Goal: Task Accomplishment & Management: Manage account settings

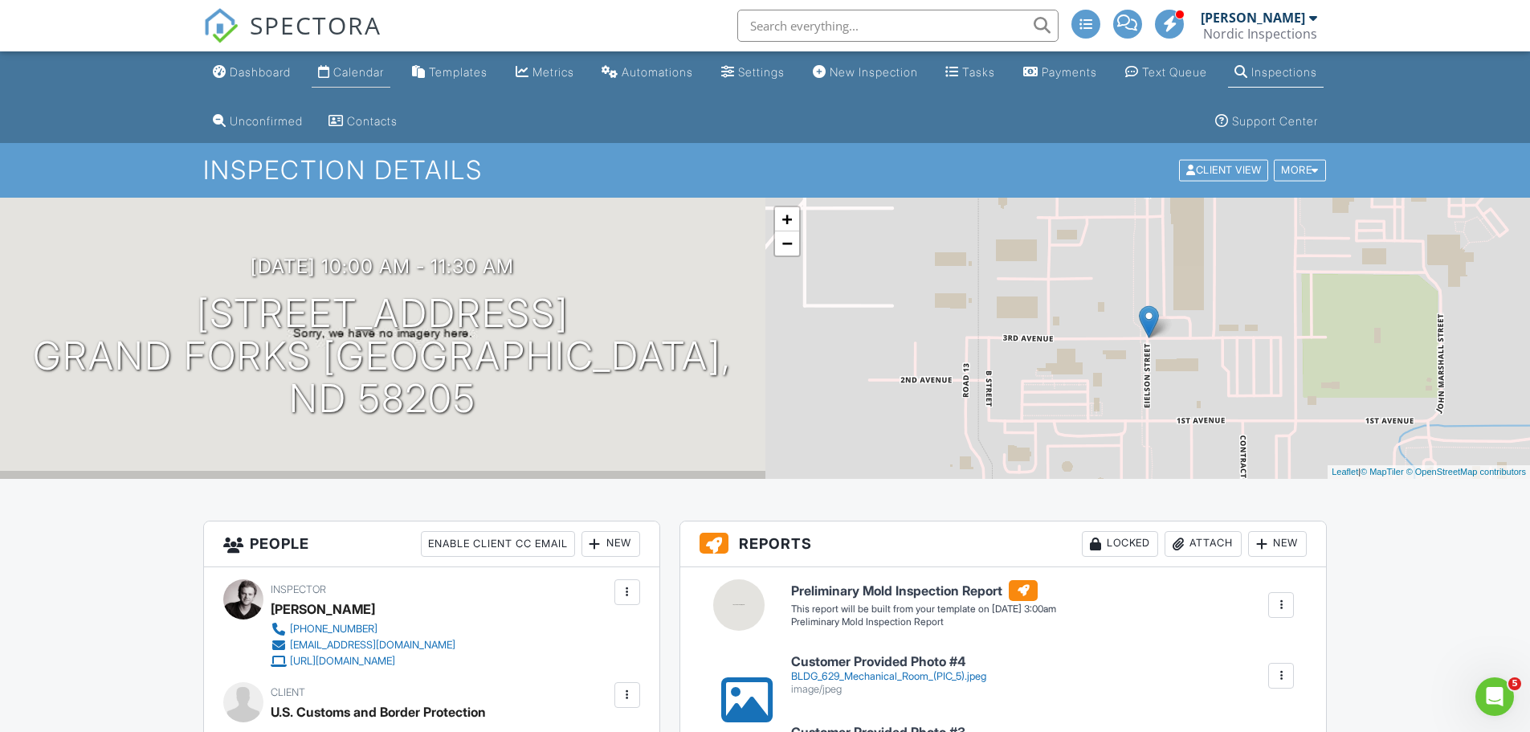
click at [381, 77] on div "Calendar" at bounding box center [358, 72] width 51 height 14
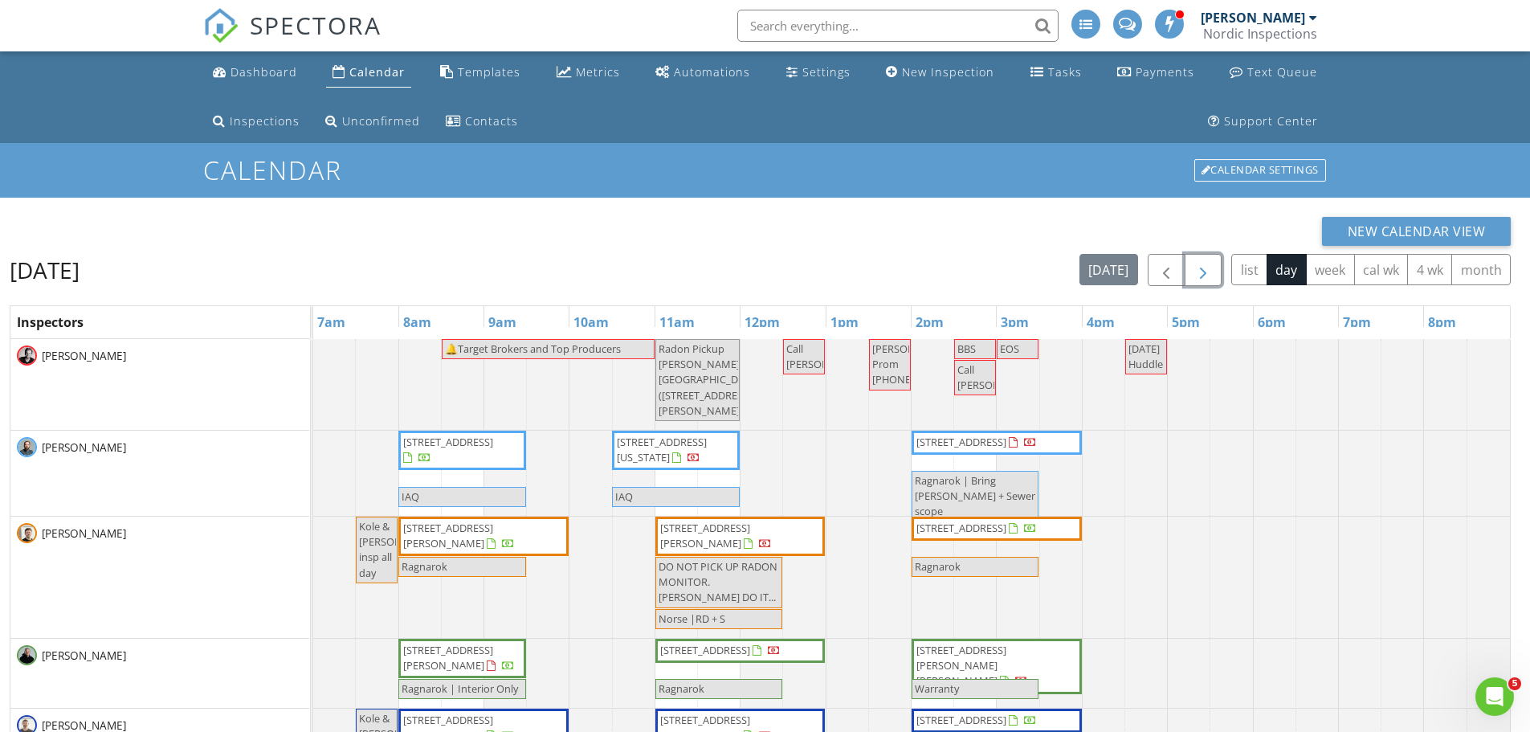
click at [1204, 276] on span "button" at bounding box center [1202, 270] width 19 height 19
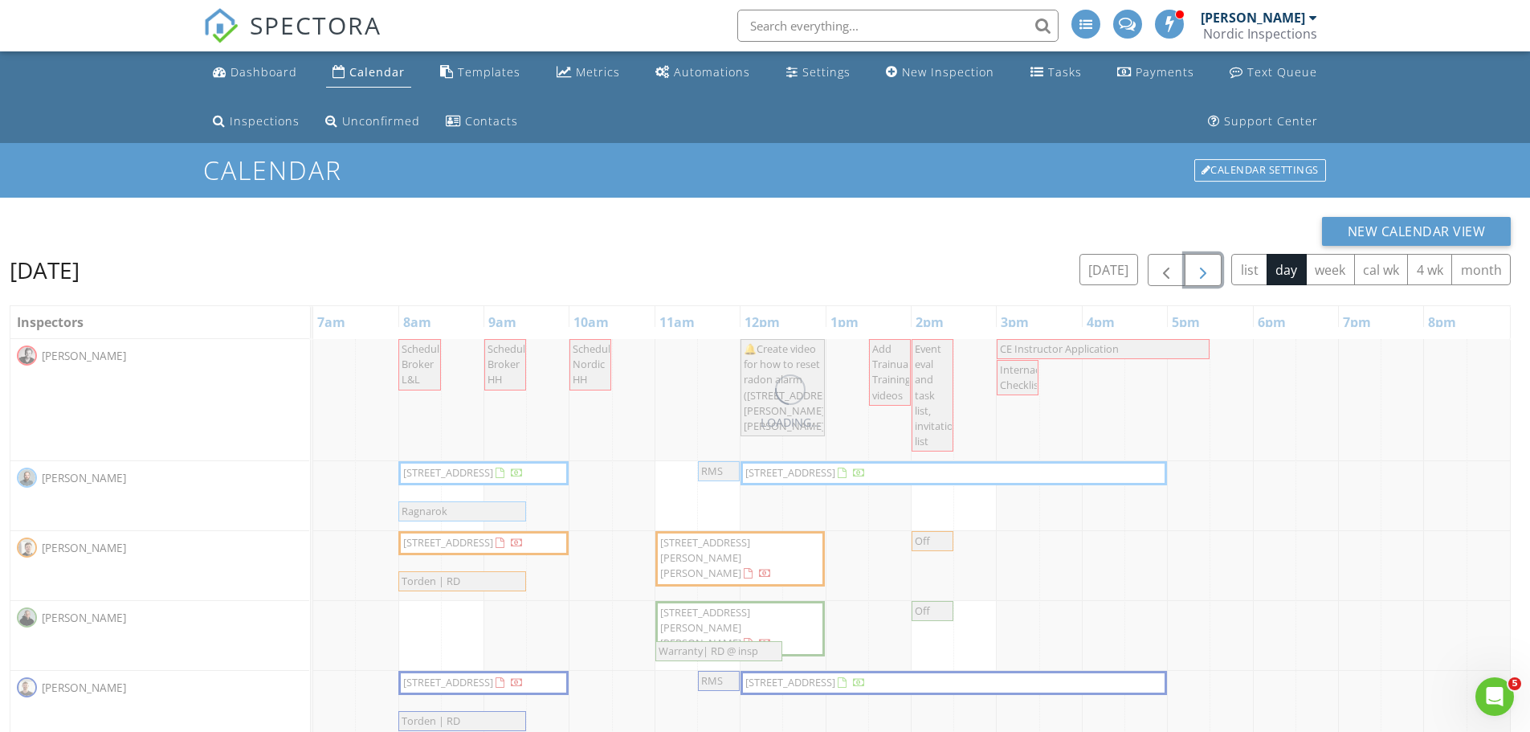
click at [1204, 276] on span "button" at bounding box center [1202, 270] width 19 height 19
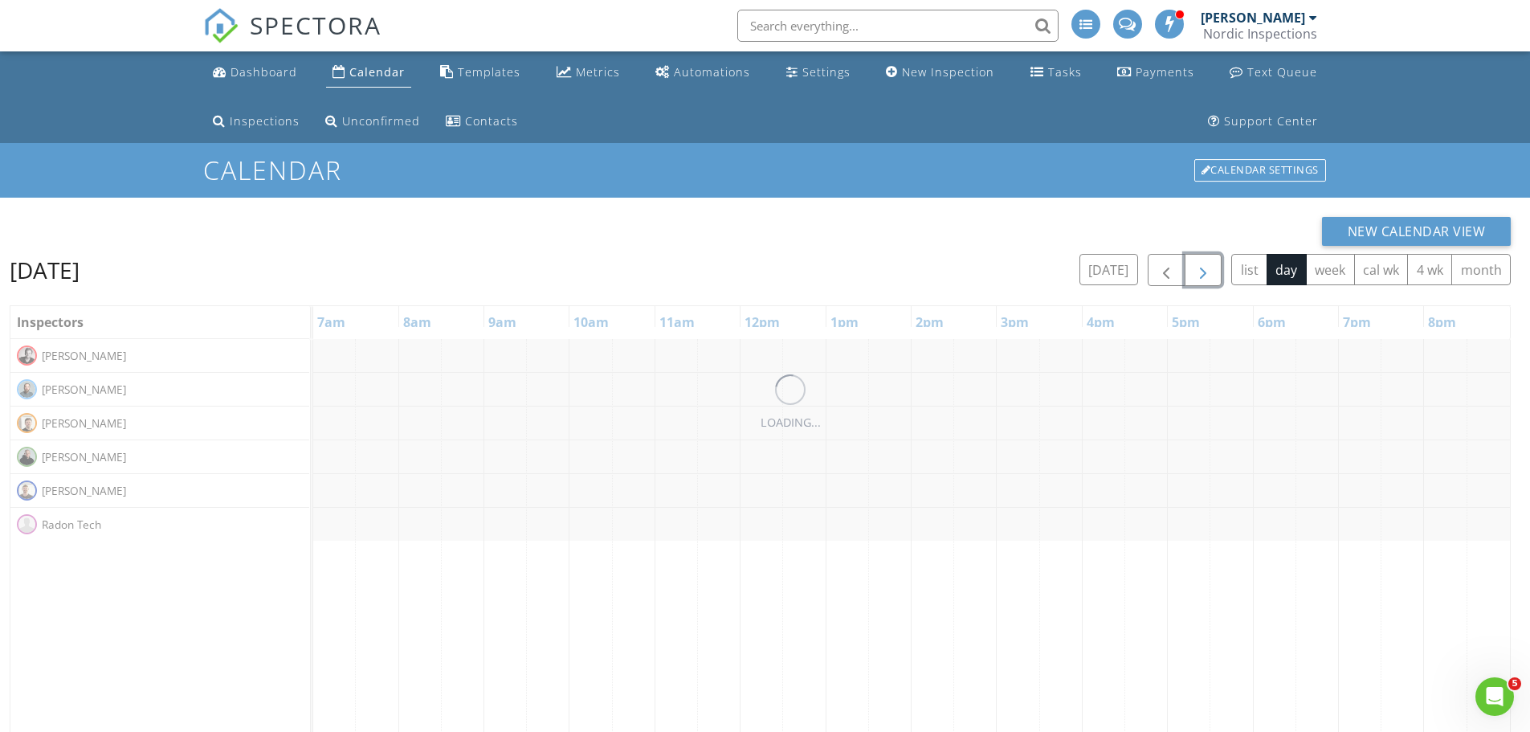
click at [1204, 276] on span "button" at bounding box center [1202, 270] width 19 height 19
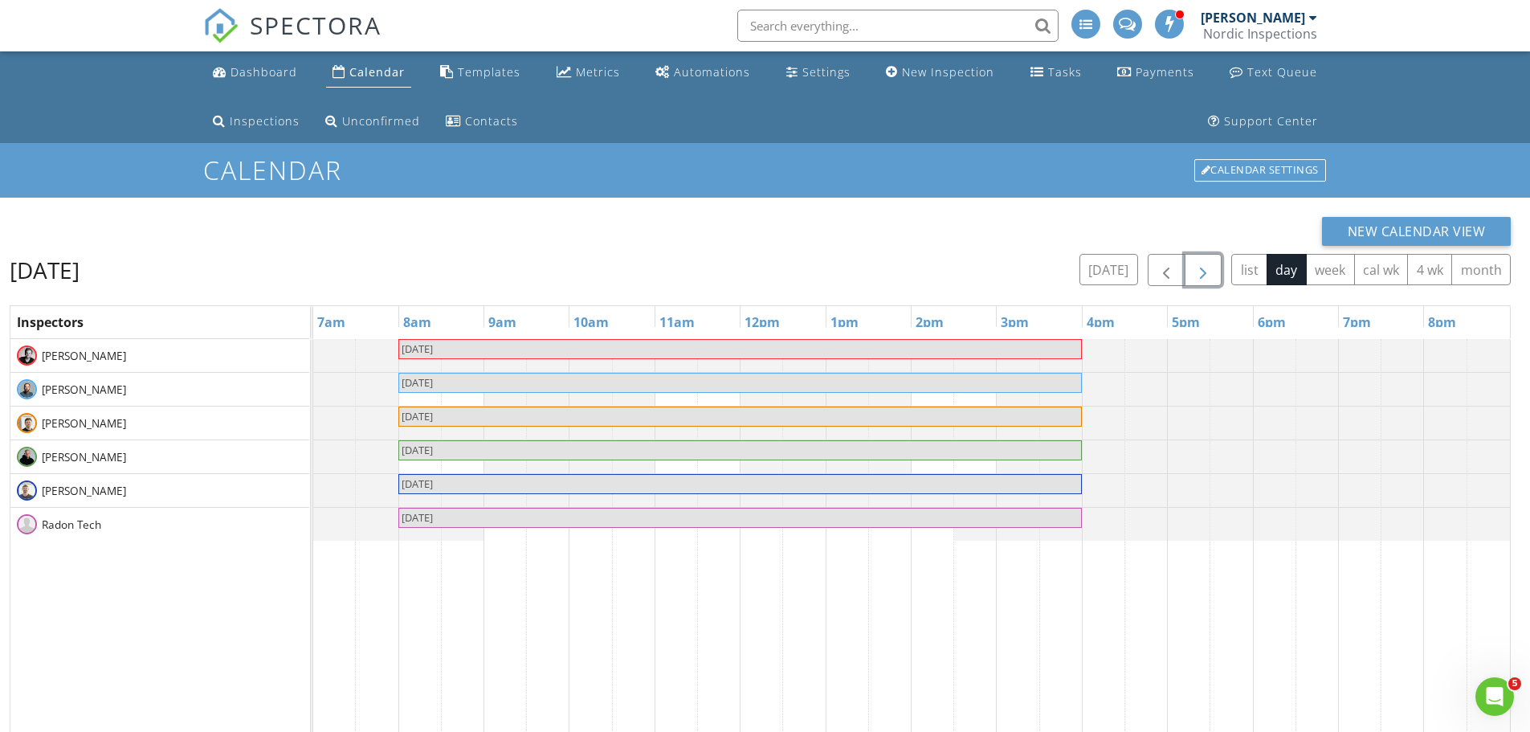
click at [1205, 277] on span "button" at bounding box center [1202, 270] width 19 height 19
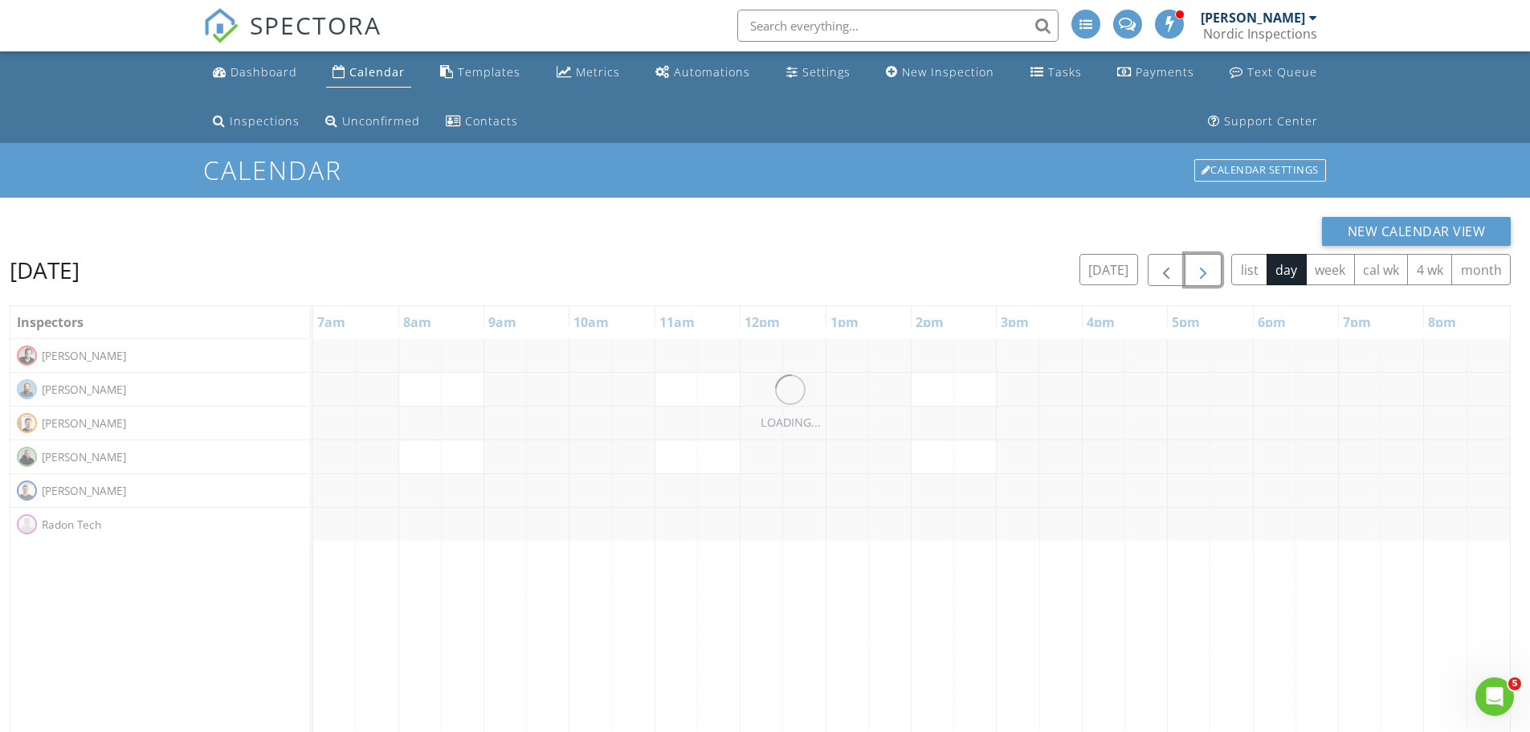
click at [1205, 277] on span "button" at bounding box center [1202, 270] width 19 height 19
click at [1206, 277] on span "button" at bounding box center [1202, 270] width 19 height 19
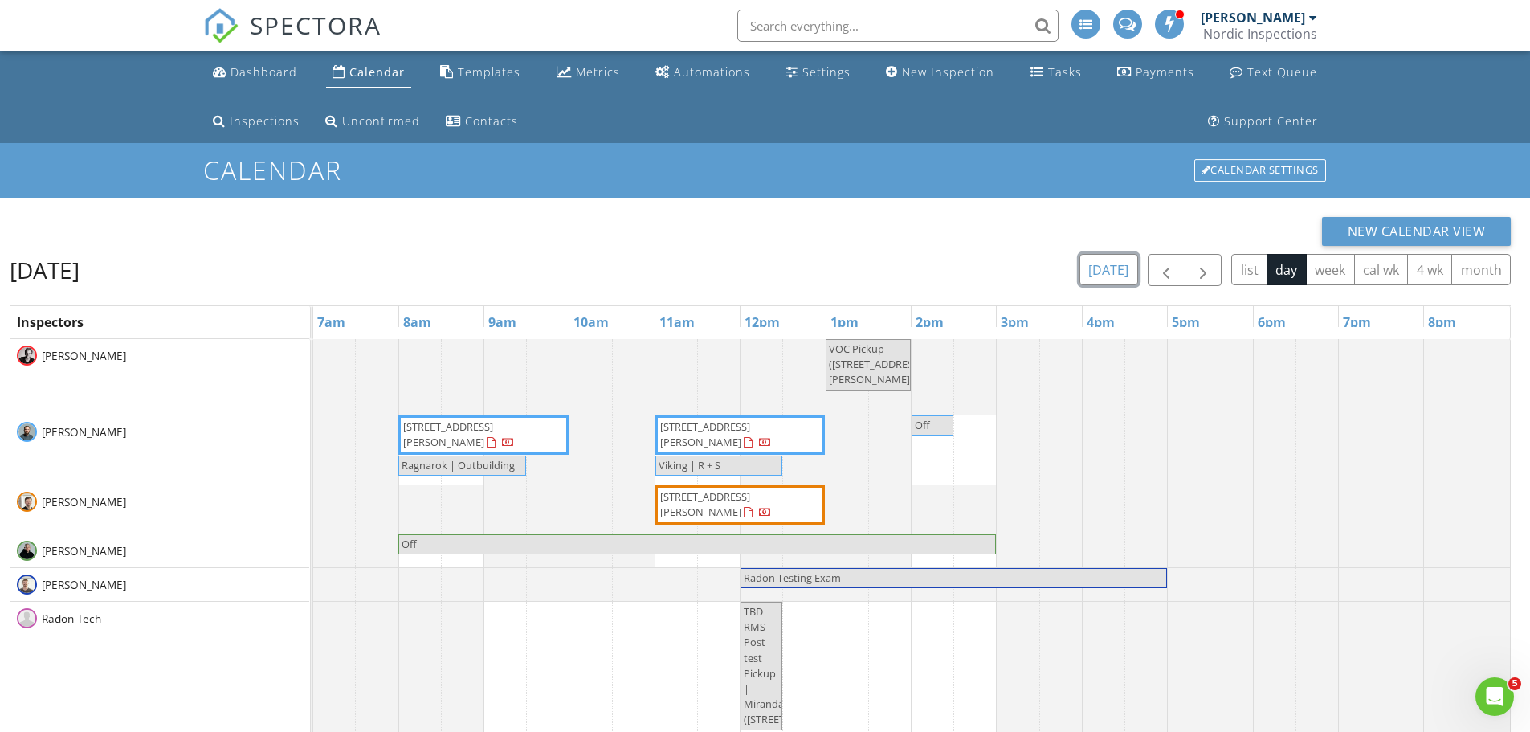
click at [1116, 261] on button "[DATE]" at bounding box center [1108, 269] width 59 height 31
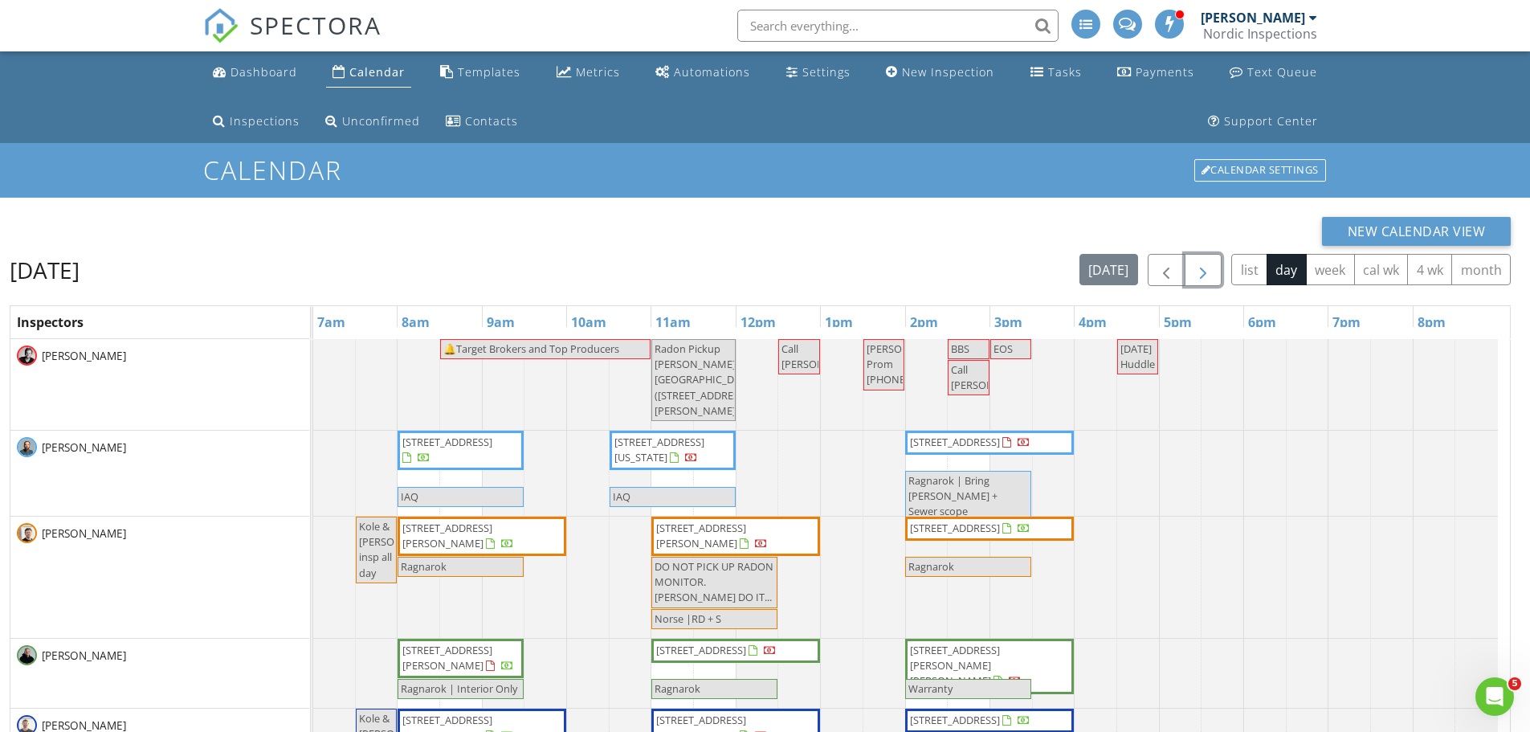
click at [1197, 272] on span "button" at bounding box center [1202, 270] width 19 height 19
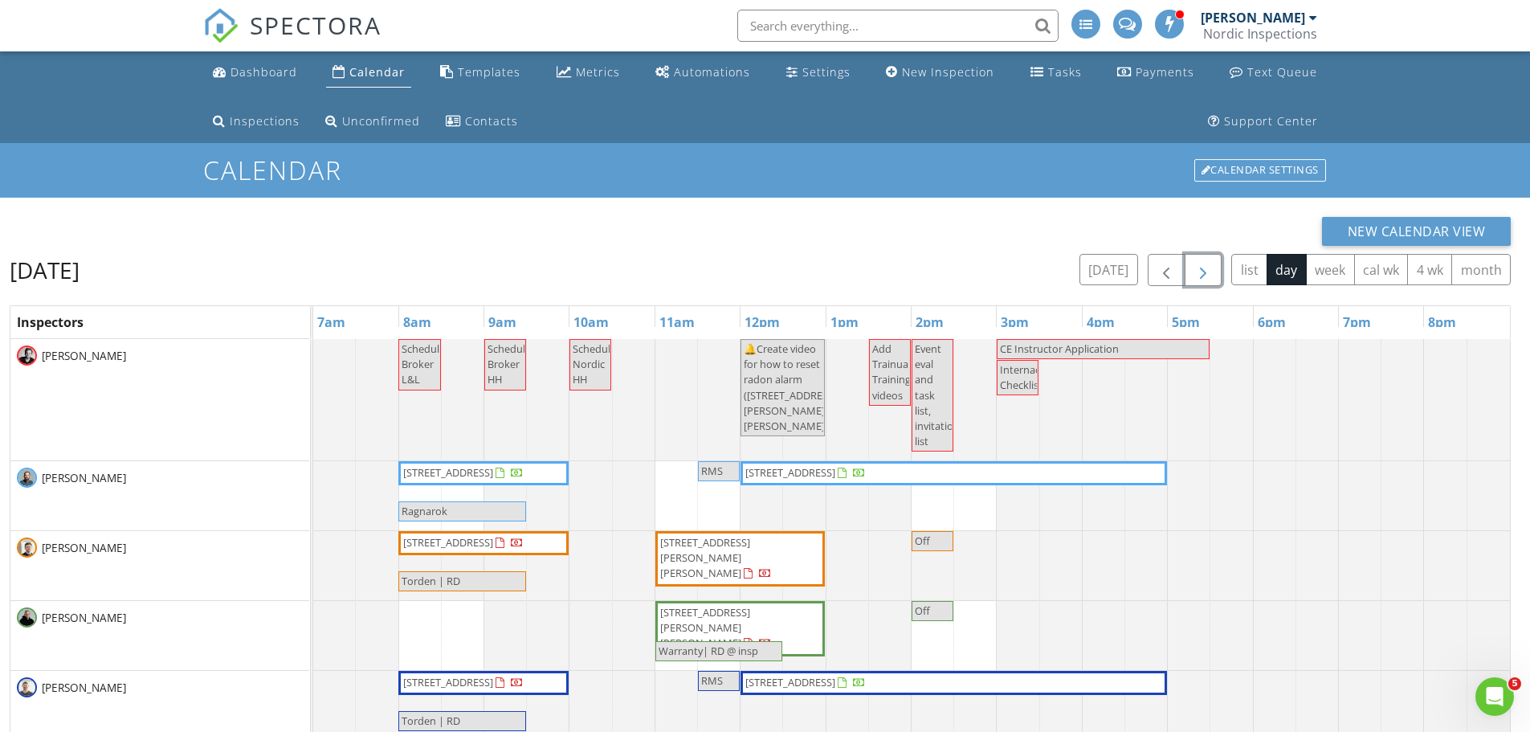
click at [1193, 275] on span "button" at bounding box center [1202, 270] width 19 height 19
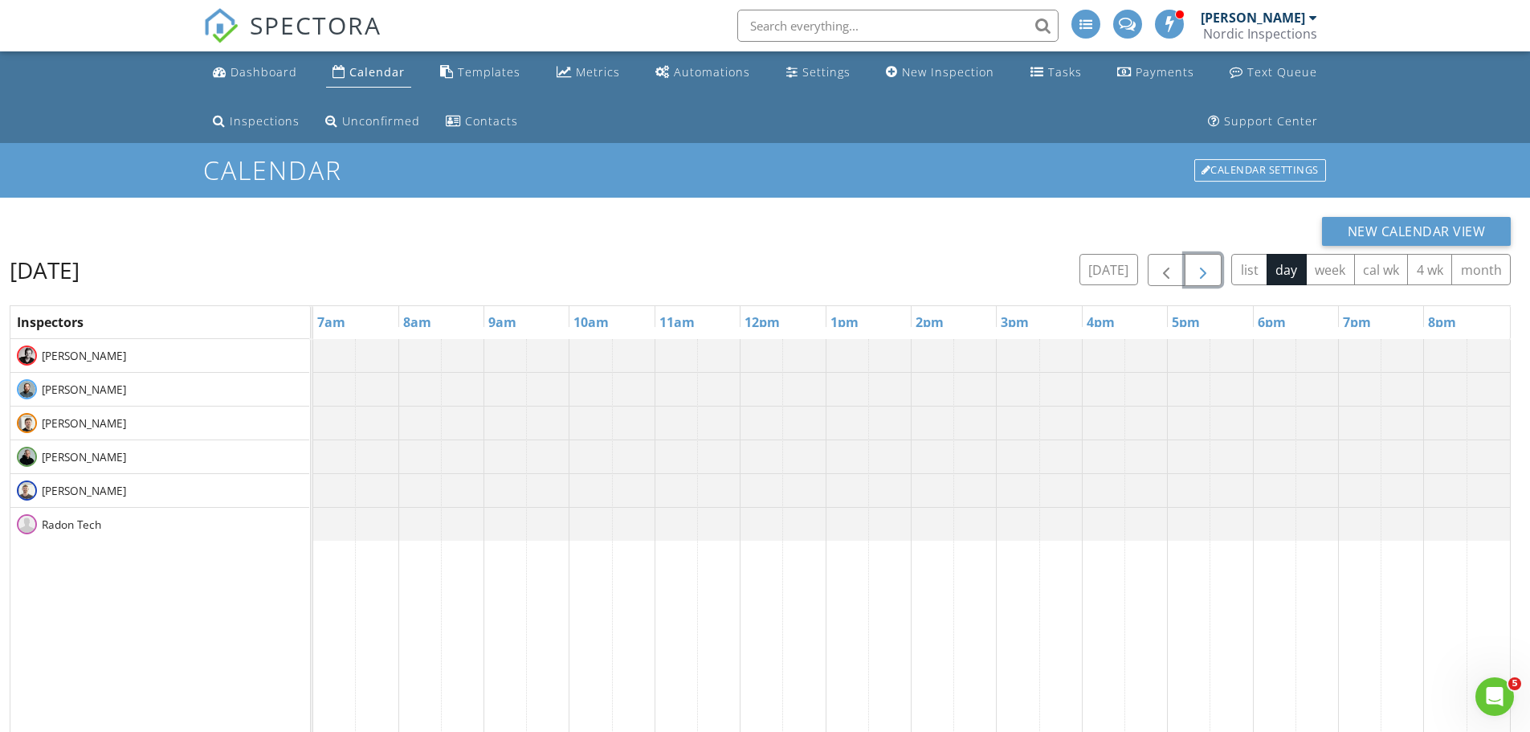
click at [1193, 277] on span "button" at bounding box center [1202, 270] width 19 height 19
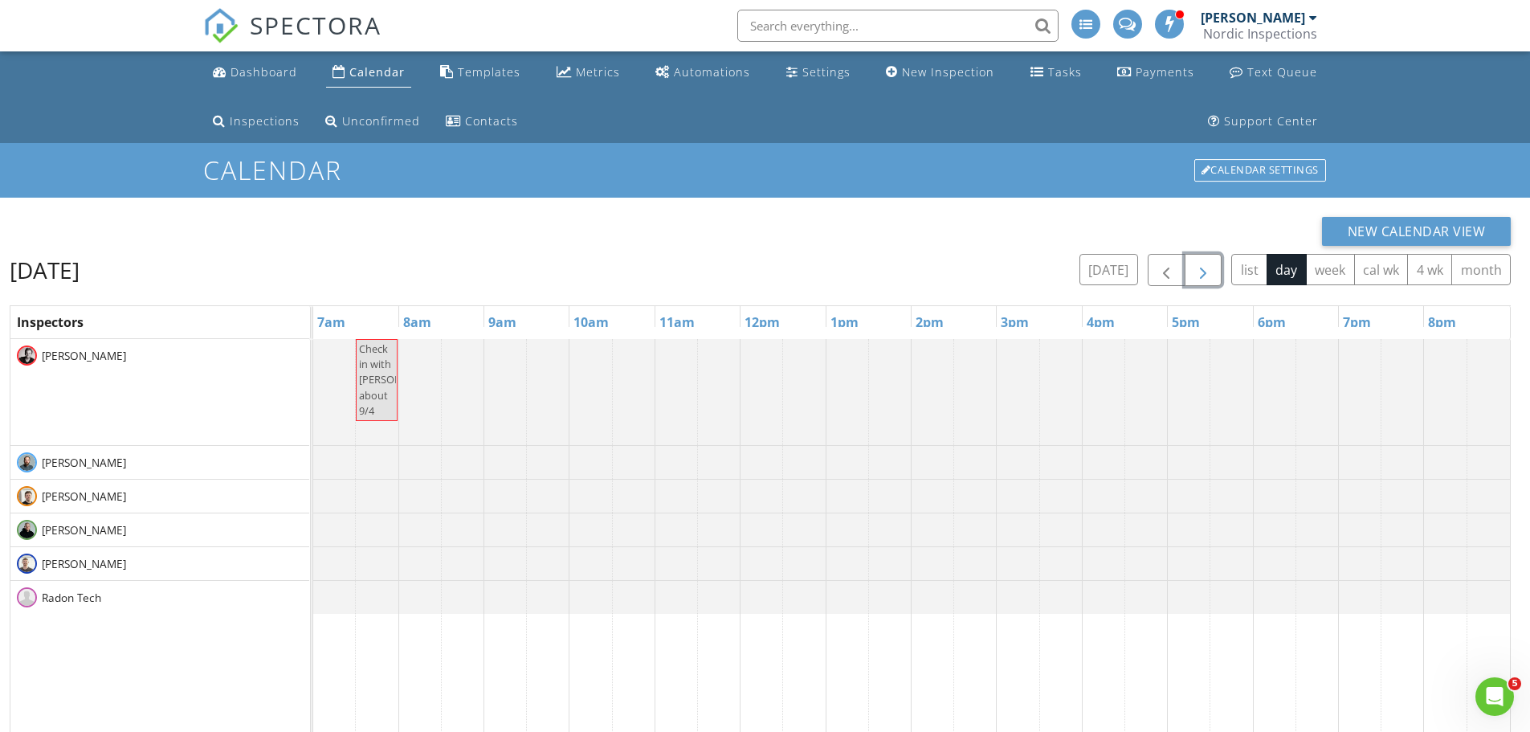
click at [1193, 277] on span "button" at bounding box center [1202, 270] width 19 height 19
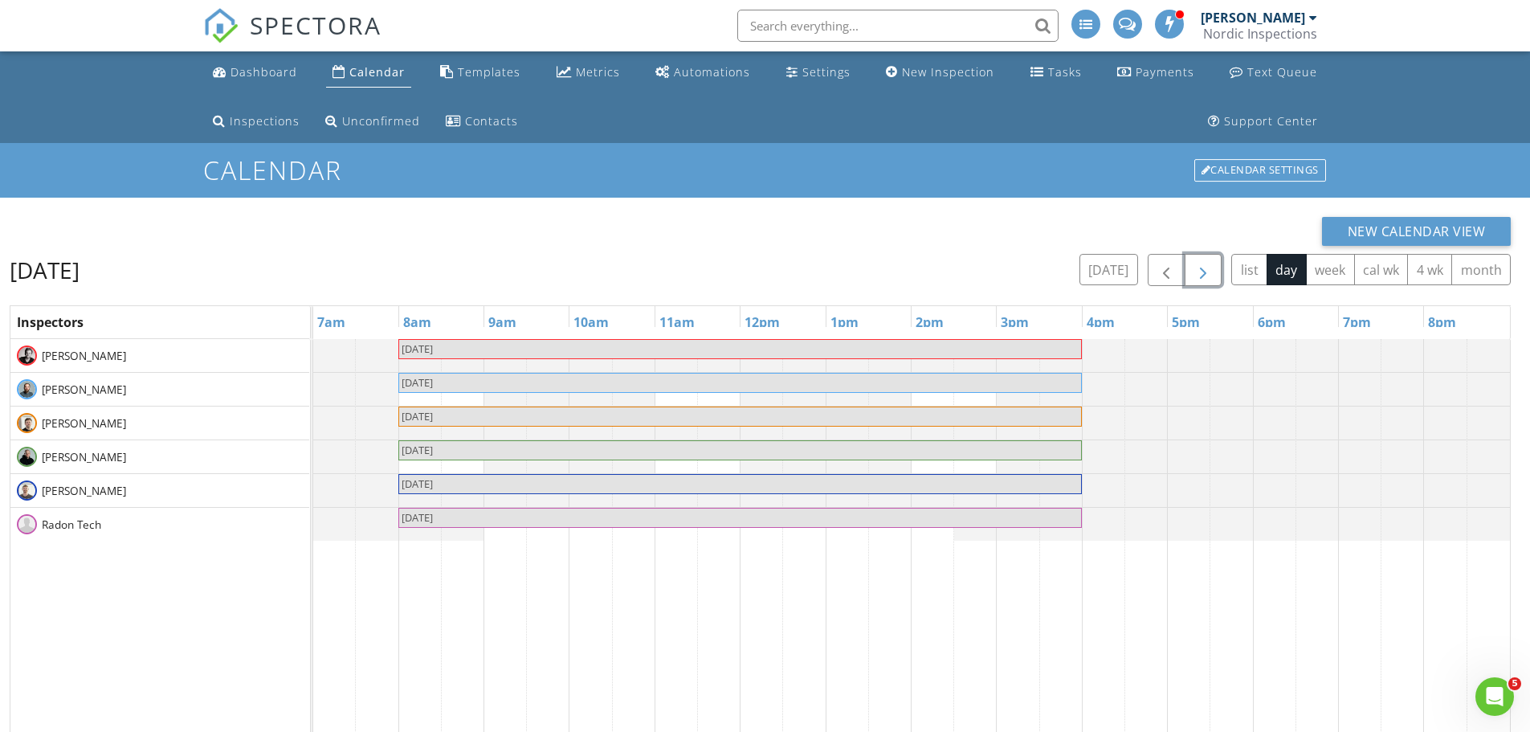
click at [1192, 279] on button "button" at bounding box center [1203, 270] width 38 height 33
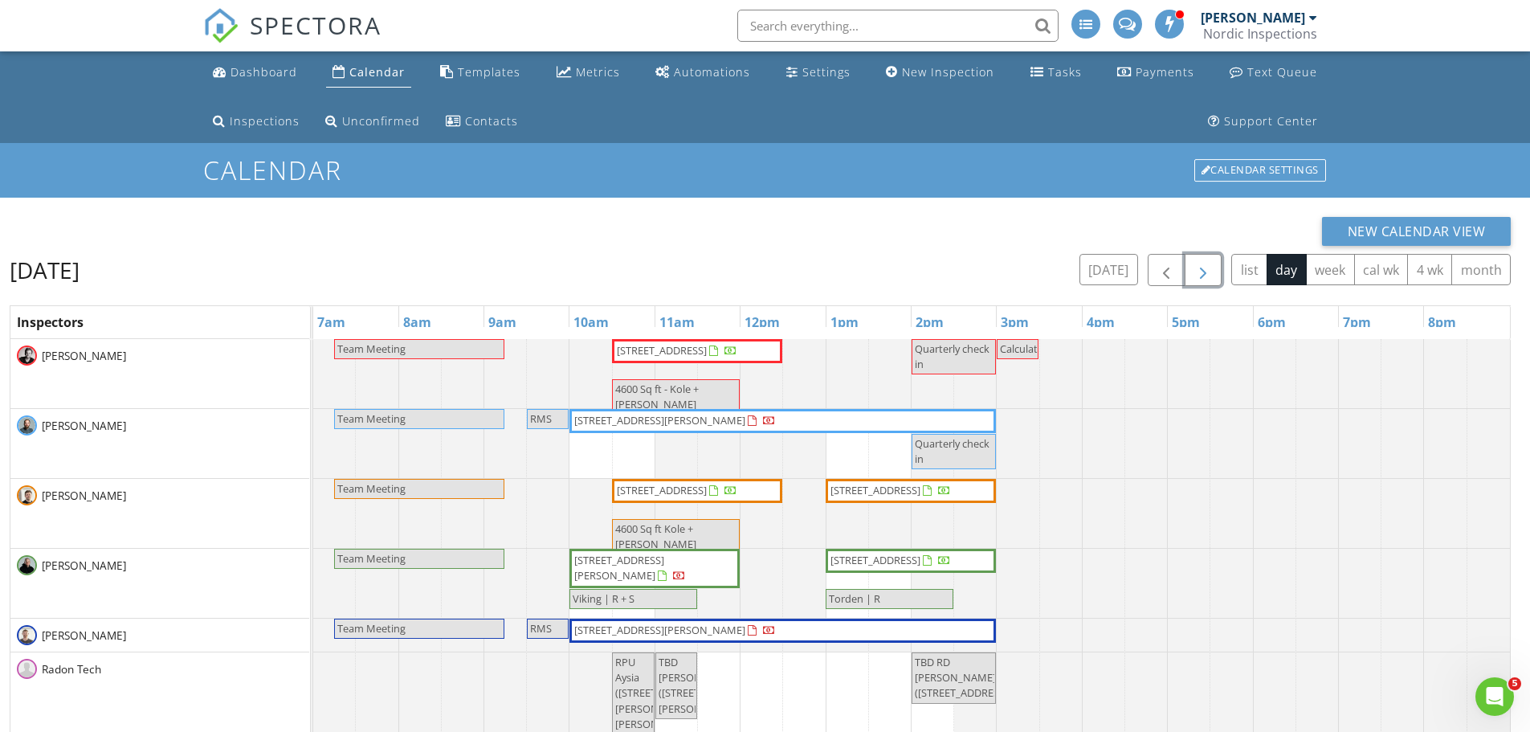
click at [1196, 269] on span "button" at bounding box center [1202, 270] width 19 height 19
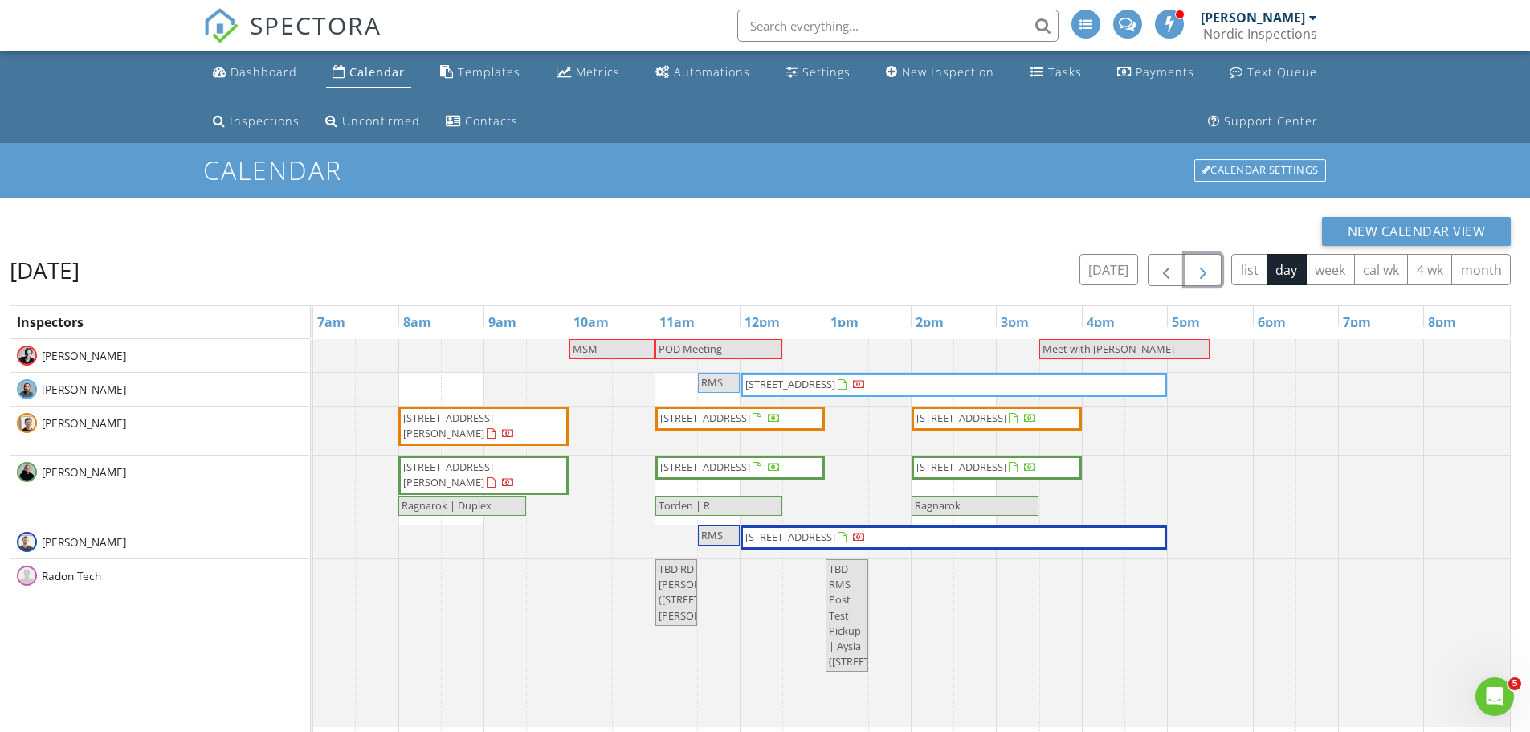
click at [1197, 267] on span "button" at bounding box center [1202, 270] width 19 height 19
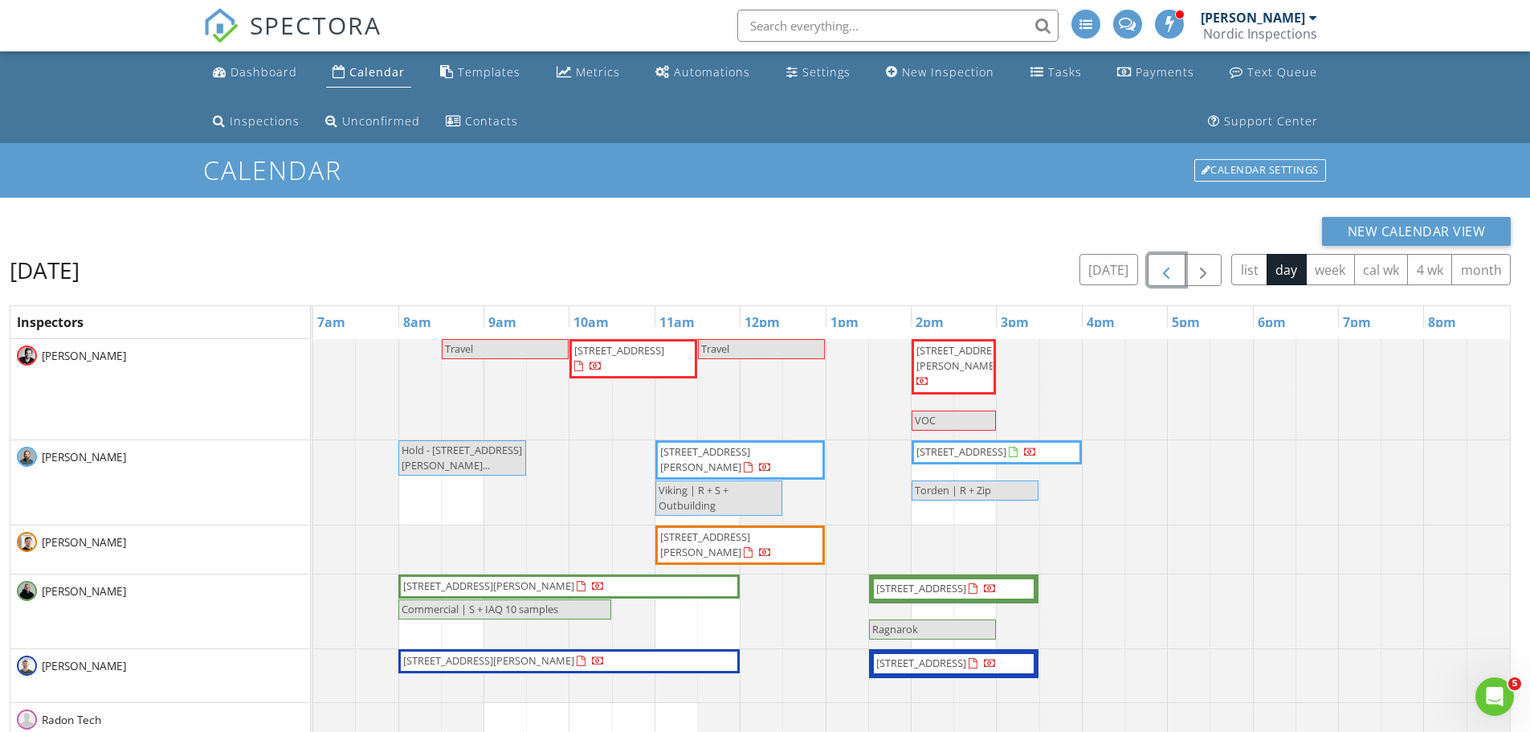
click at [1155, 275] on button "button" at bounding box center [1166, 270] width 38 height 33
click at [1155, 273] on button "button" at bounding box center [1166, 270] width 38 height 33
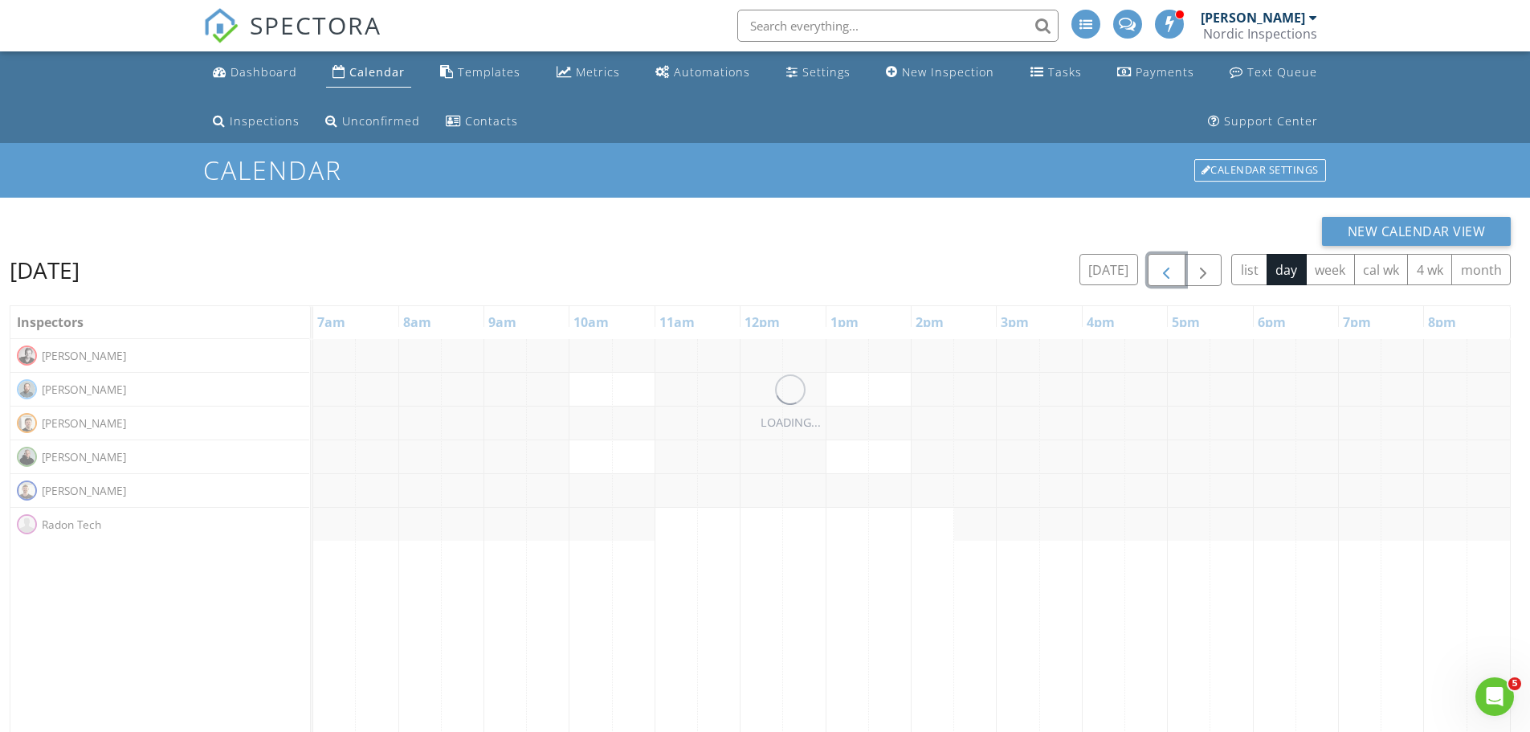
click at [1155, 272] on button "button" at bounding box center [1166, 270] width 38 height 33
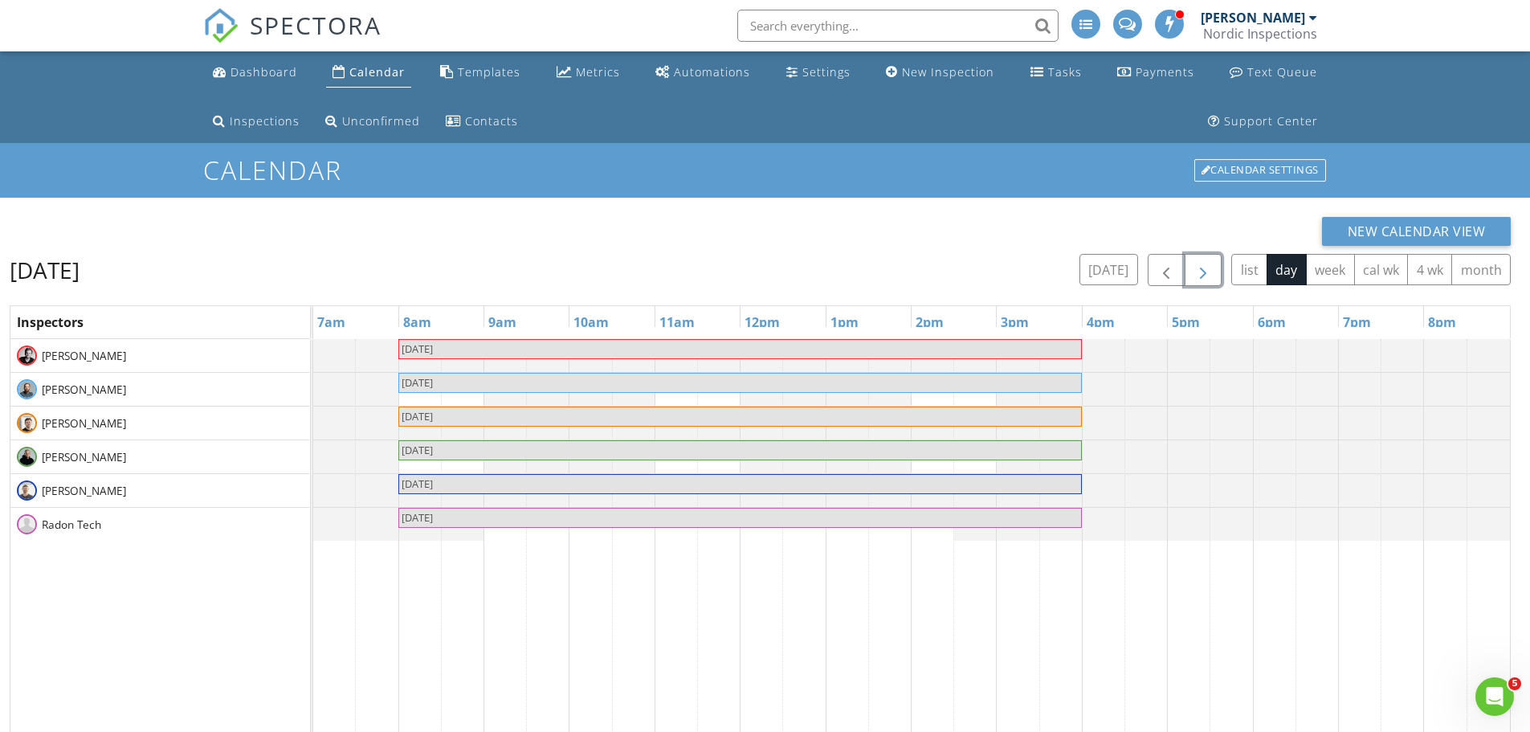
click at [1198, 279] on span "button" at bounding box center [1202, 270] width 19 height 19
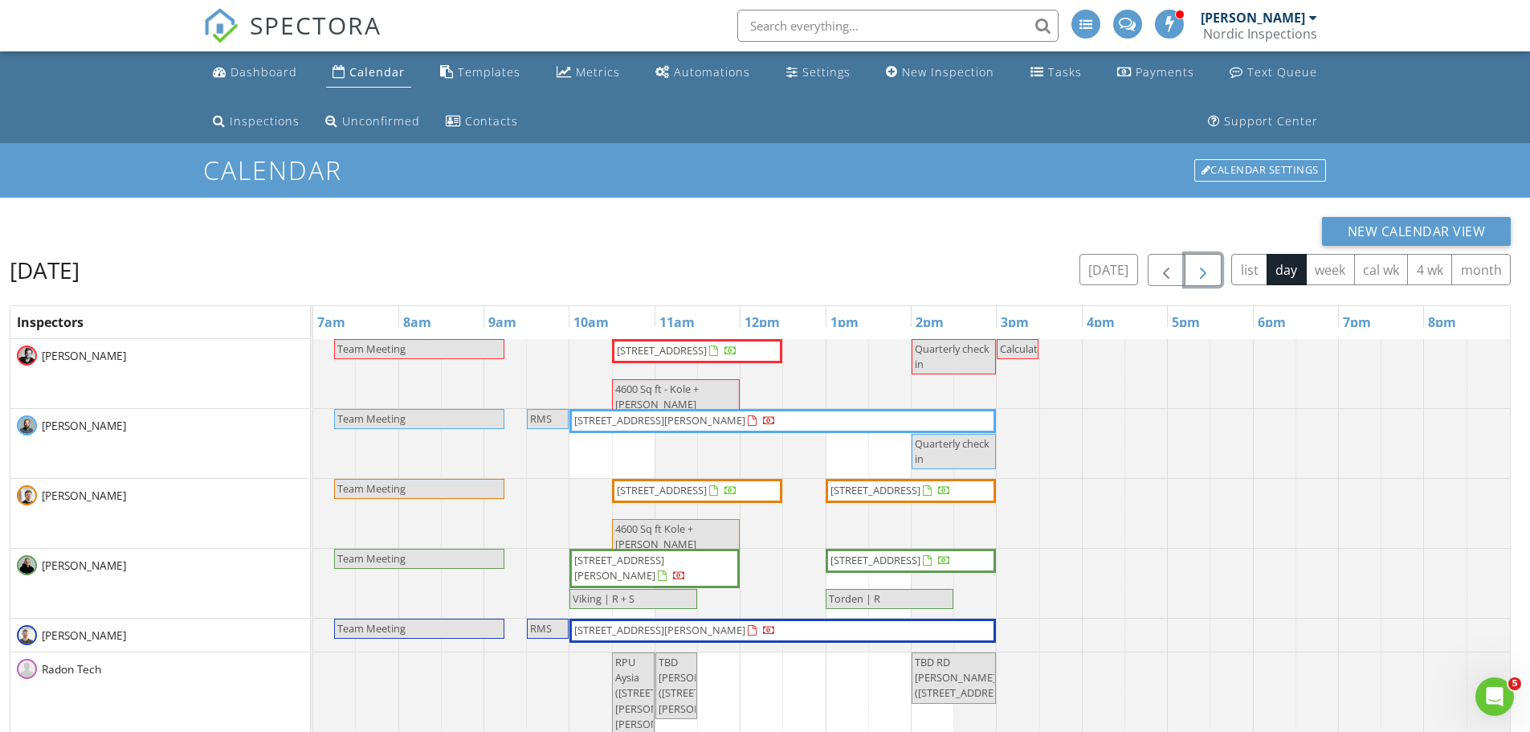
click at [1210, 267] on span "button" at bounding box center [1202, 270] width 19 height 19
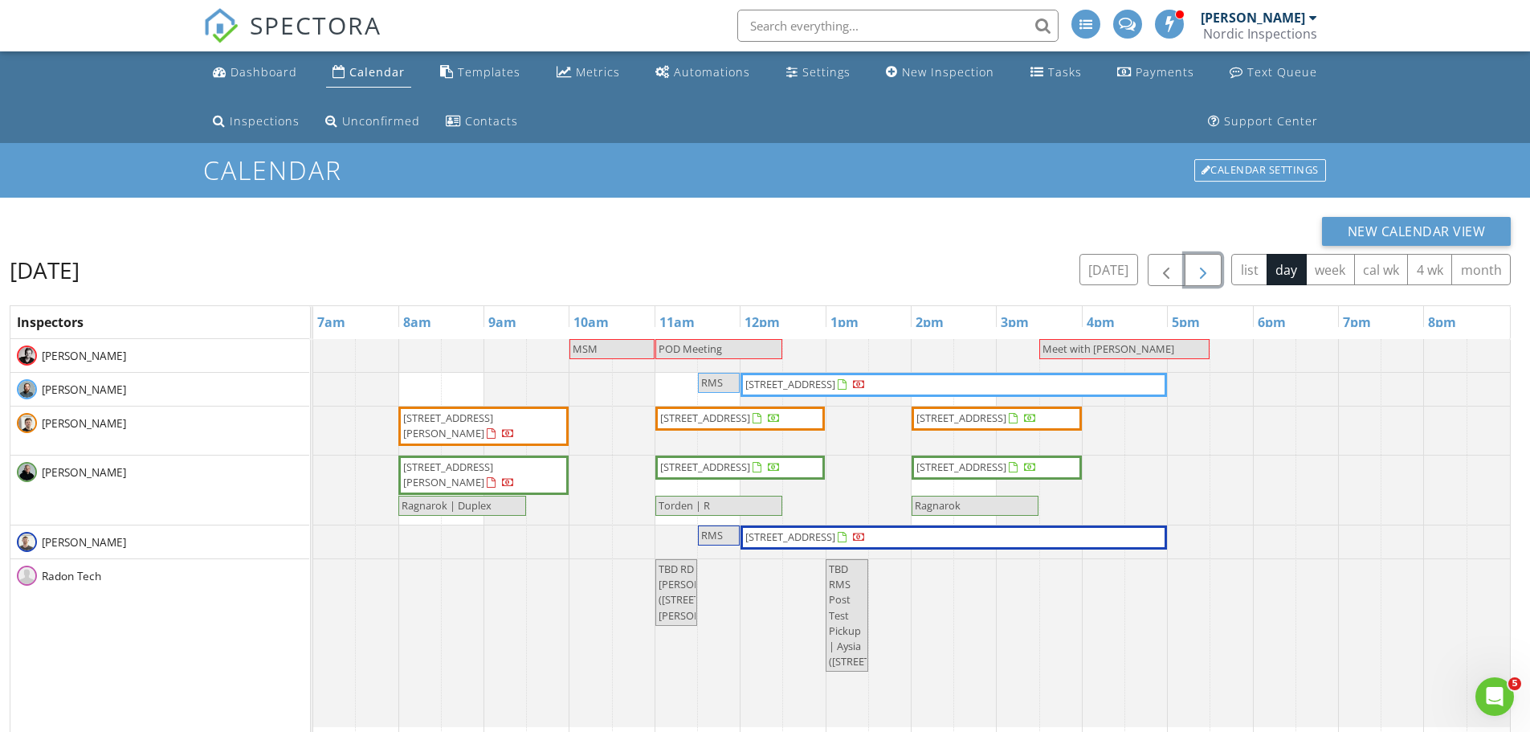
click at [1184, 254] on button "button" at bounding box center [1203, 270] width 38 height 33
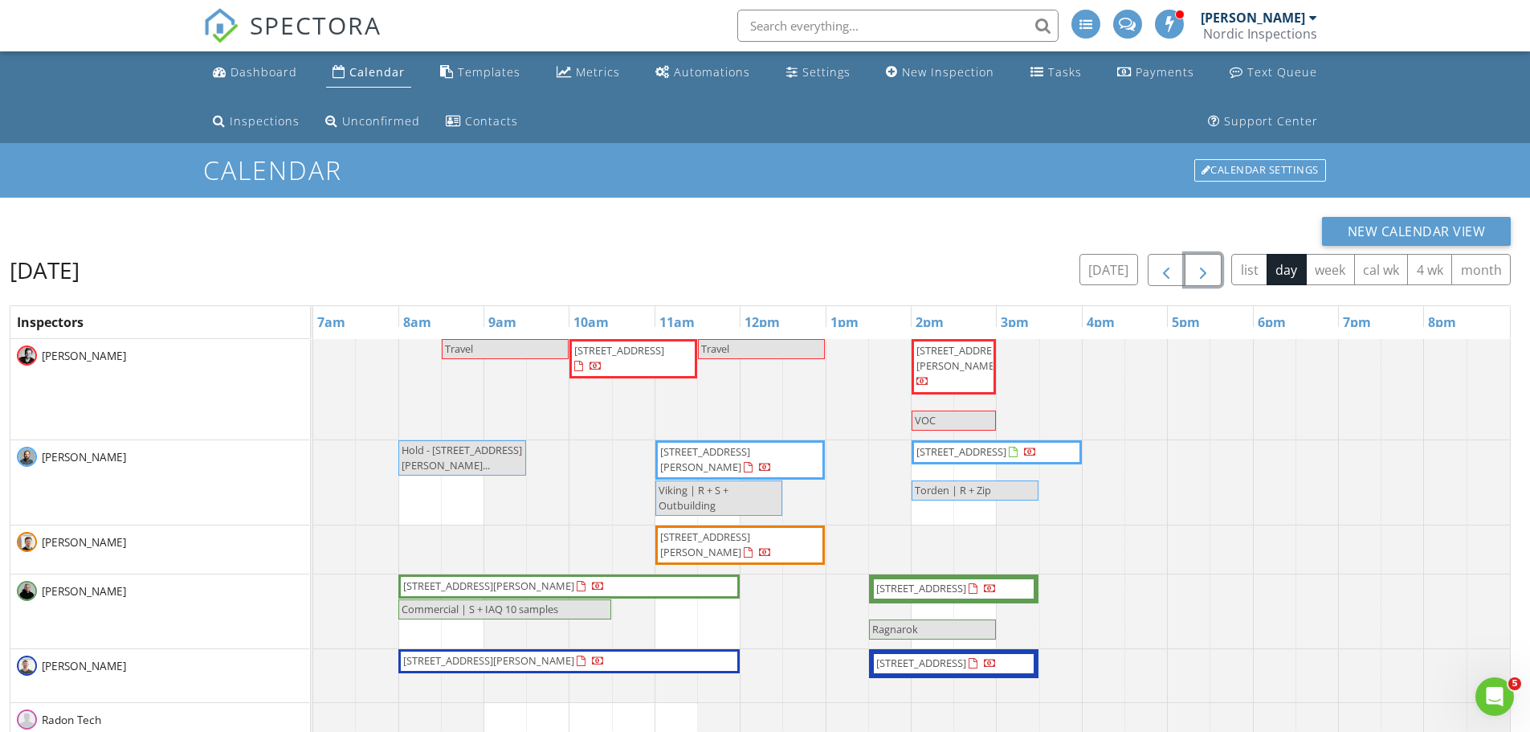
drag, startPoint x: 1184, startPoint y: 283, endPoint x: 1162, endPoint y: 280, distance: 21.9
click at [1163, 280] on div at bounding box center [1184, 270] width 75 height 33
click at [1162, 279] on span "button" at bounding box center [1165, 270] width 19 height 19
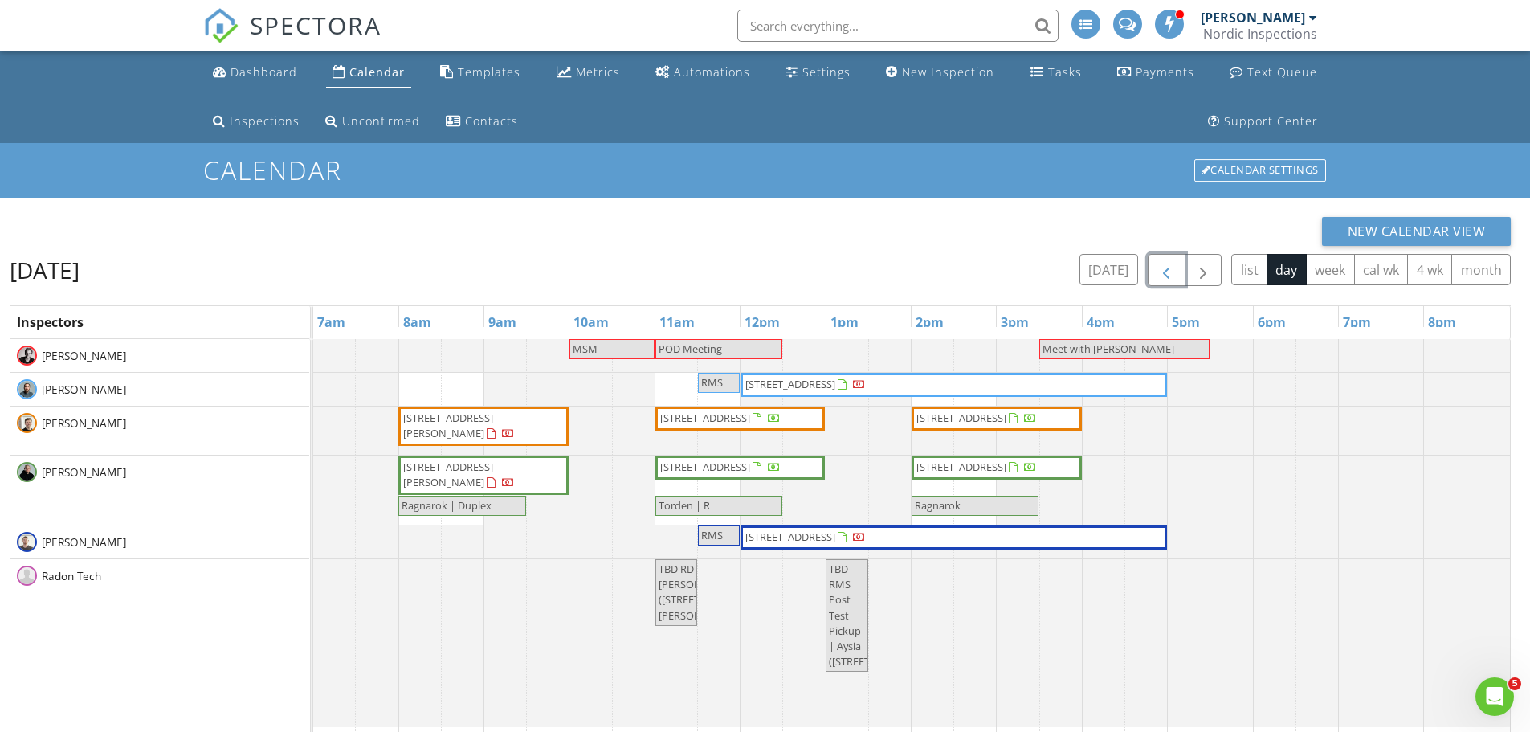
click at [458, 476] on span "1019 10th St N , Moorhead 56560" at bounding box center [484, 474] width 164 height 31
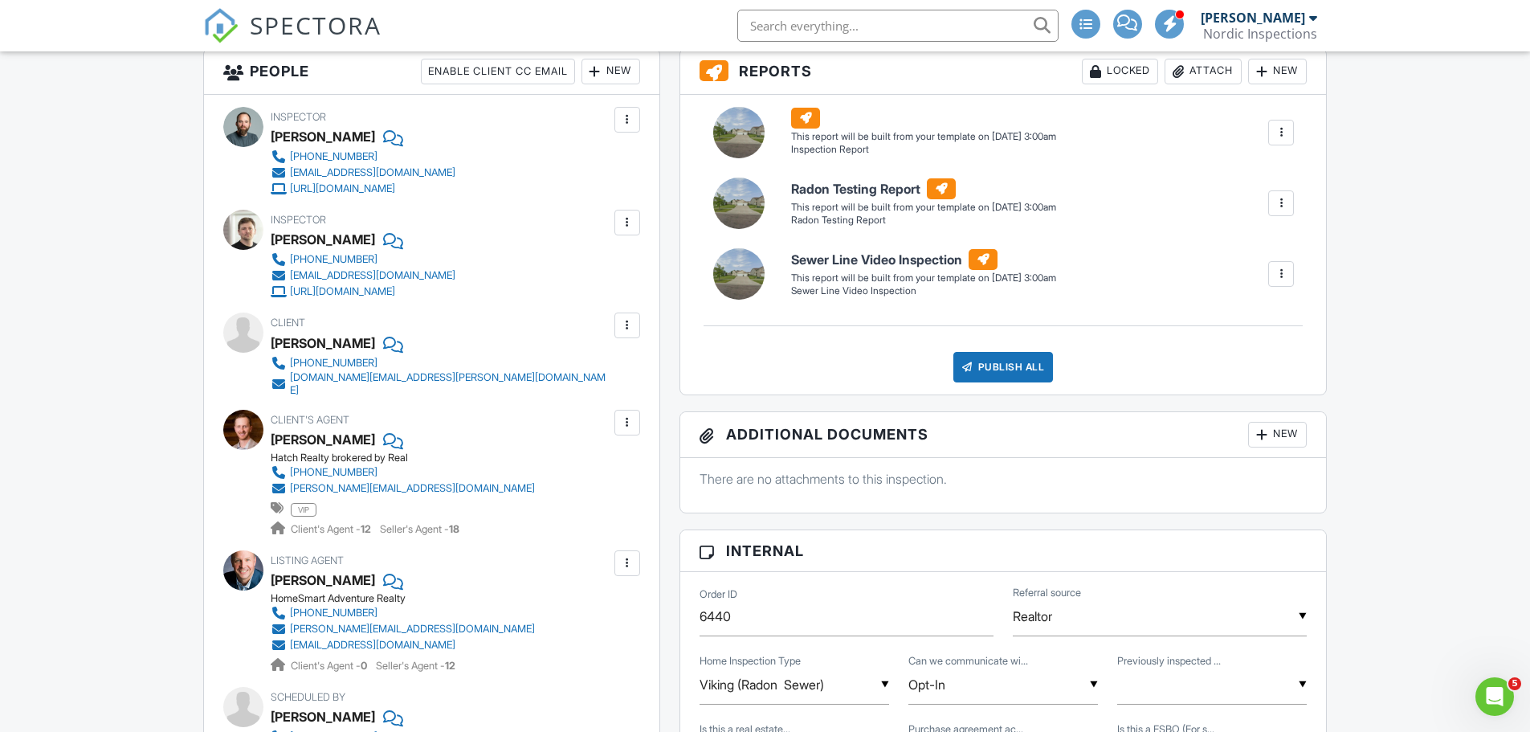
scroll to position [482, 0]
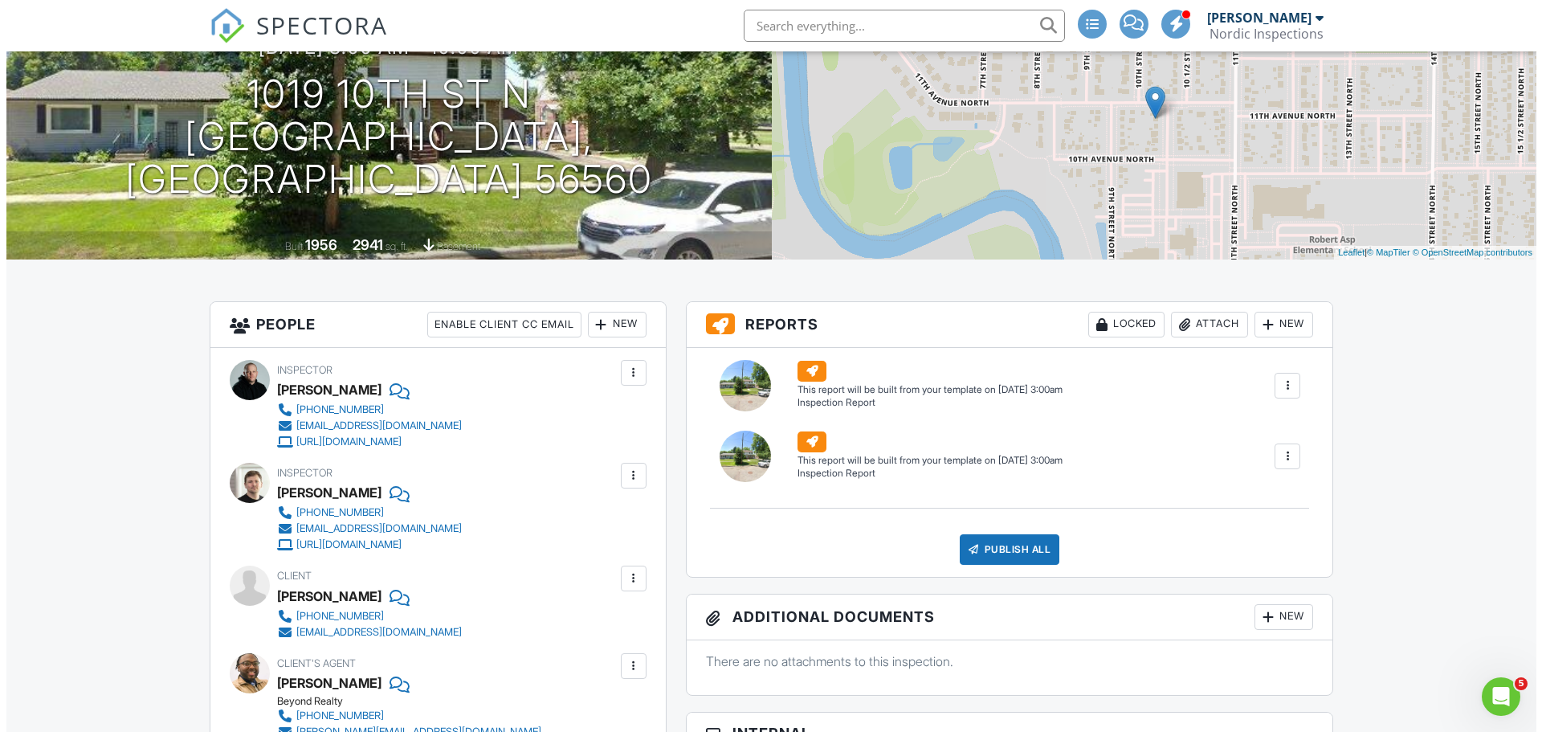
scroll to position [241, 0]
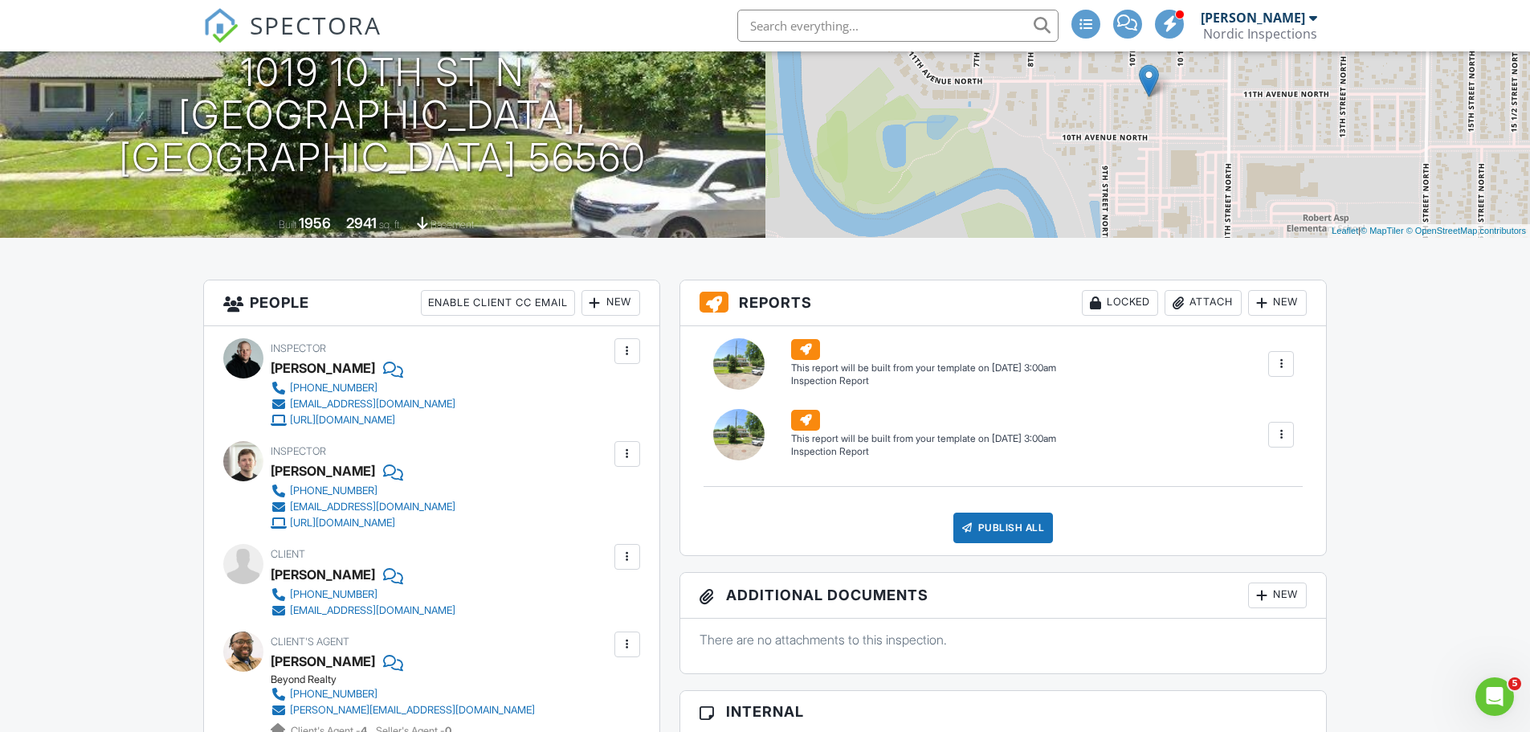
click at [1283, 434] on div at bounding box center [1281, 434] width 16 height 16
click at [1256, 522] on div "Delete" at bounding box center [1252, 520] width 34 height 18
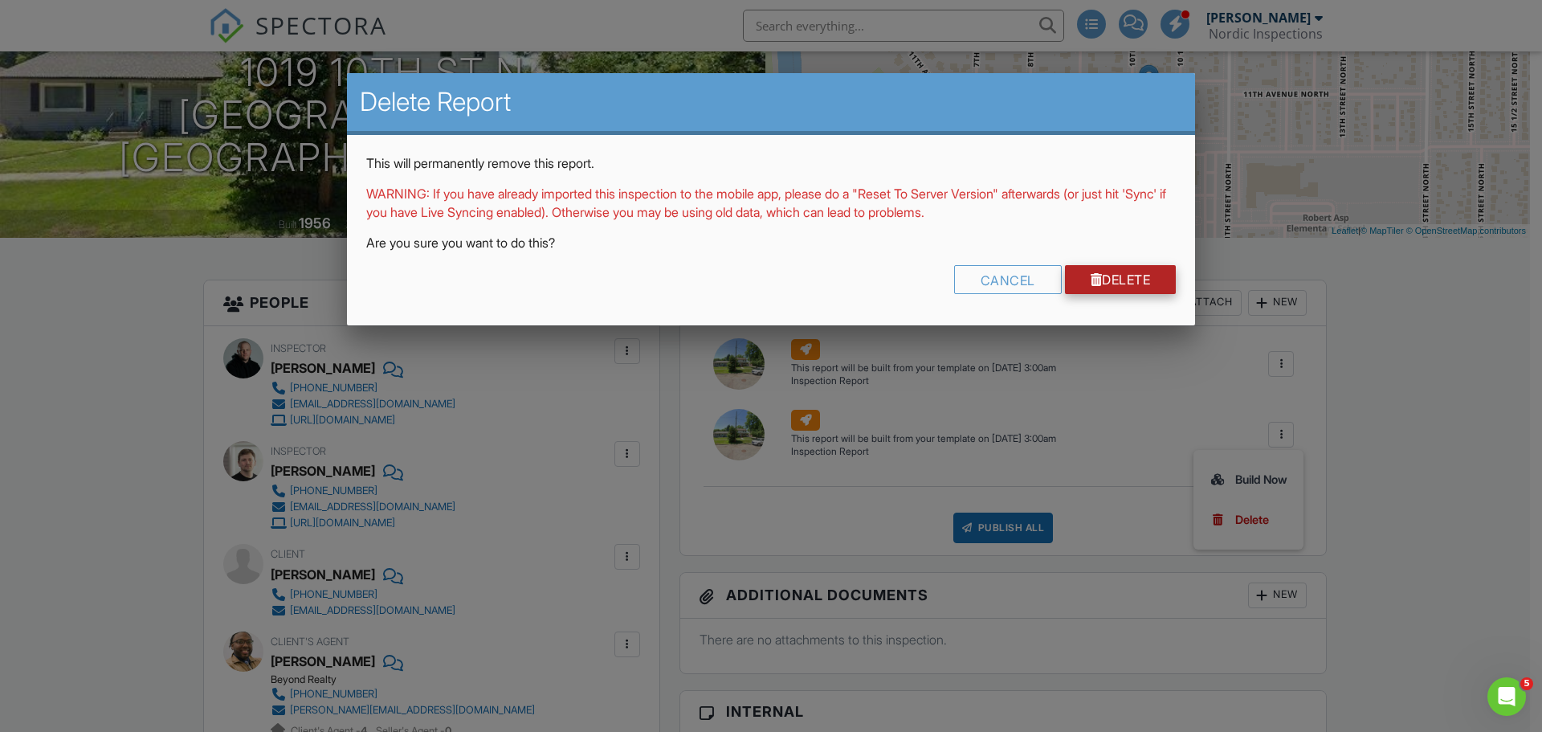
click at [1090, 287] on link "Delete" at bounding box center [1121, 279] width 112 height 29
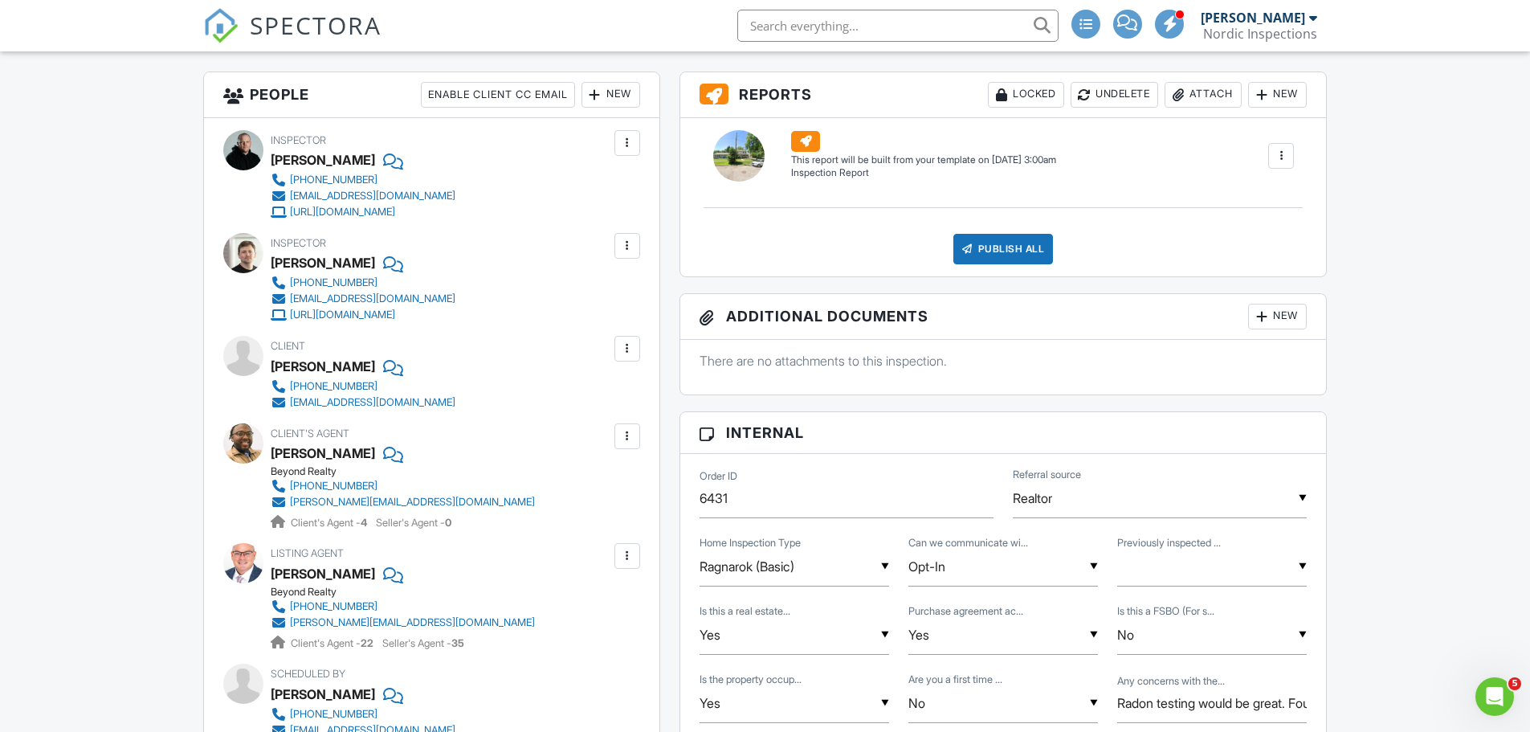
scroll to position [80, 0]
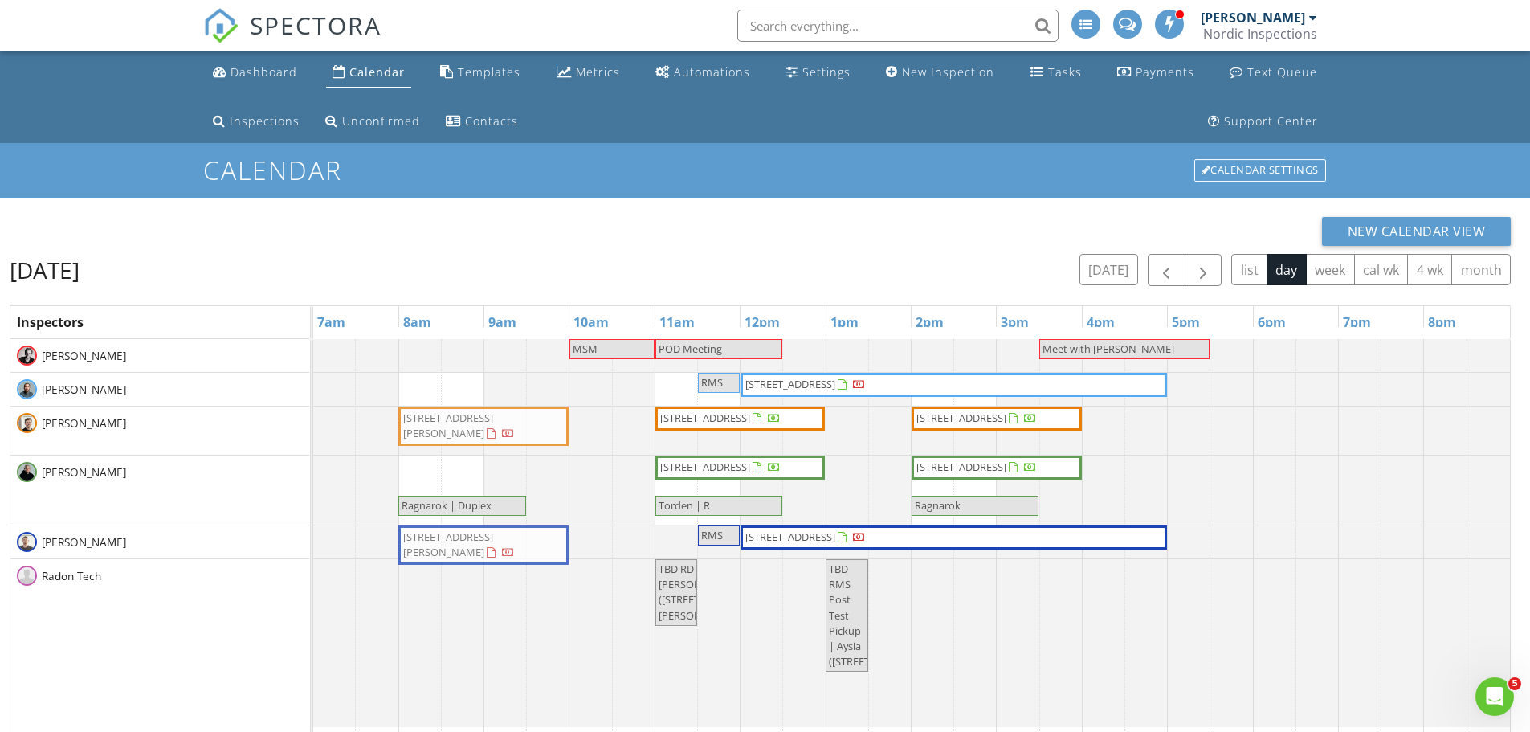
click at [494, 540] on tbody "MSM POD Meeting Meet with [PERSON_NAME] RMS [STREET_ADDRESS] [STREET_ADDRESS][P…" at bounding box center [911, 533] width 1196 height 388
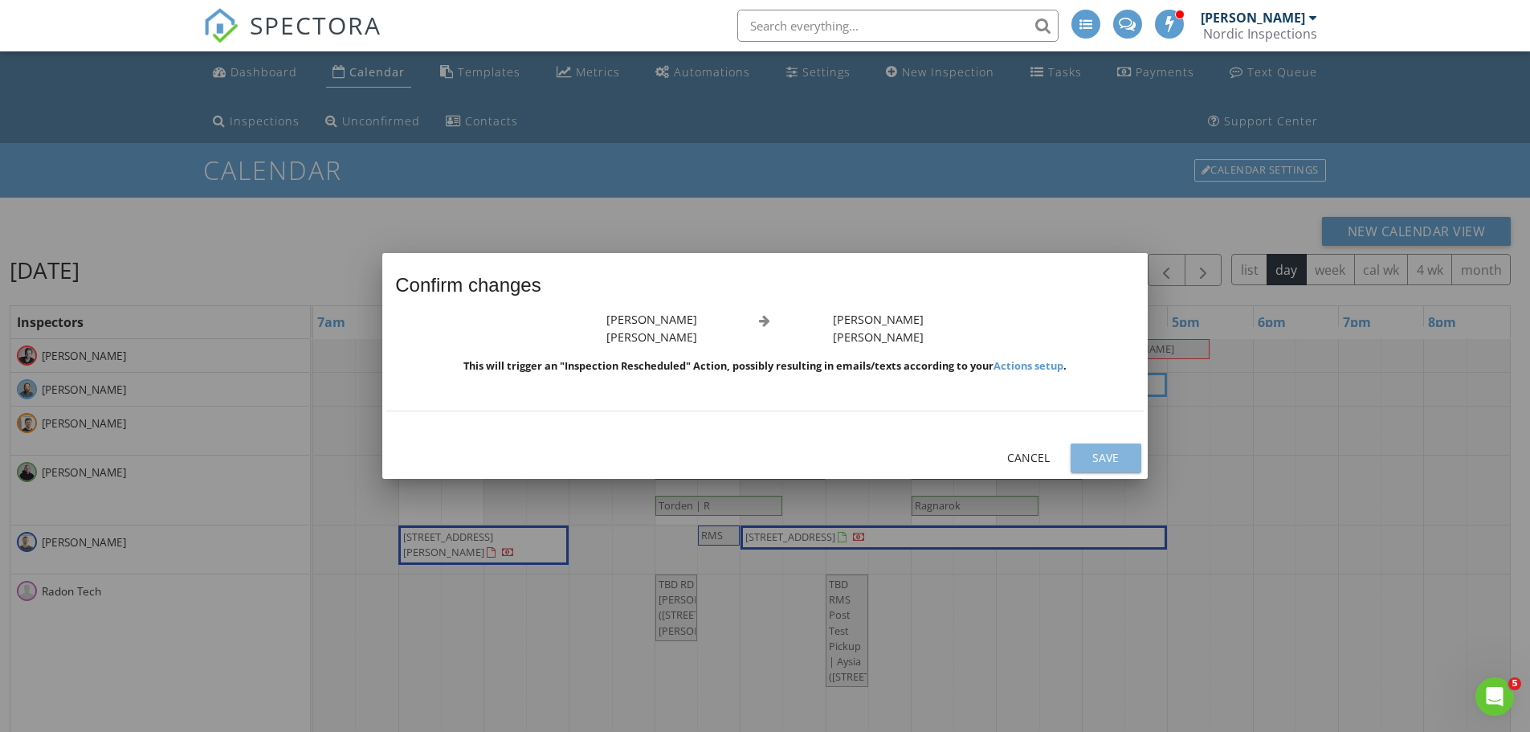
click at [1084, 459] on div "Save" at bounding box center [1105, 457] width 45 height 17
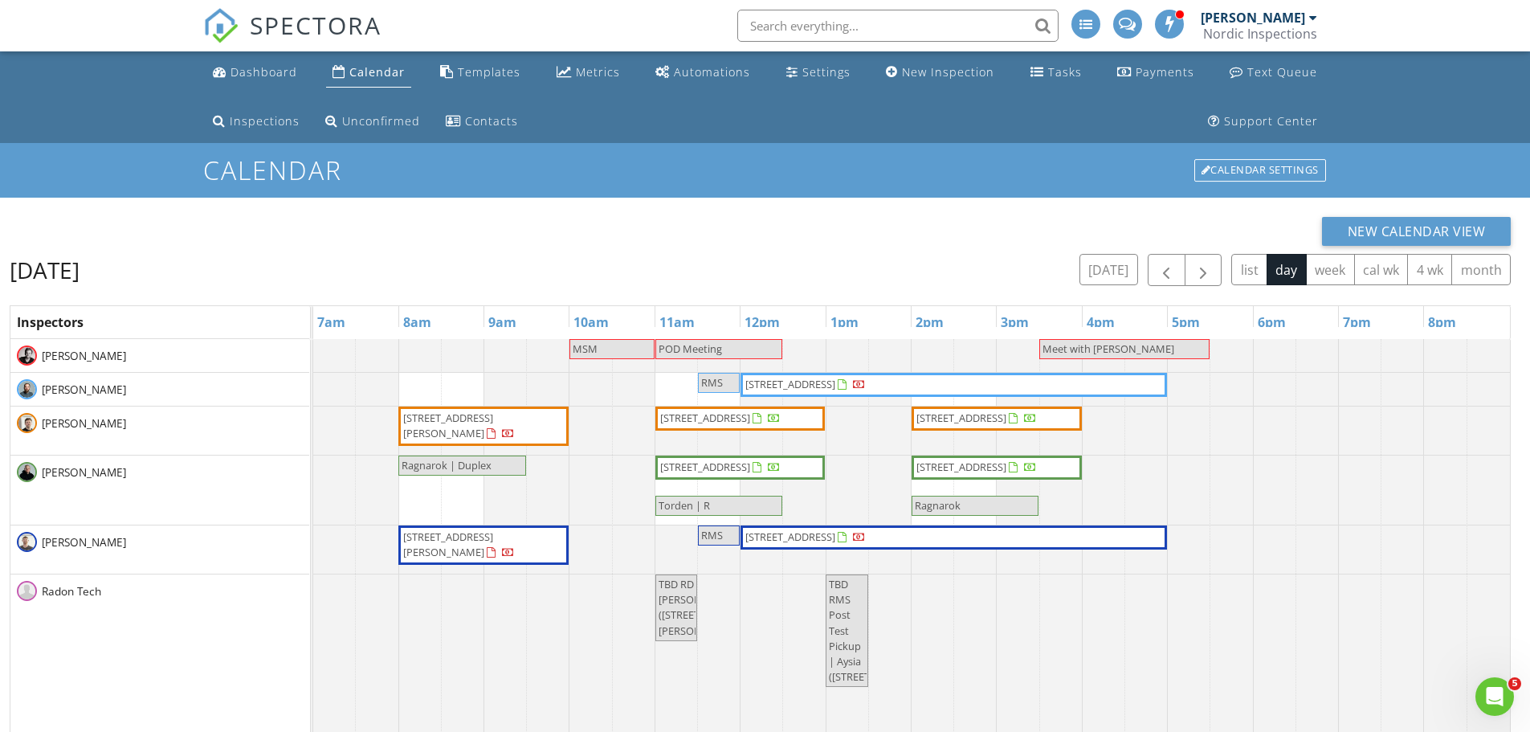
click at [489, 467] on span "Ragnarok | Duplex" at bounding box center [447, 465] width 90 height 14
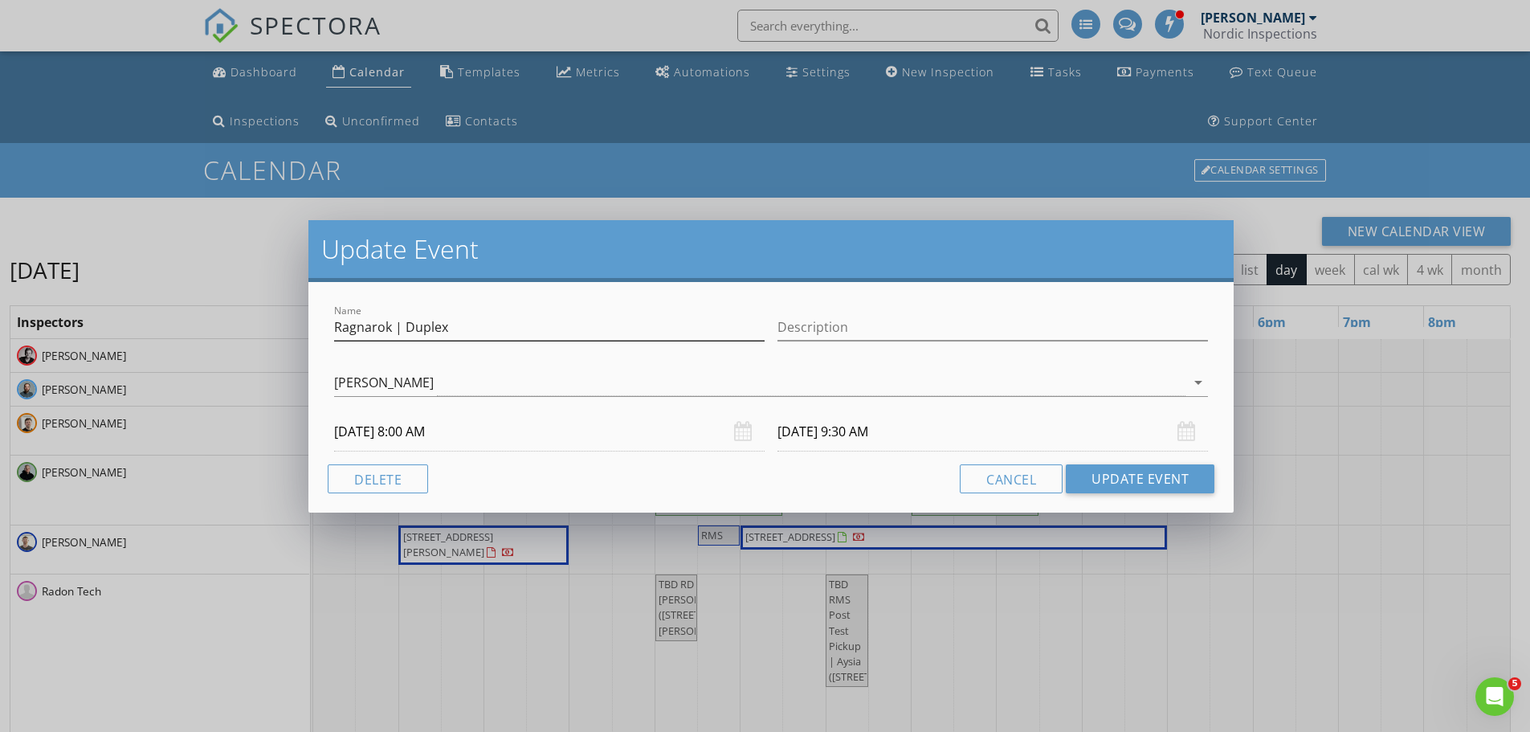
click at [447, 313] on div "Name Ragnarok | Duplex" at bounding box center [549, 330] width 430 height 52
click at [448, 324] on input "Ragnarok | Duplex" at bounding box center [549, 327] width 430 height 26
click at [348, 476] on button "Delete" at bounding box center [378, 478] width 100 height 29
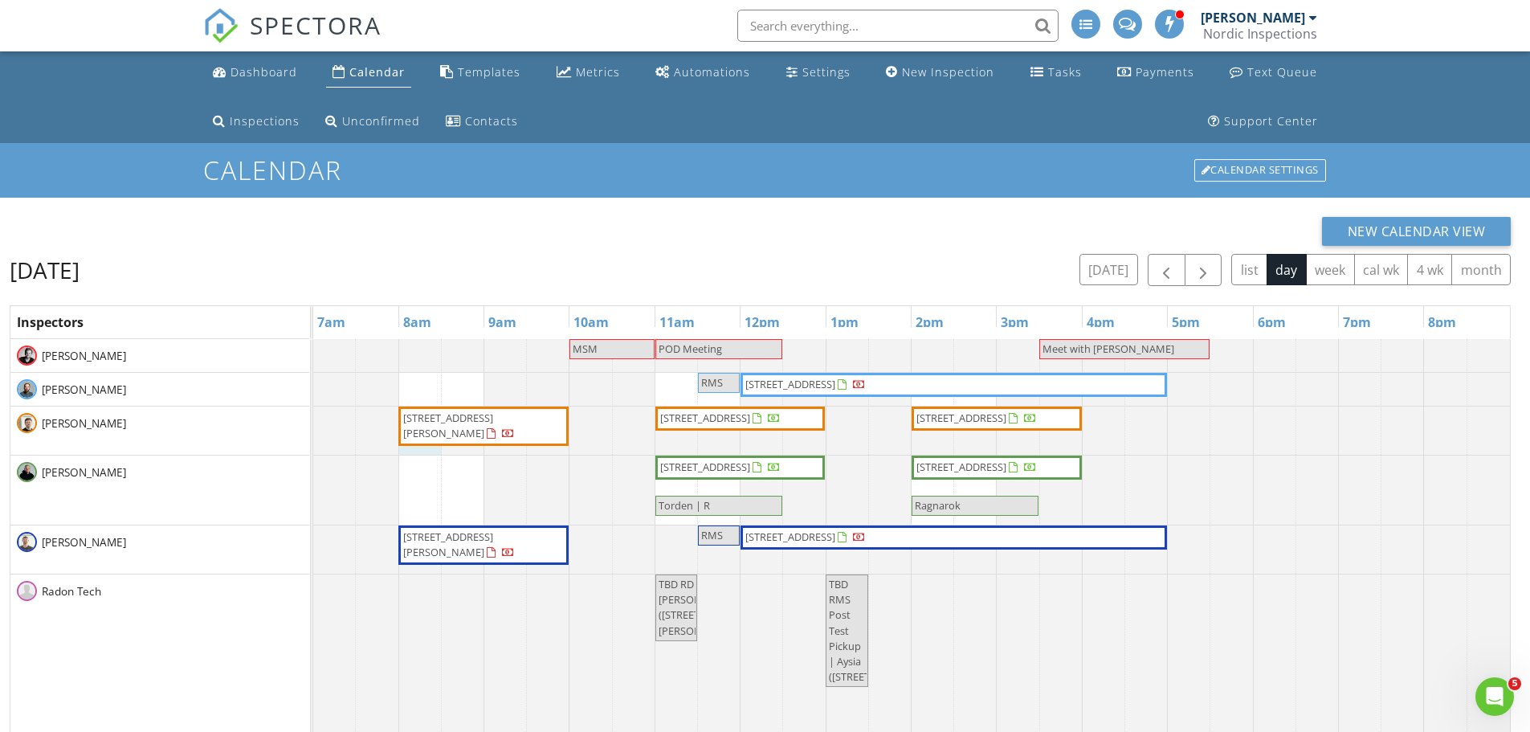
click at [313, 448] on div at bounding box center [313, 430] width 0 height 48
click at [414, 410] on link "Event" at bounding box center [418, 406] width 83 height 26
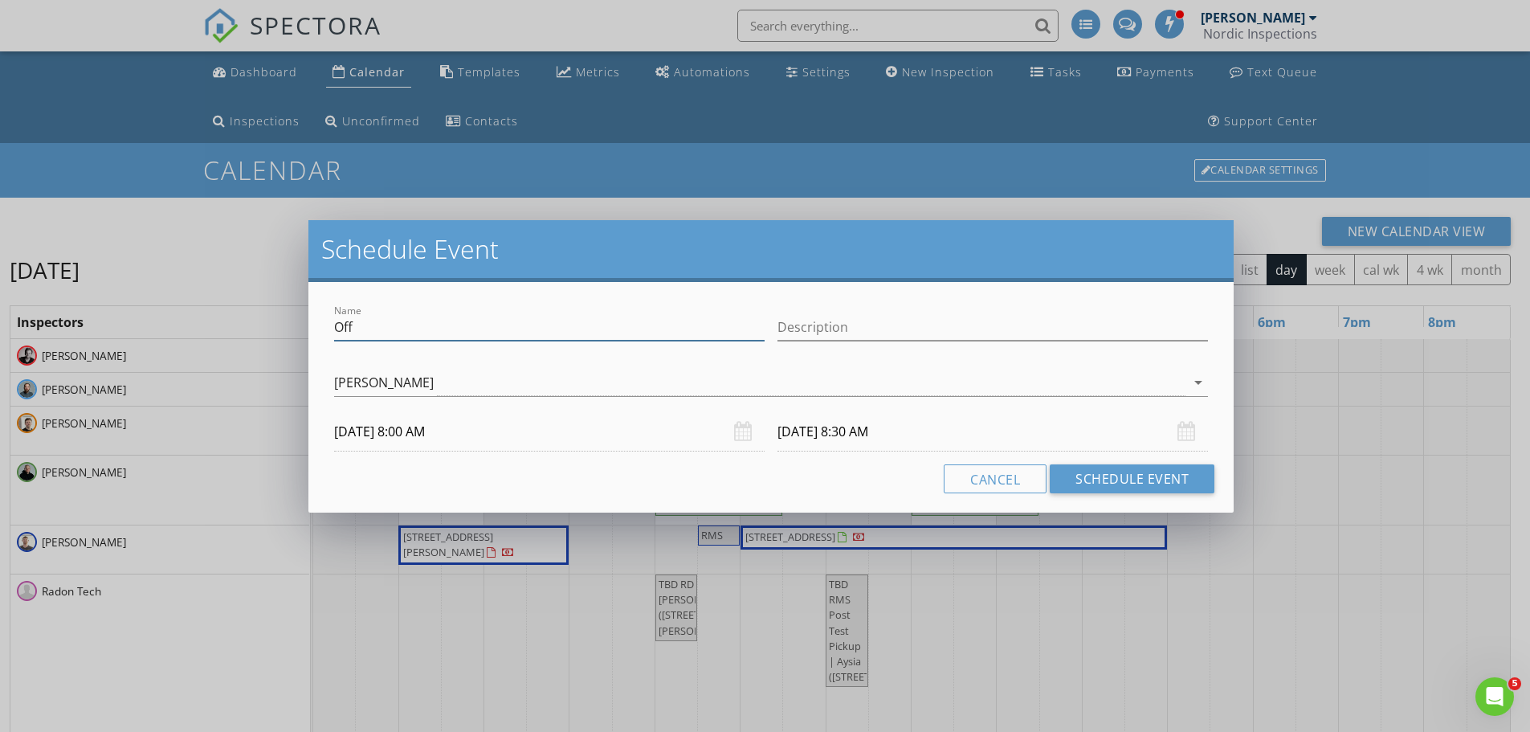
click at [370, 326] on input "Off" at bounding box center [549, 327] width 430 height 26
click at [370, 325] on input "Off" at bounding box center [549, 327] width 430 height 26
paste input "Ragnarok | Duplex"
type input "Ragnarok | Duplex"
click at [397, 387] on div "[PERSON_NAME]" at bounding box center [384, 382] width 100 height 14
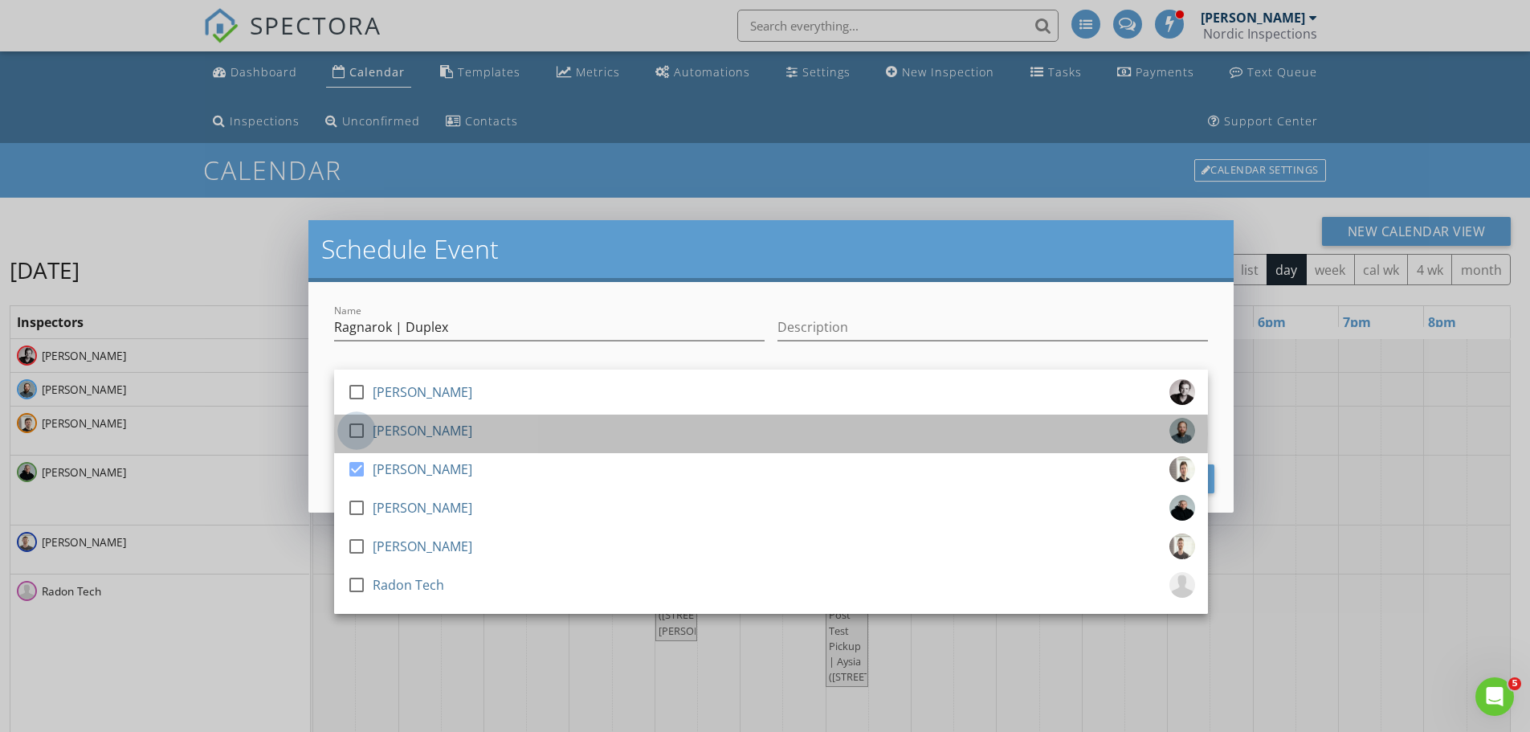
click at [353, 422] on div at bounding box center [356, 430] width 27 height 27
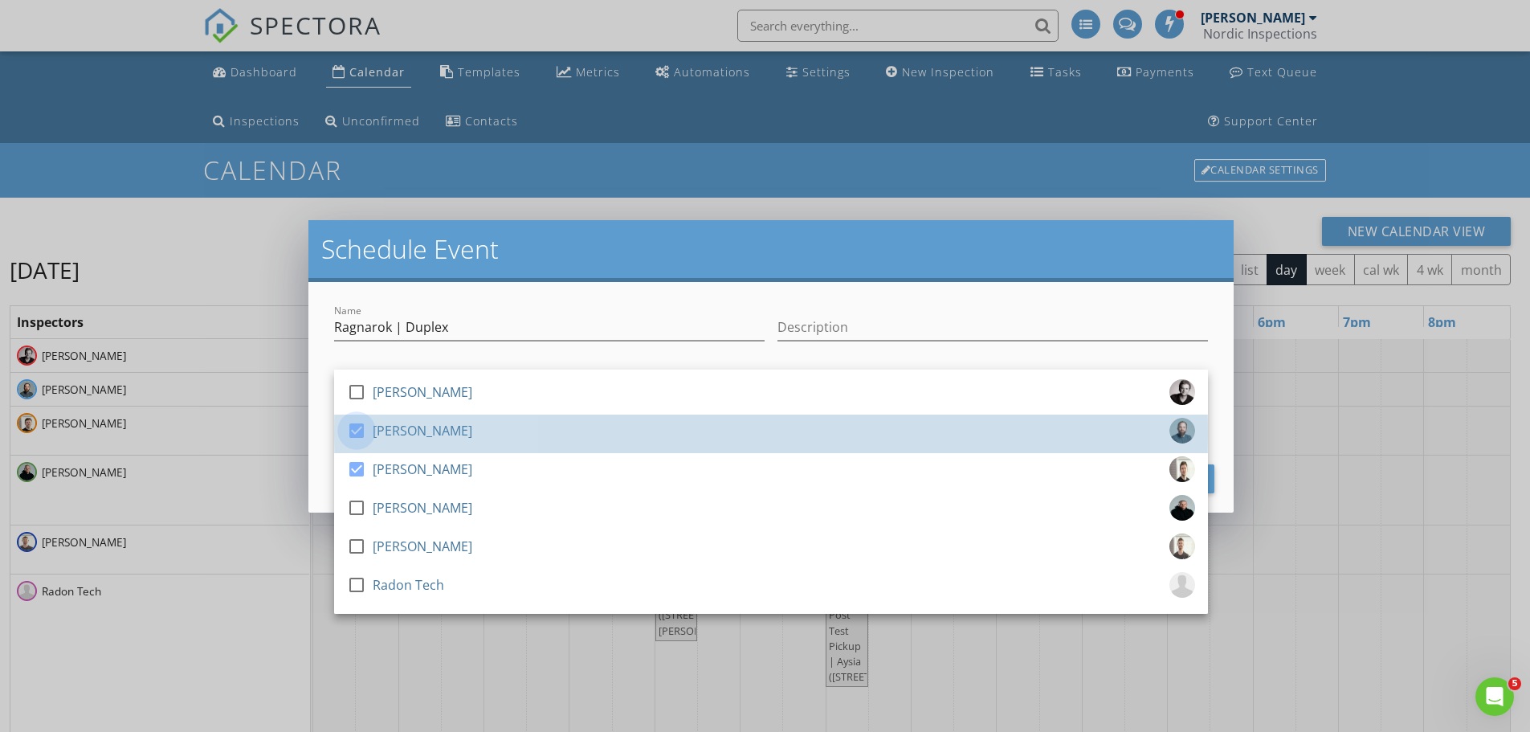
click at [360, 430] on div at bounding box center [356, 430] width 27 height 27
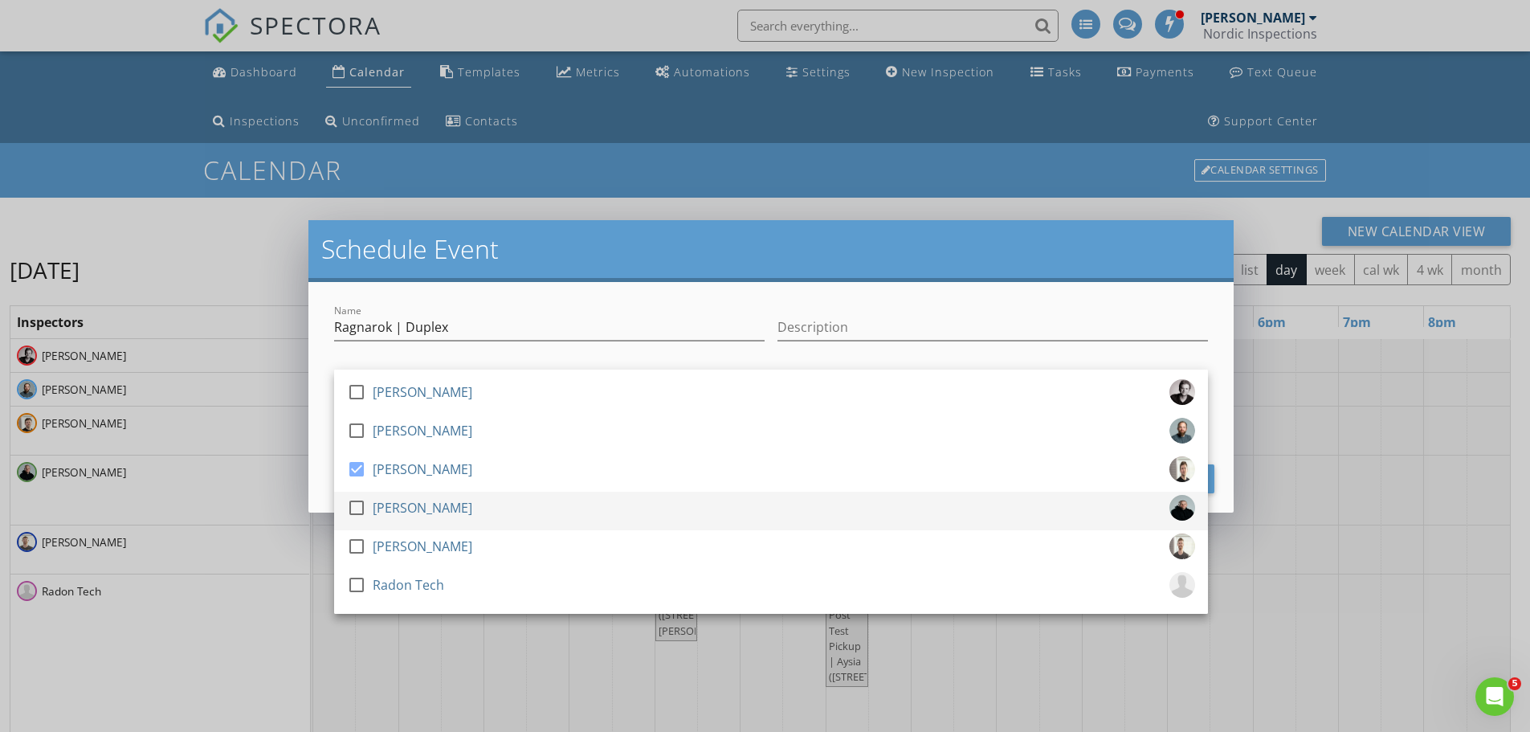
click at [362, 507] on div at bounding box center [356, 507] width 27 height 27
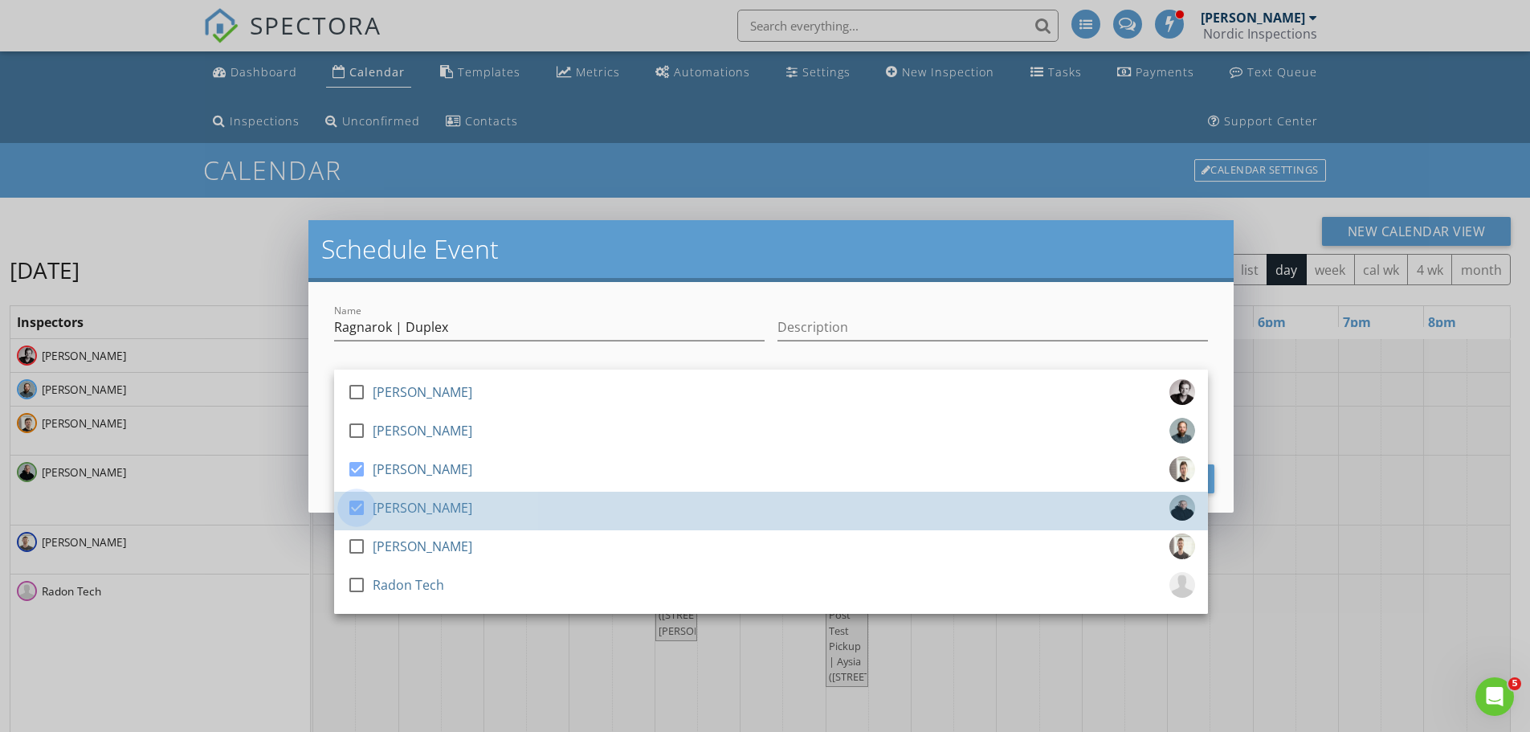
click at [362, 505] on div at bounding box center [356, 507] width 27 height 27
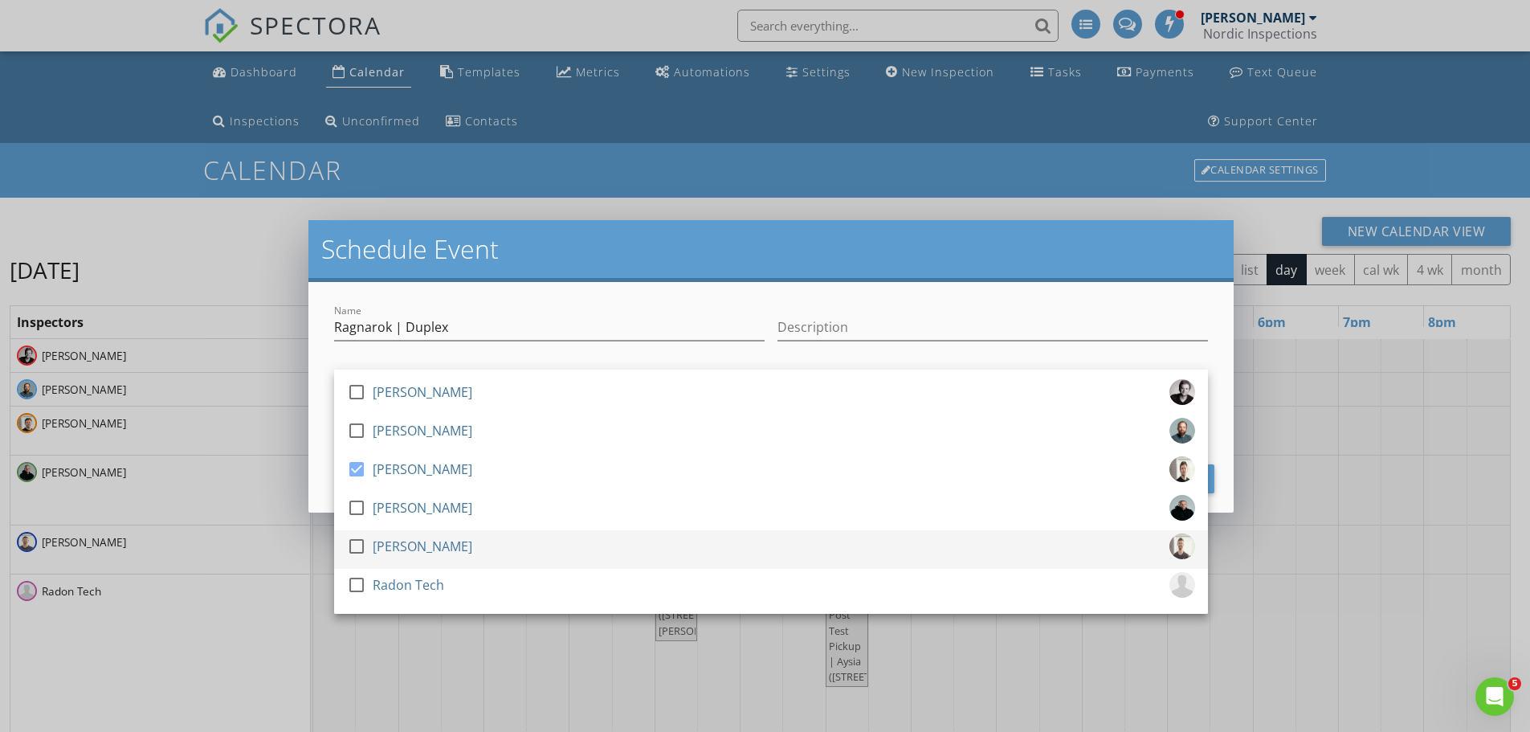
click at [357, 547] on div at bounding box center [356, 545] width 27 height 27
click at [600, 241] on h2 "Schedule Event" at bounding box center [770, 249] width 899 height 32
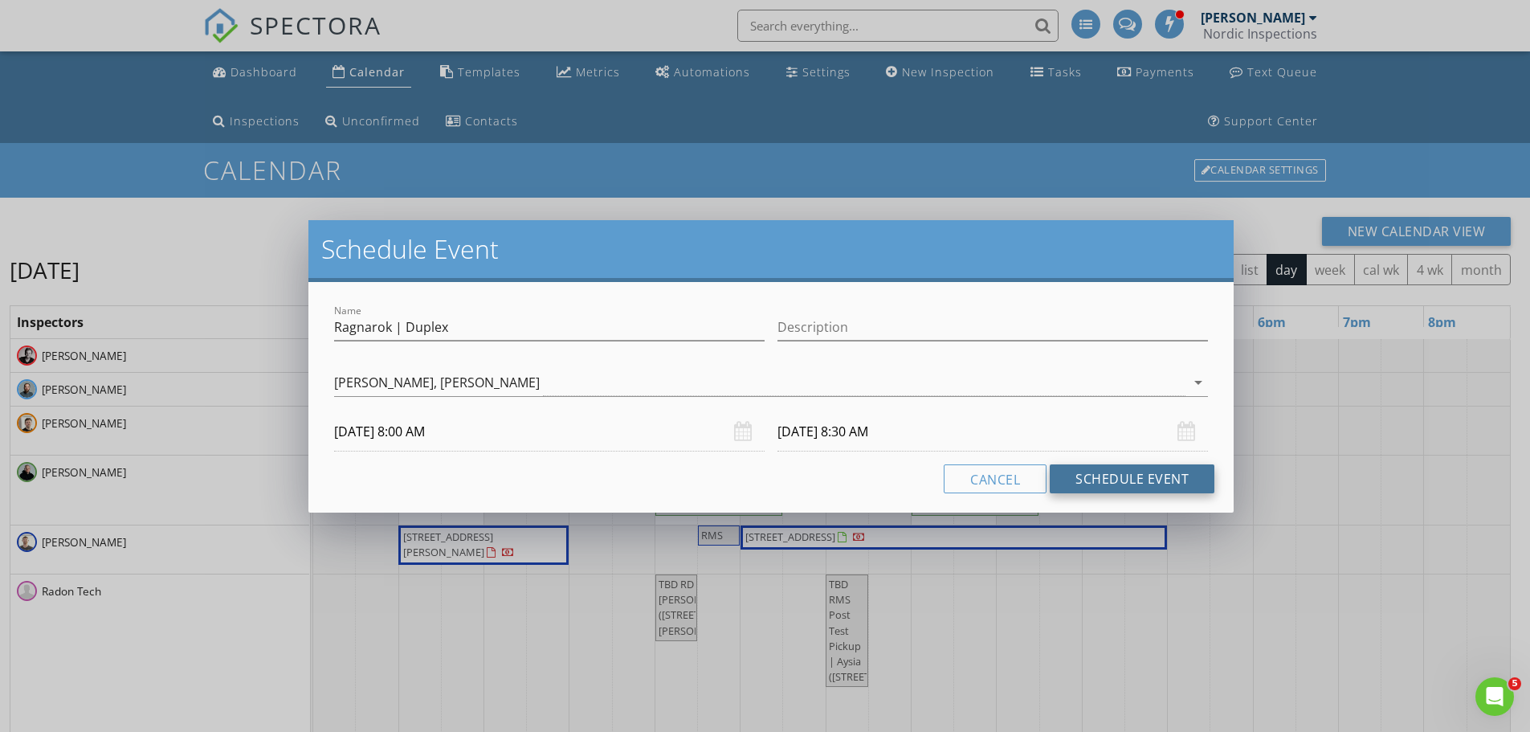
click at [1062, 484] on button "Schedule Event" at bounding box center [1132, 478] width 165 height 29
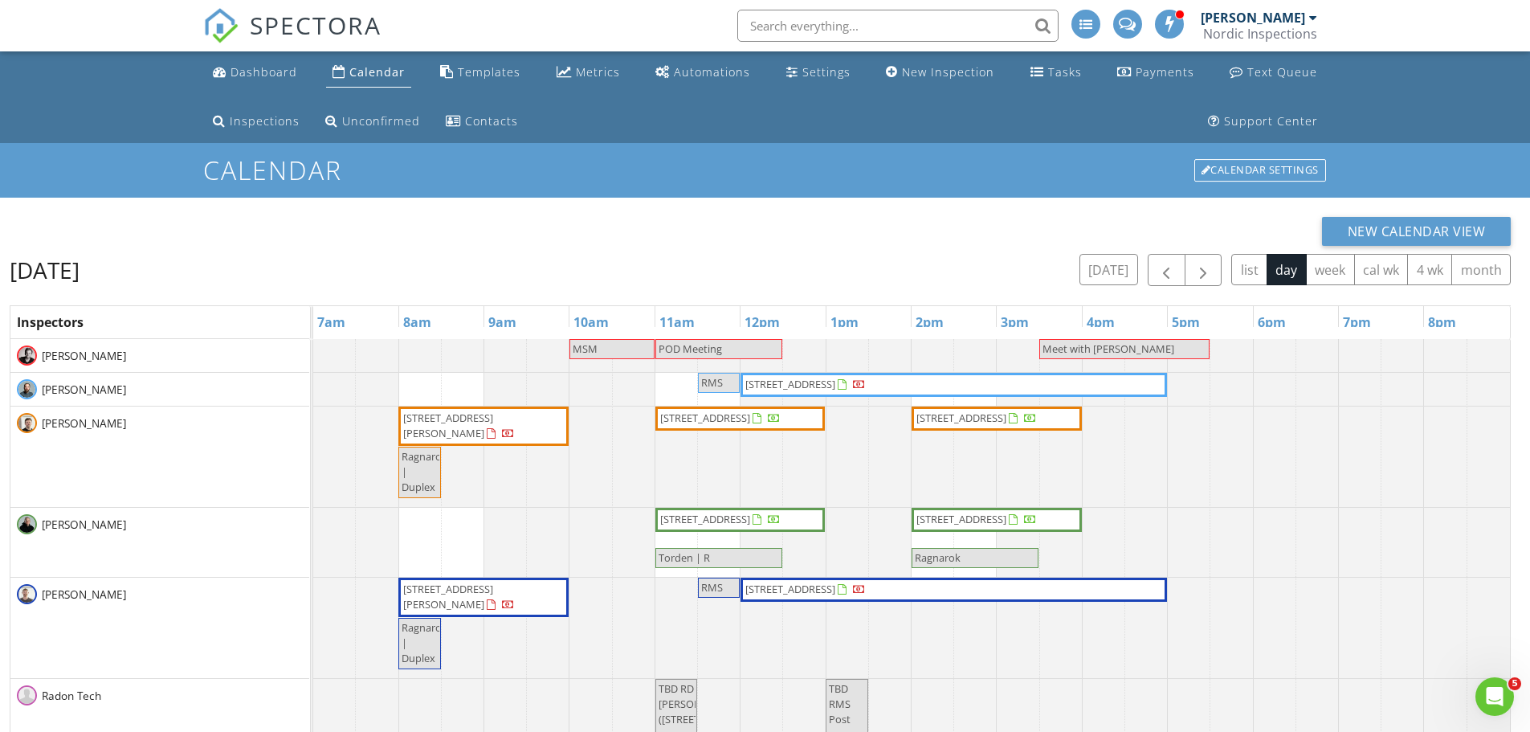
click at [313, 642] on div at bounding box center [313, 627] width 0 height 100
click at [1210, 264] on span "button" at bounding box center [1202, 270] width 19 height 19
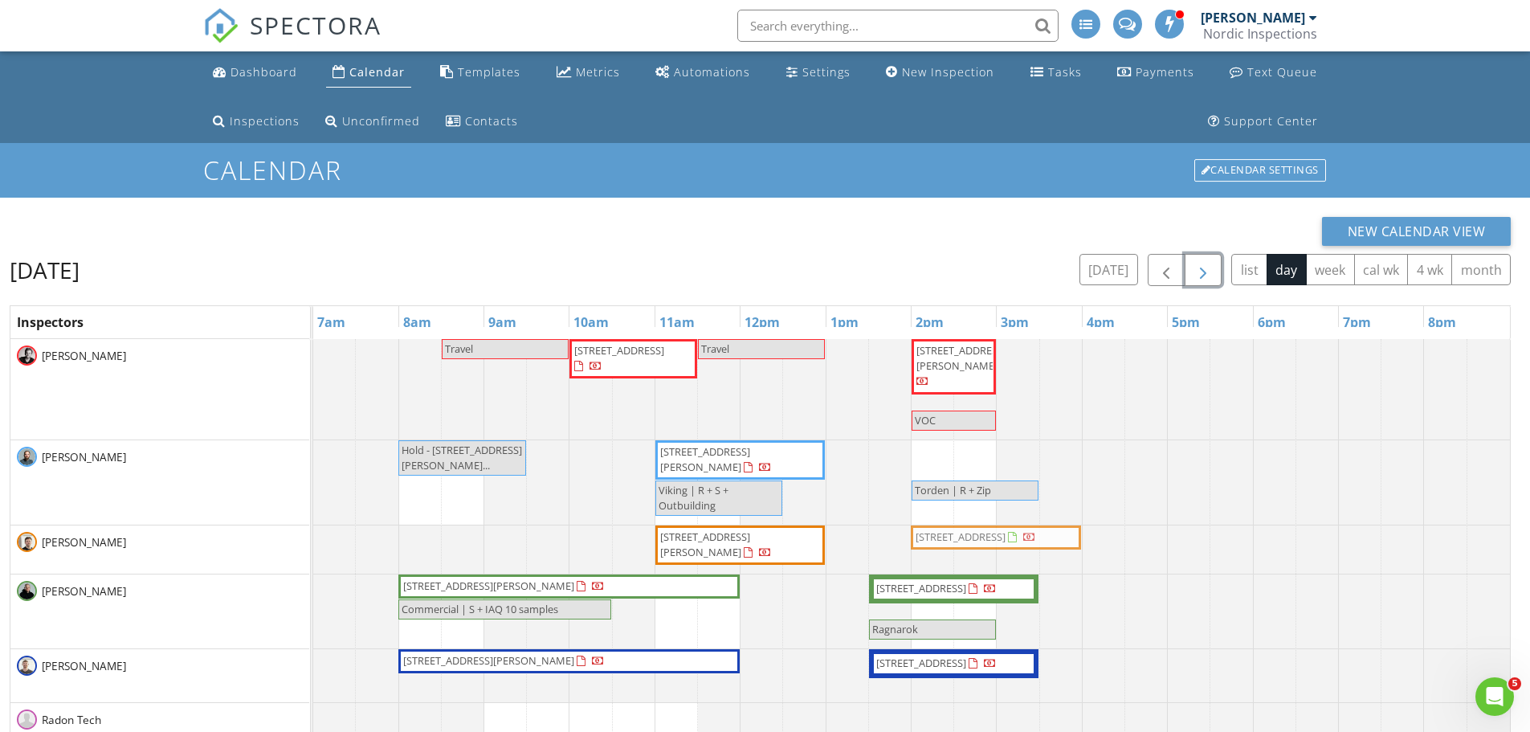
drag, startPoint x: 1020, startPoint y: 454, endPoint x: 1022, endPoint y: 528, distance: 74.7
click at [1022, 528] on tbody "Travel 817 Eielson Street 206, Grand Forks Air Force Base 58205 Travel 25780 44…" at bounding box center [911, 537] width 1196 height 397
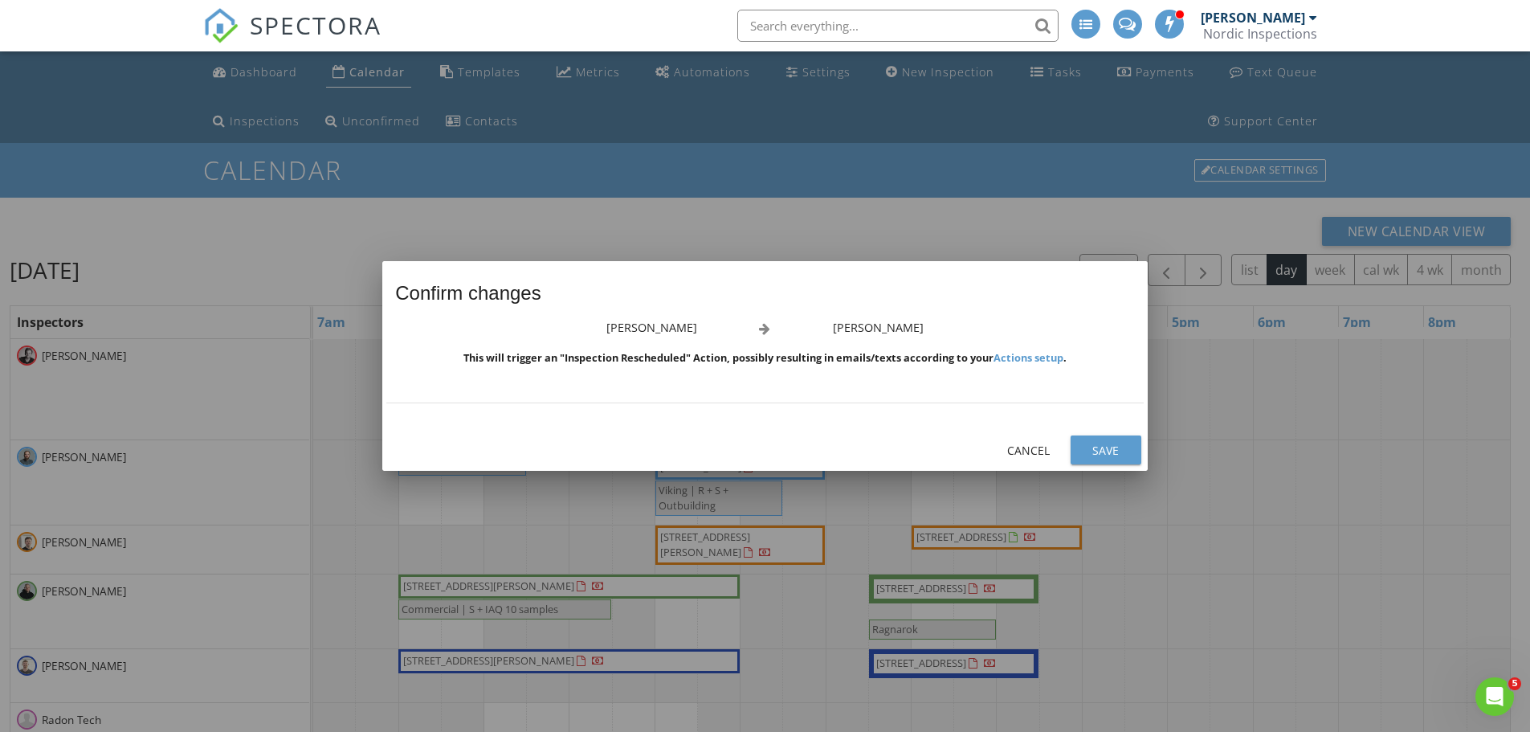
click at [1096, 446] on div "Save" at bounding box center [1105, 450] width 45 height 17
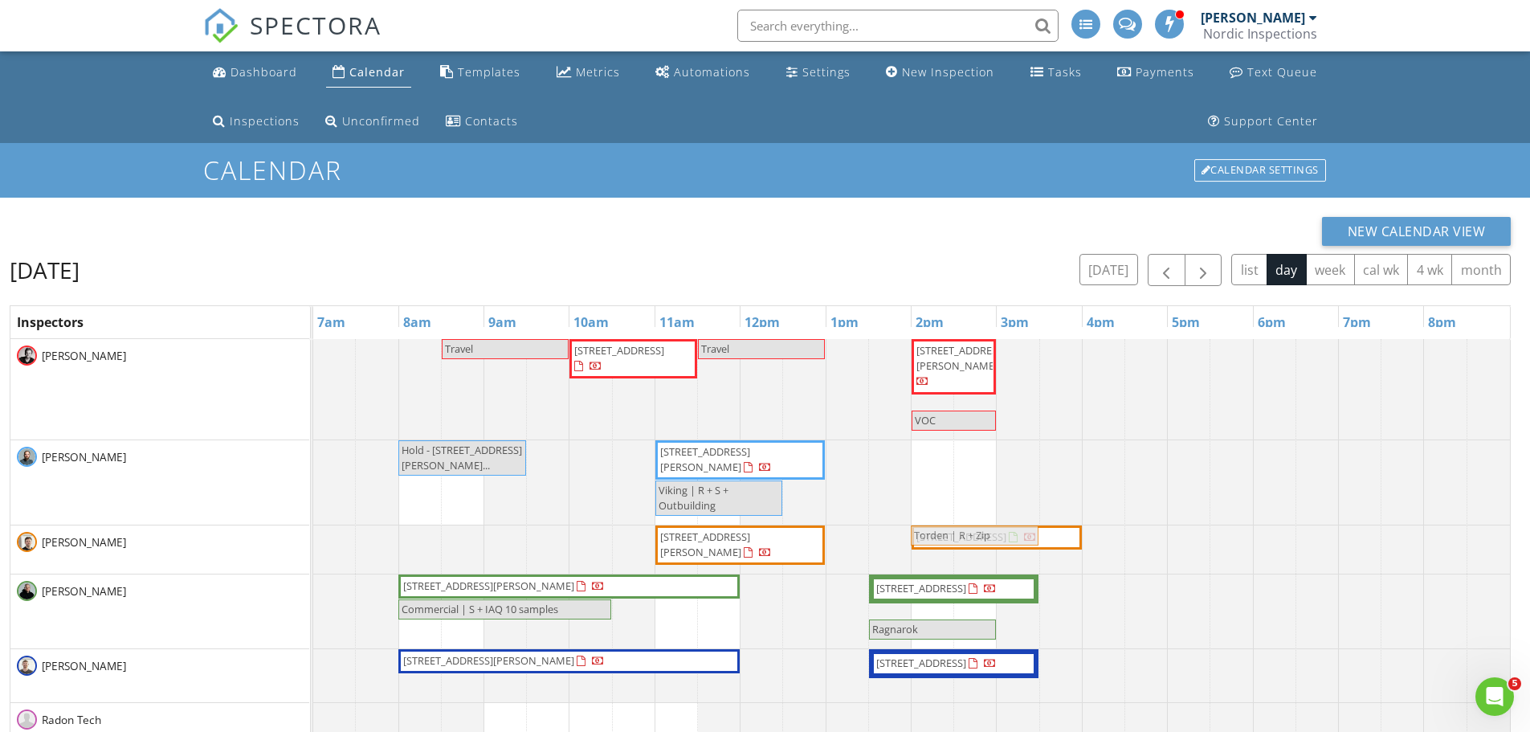
drag, startPoint x: 980, startPoint y: 451, endPoint x: 975, endPoint y: 537, distance: 86.1
click at [975, 537] on tbody "Travel 817 Eielson Street 206, Grand Forks Air Force Base 58205 Travel 25780 44…" at bounding box center [911, 537] width 1196 height 397
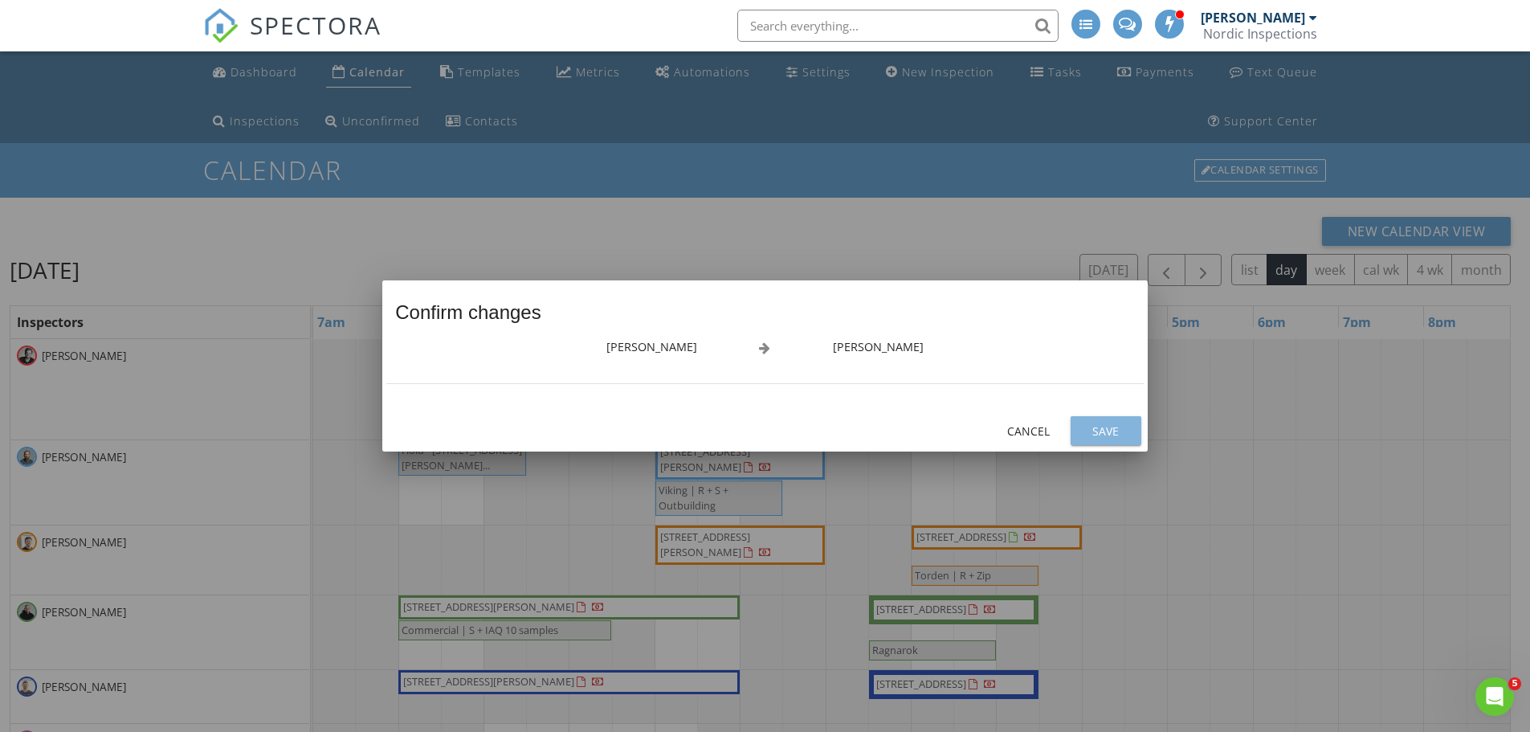
click at [1089, 434] on div "Save" at bounding box center [1105, 430] width 45 height 17
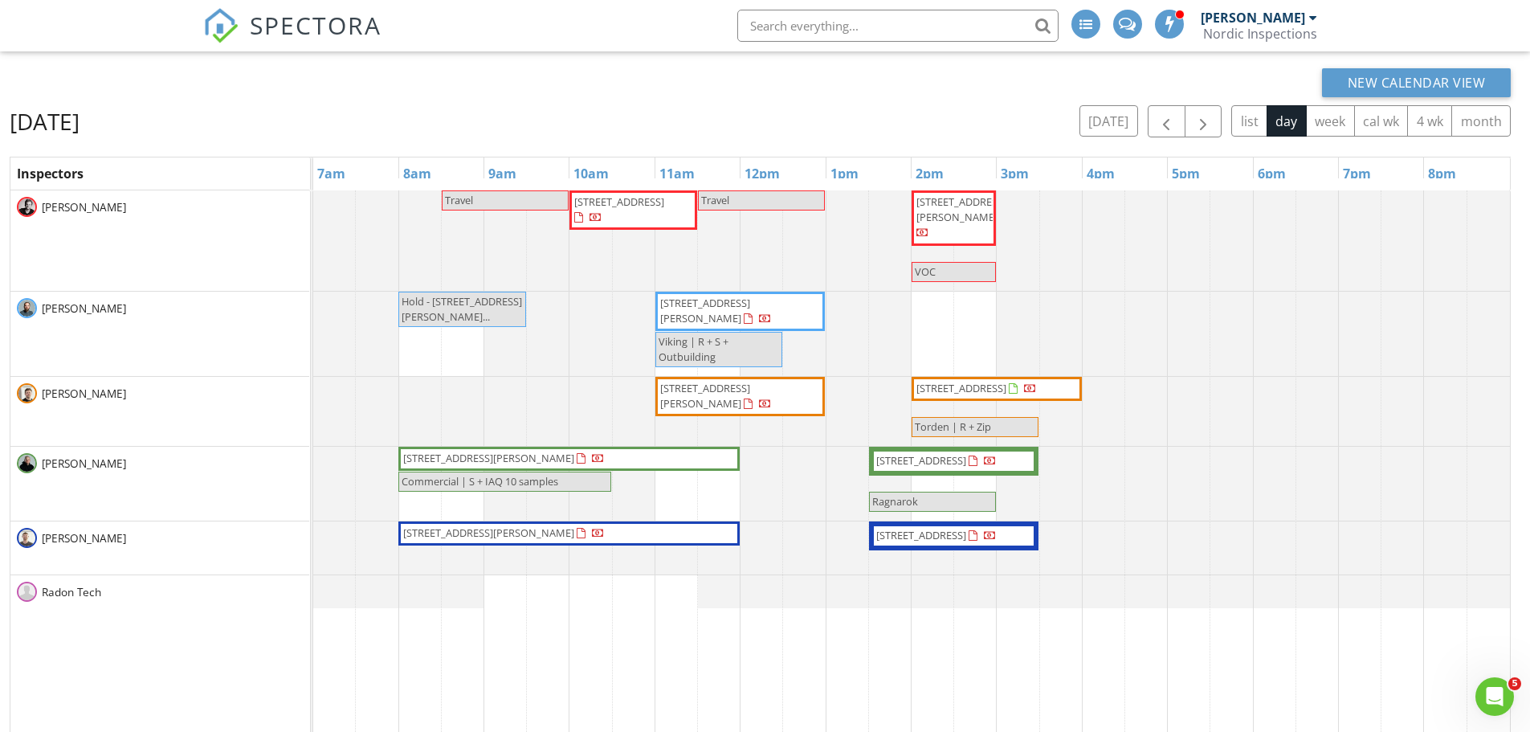
scroll to position [161, 0]
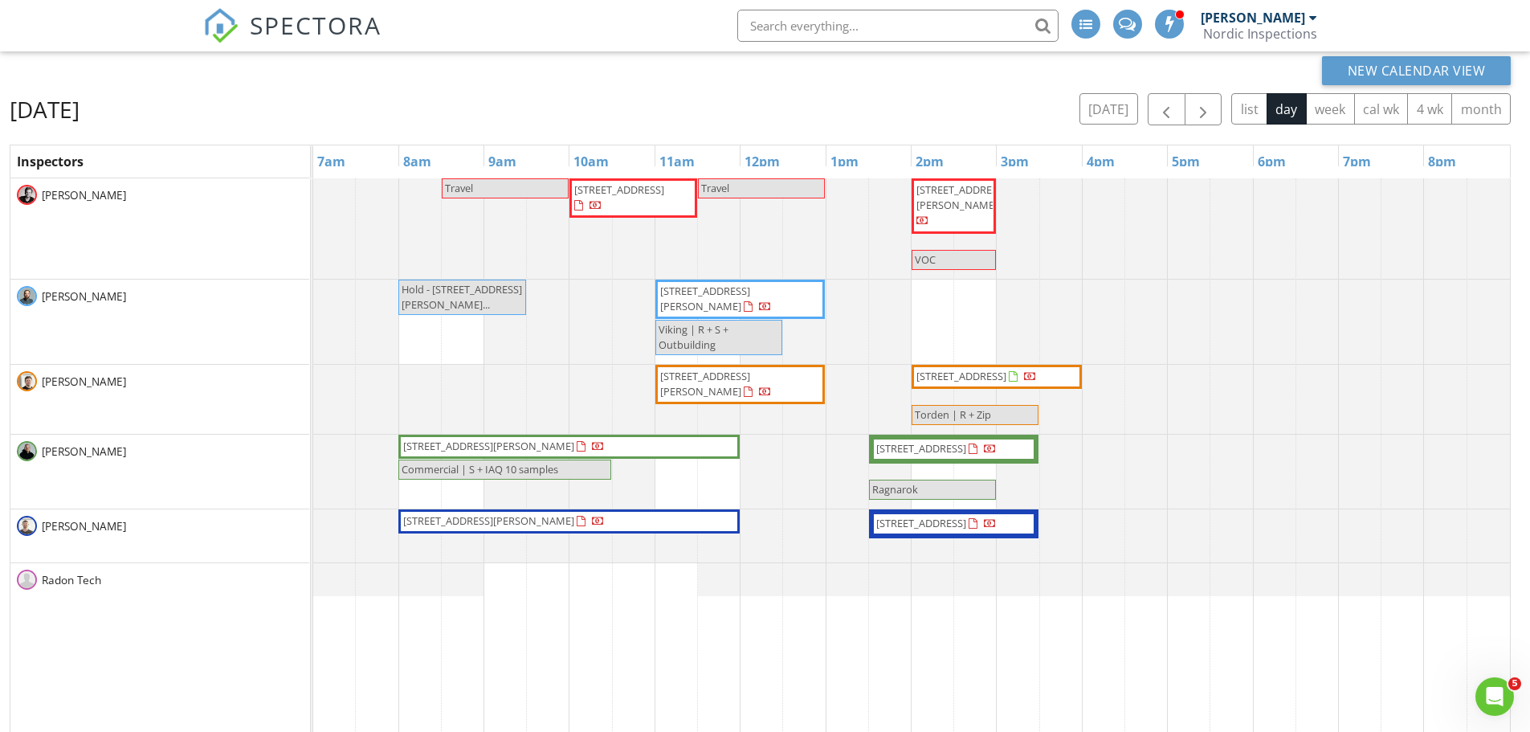
click at [961, 532] on span "[STREET_ADDRESS]" at bounding box center [936, 524] width 124 height 16
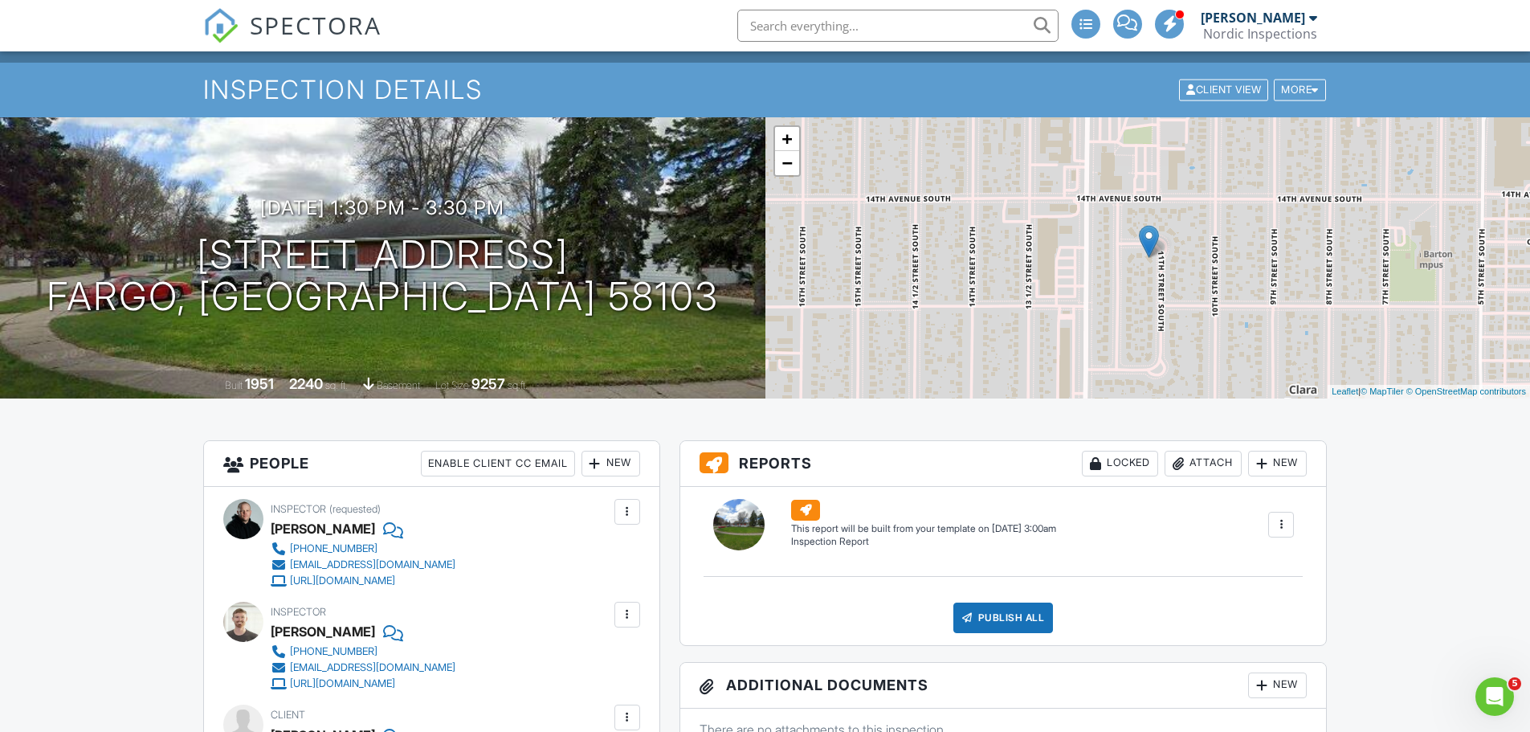
click at [630, 619] on div at bounding box center [627, 614] width 16 height 16
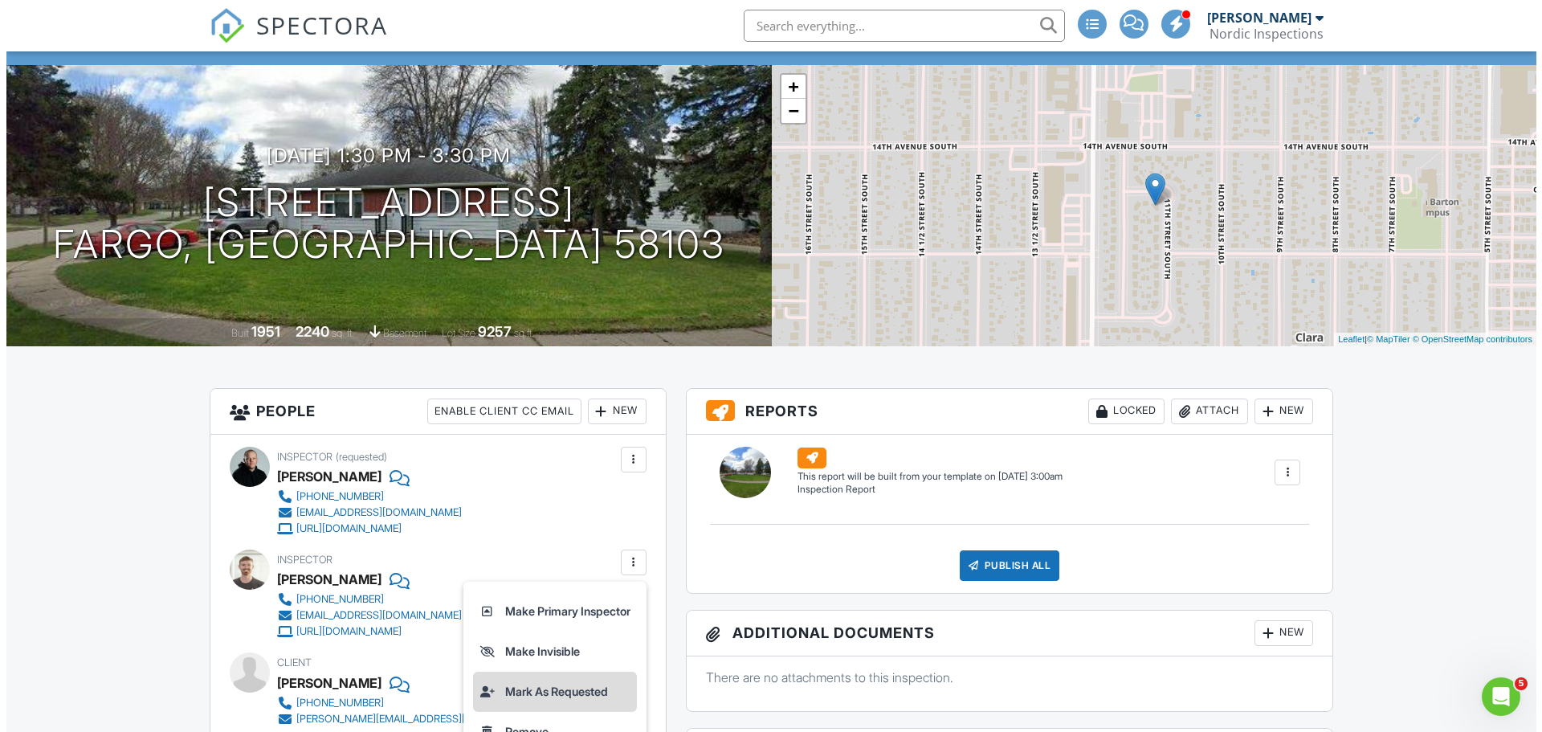
scroll to position [161, 0]
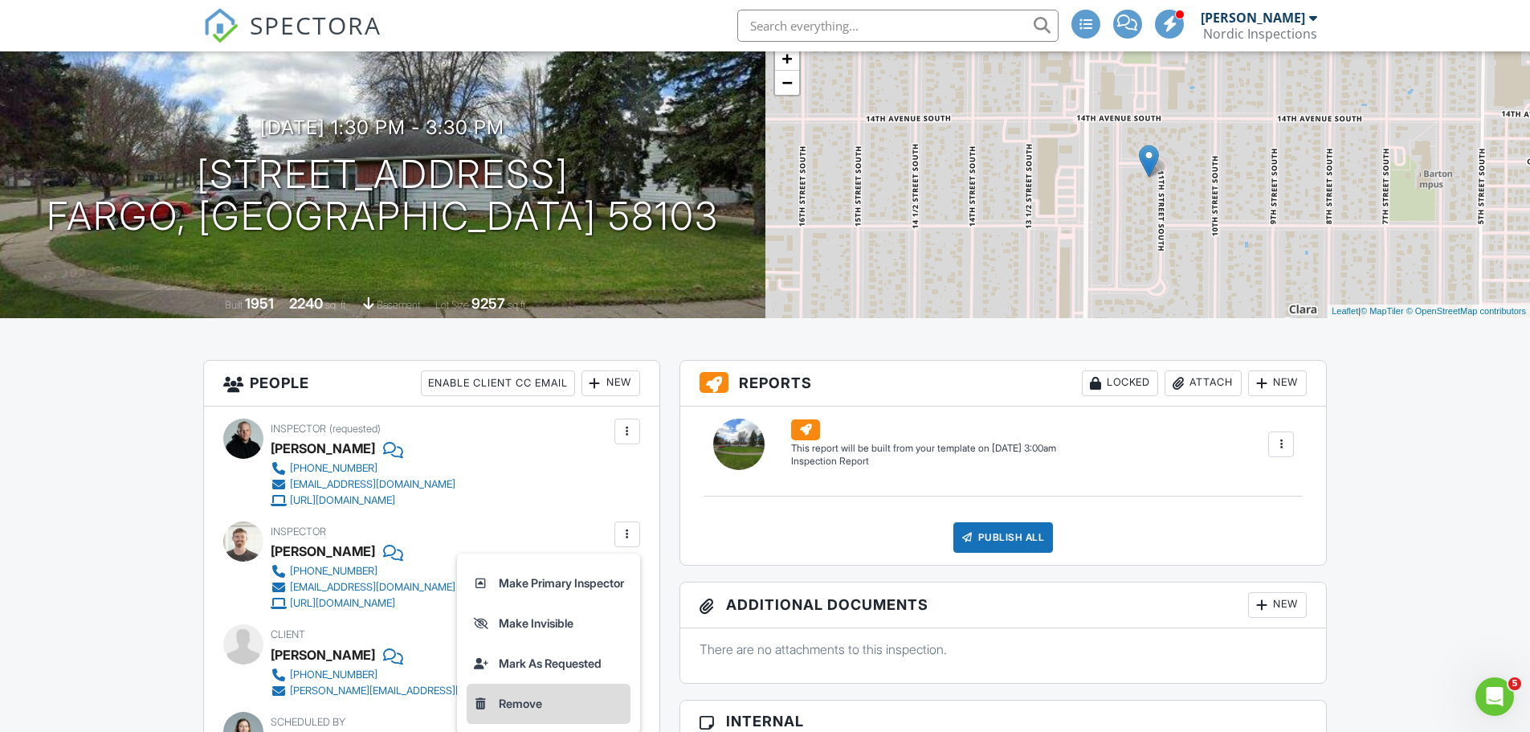
click at [512, 698] on li "Remove" at bounding box center [549, 703] width 164 height 40
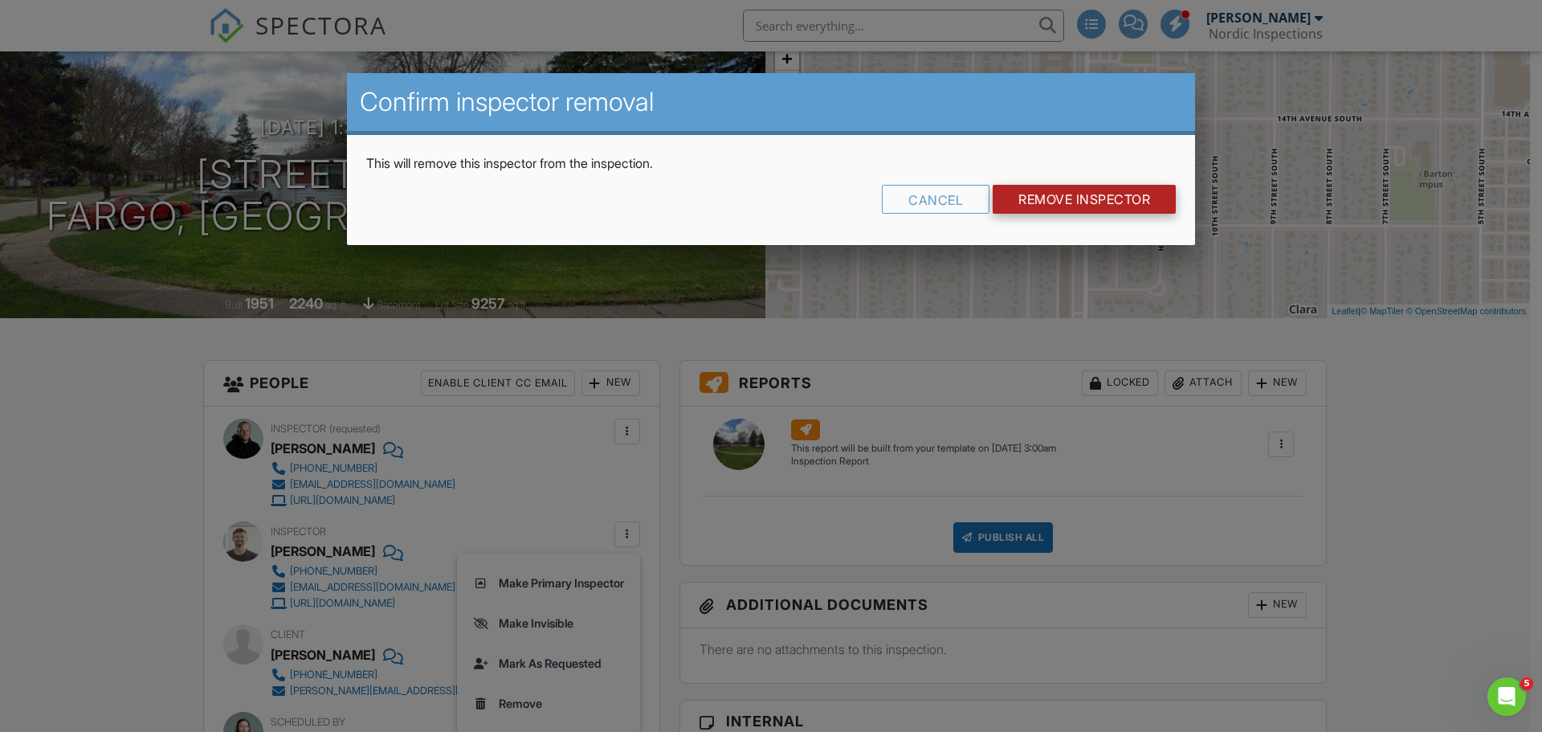
click at [1038, 208] on input "Remove Inspector" at bounding box center [1084, 199] width 183 height 29
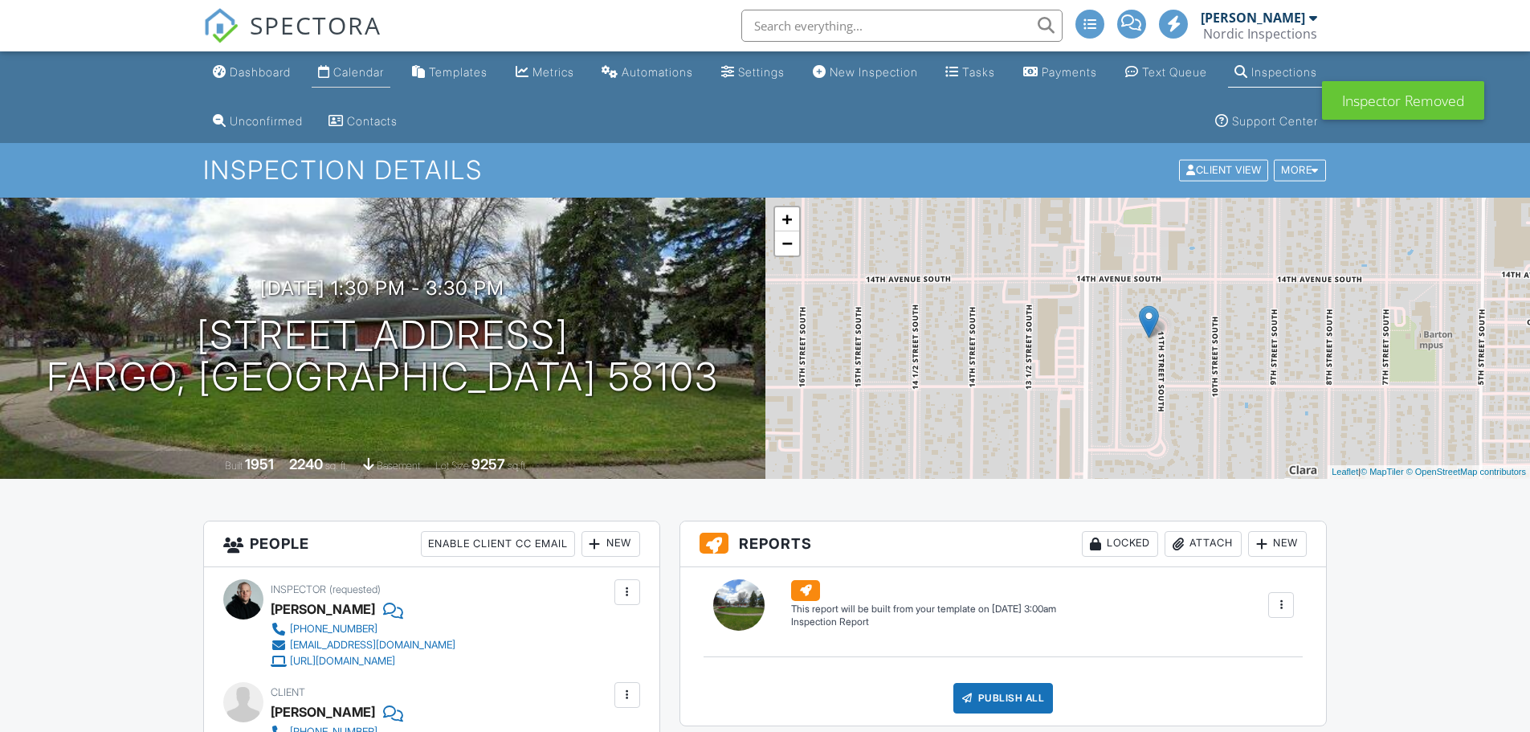
click at [384, 71] on div "Calendar" at bounding box center [358, 72] width 51 height 14
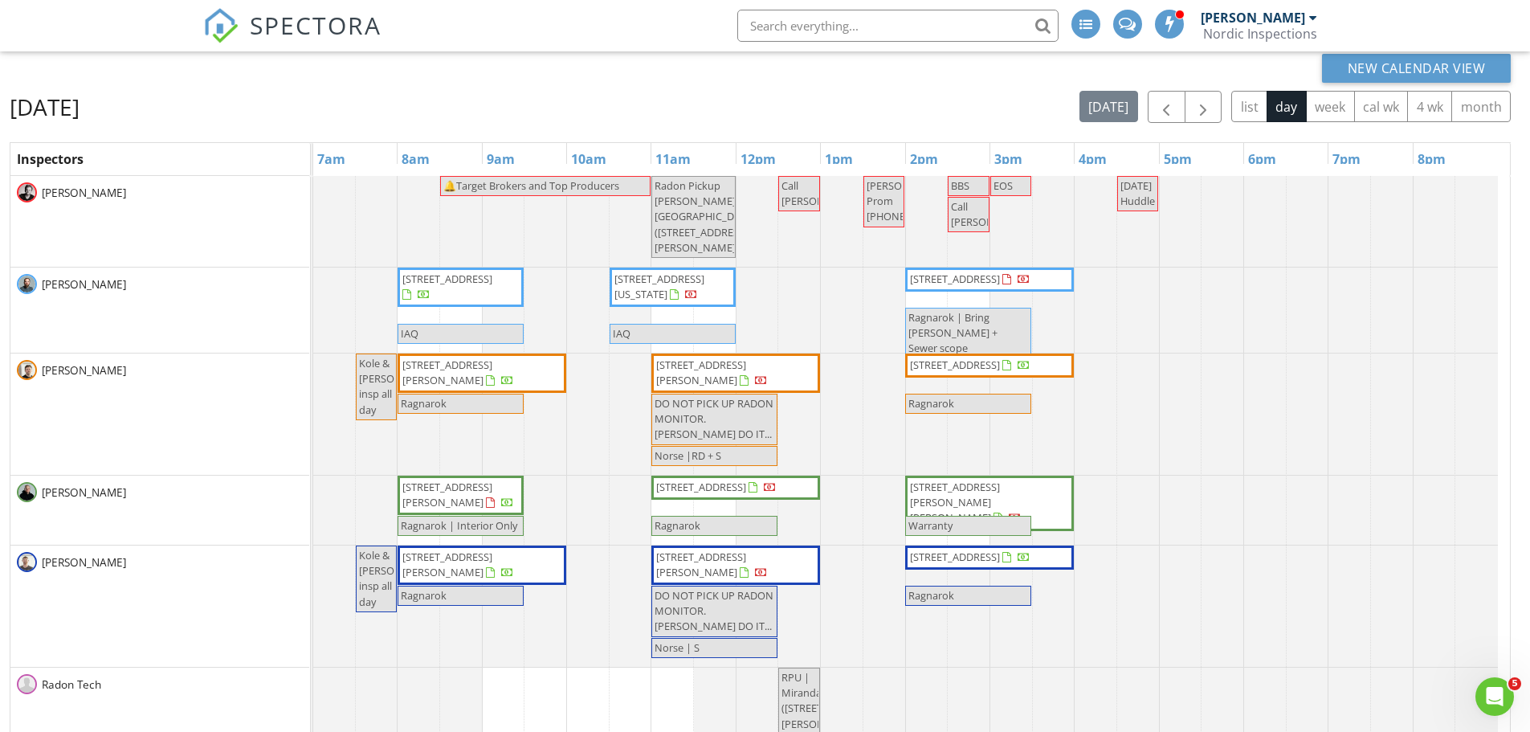
scroll to position [80, 0]
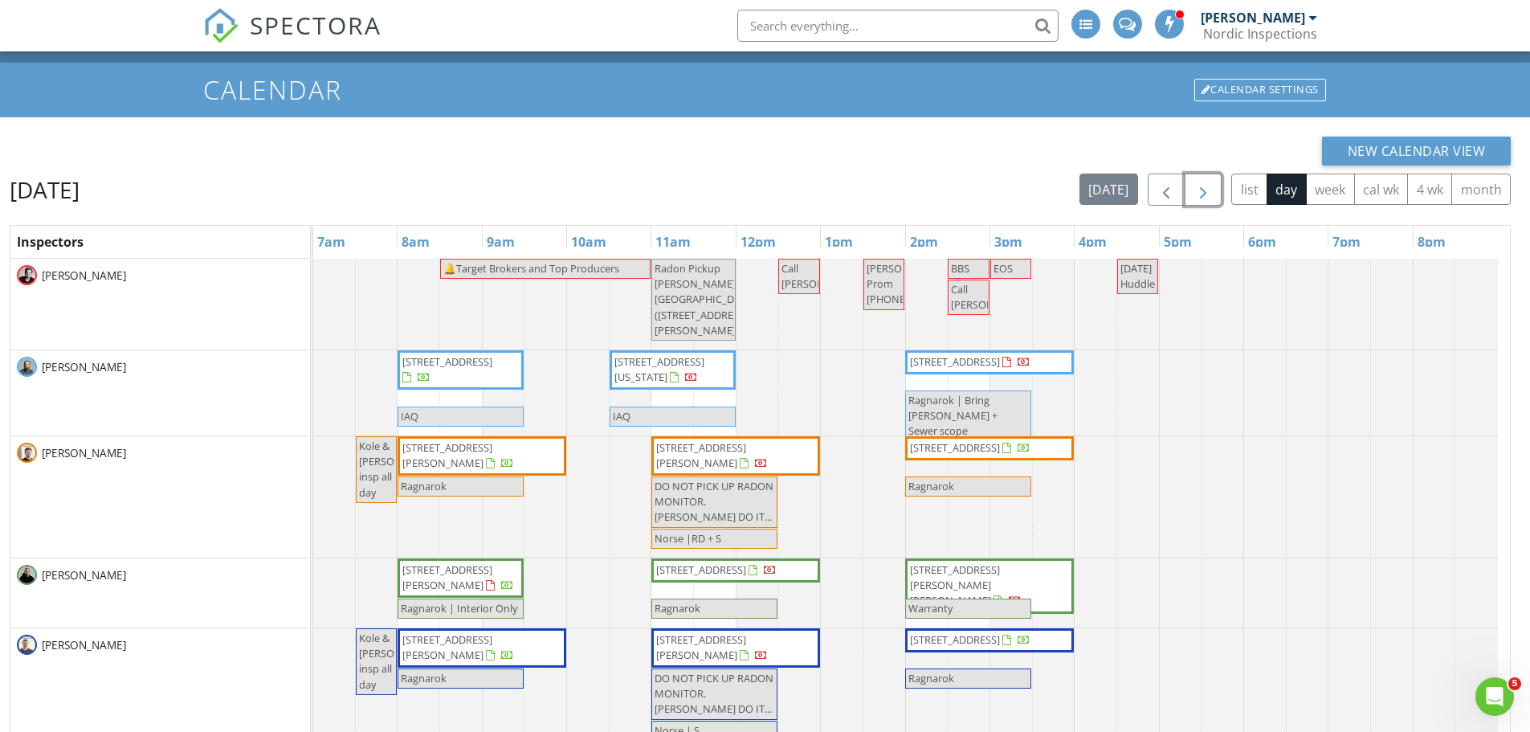
click at [1199, 192] on span "button" at bounding box center [1202, 190] width 19 height 19
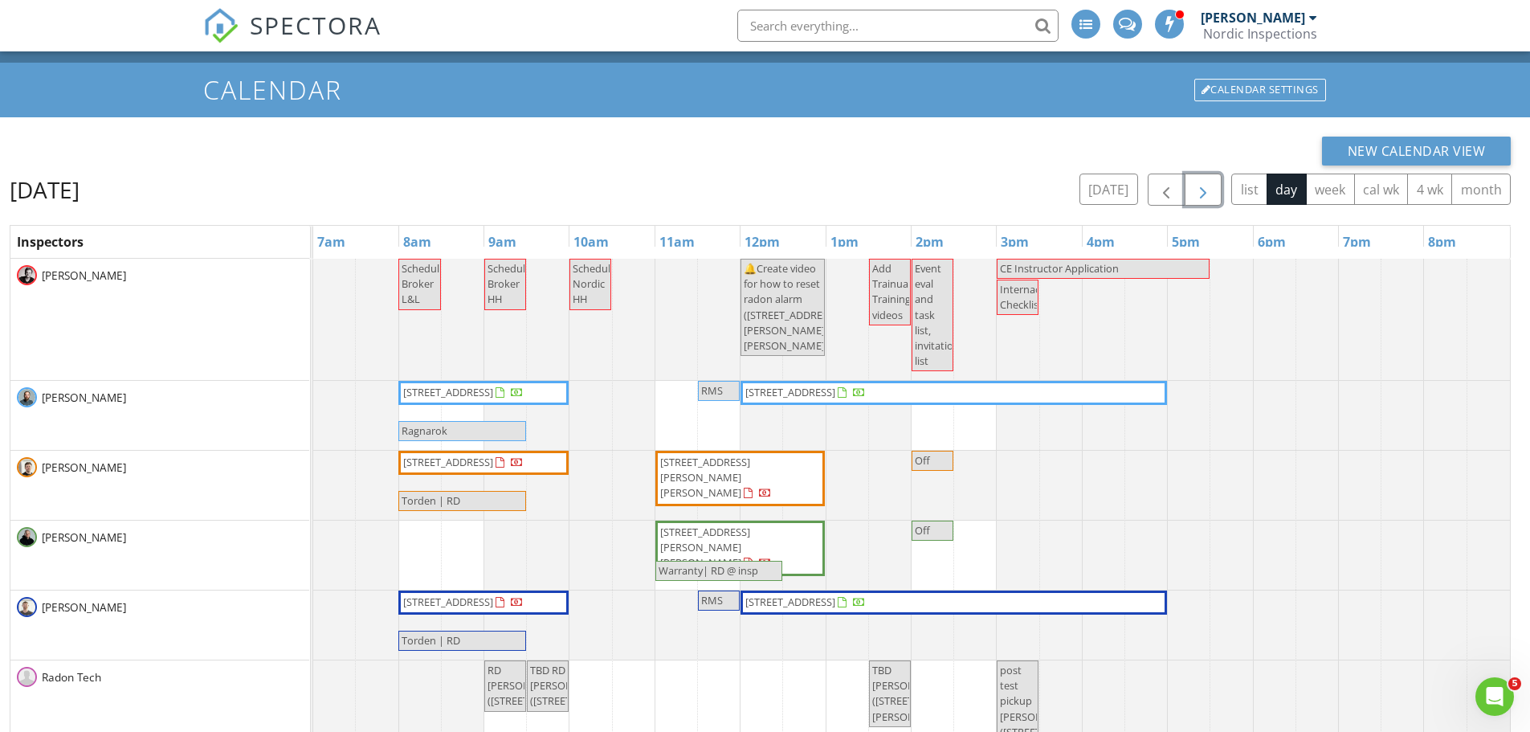
click at [1198, 194] on span "button" at bounding box center [1202, 190] width 19 height 19
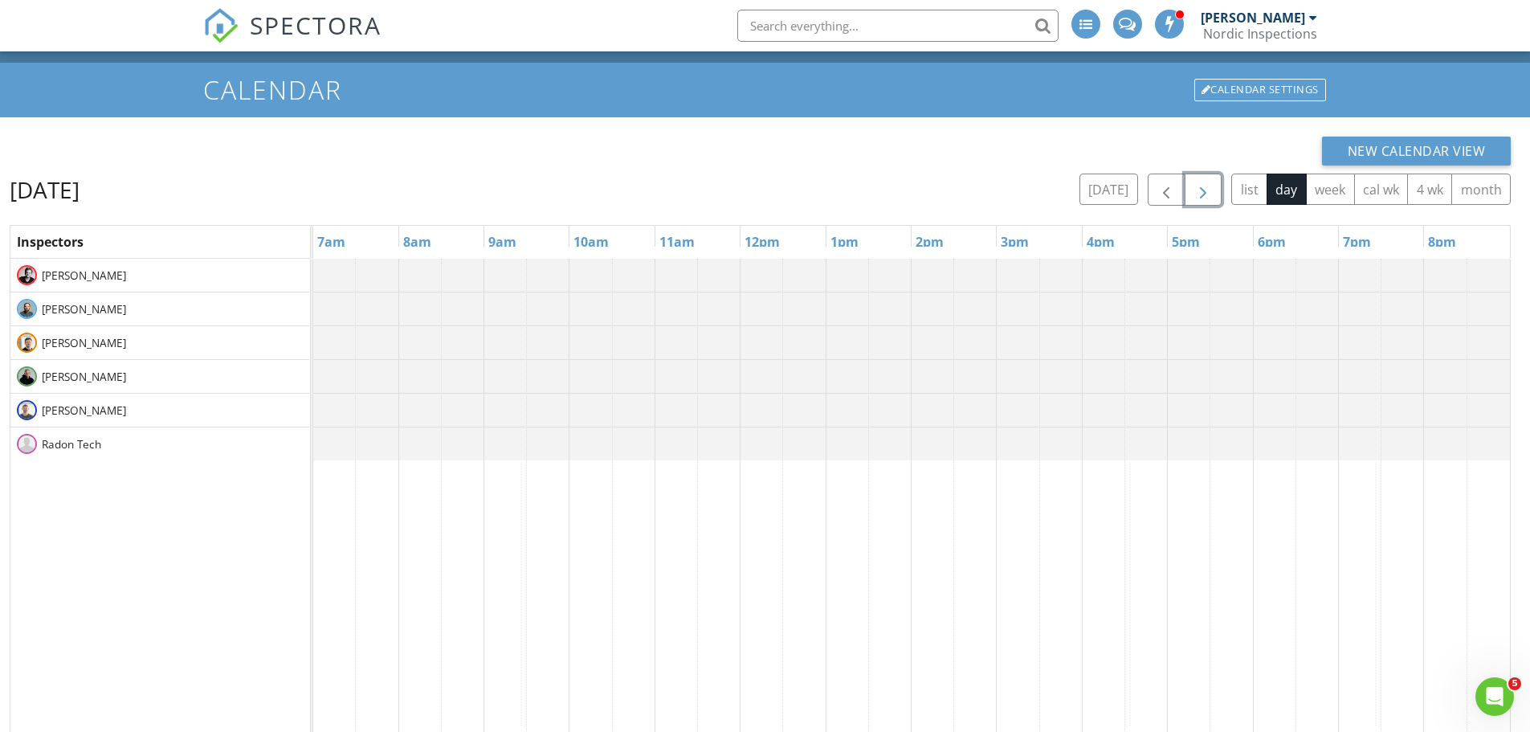
click at [1200, 194] on span "button" at bounding box center [1202, 190] width 19 height 19
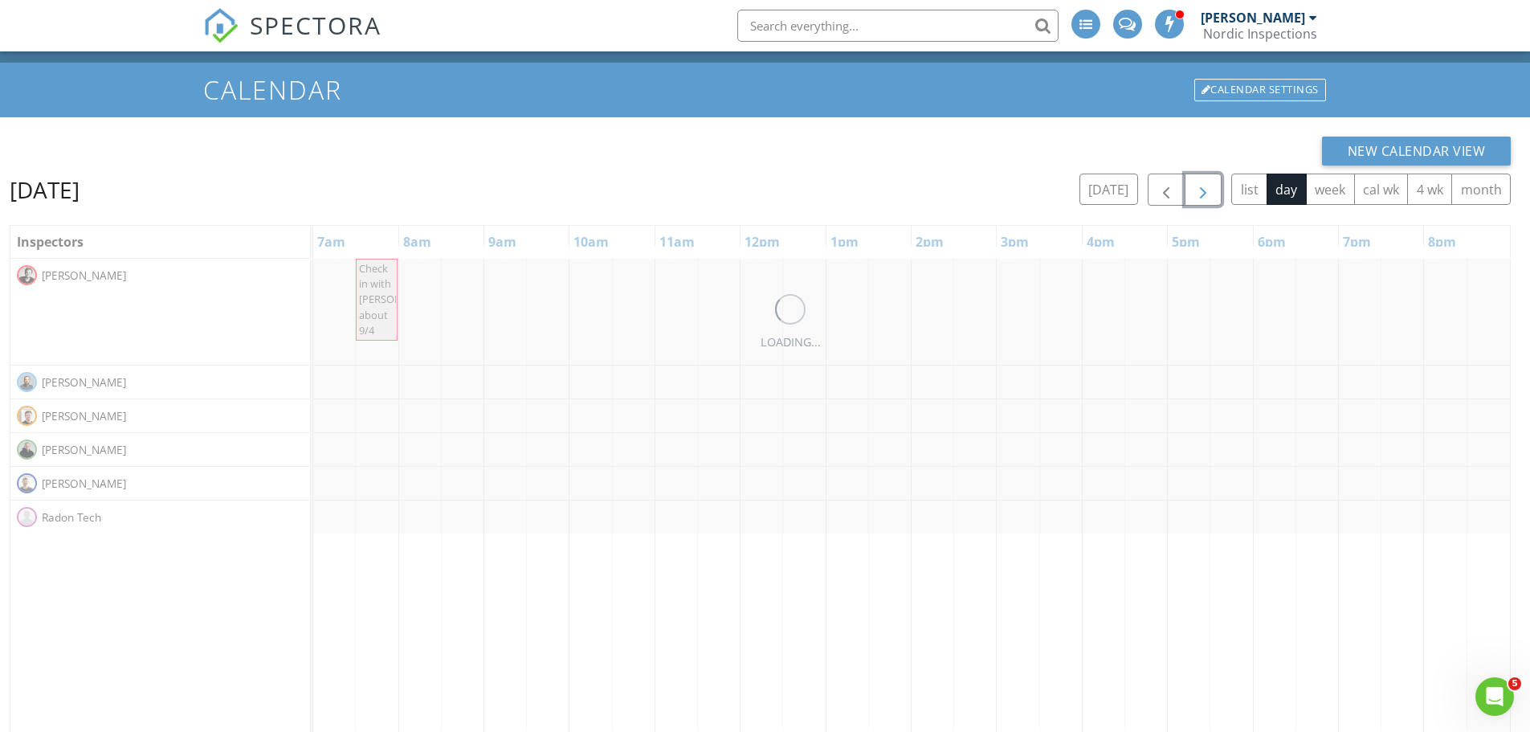
click at [1200, 194] on span "button" at bounding box center [1202, 190] width 19 height 19
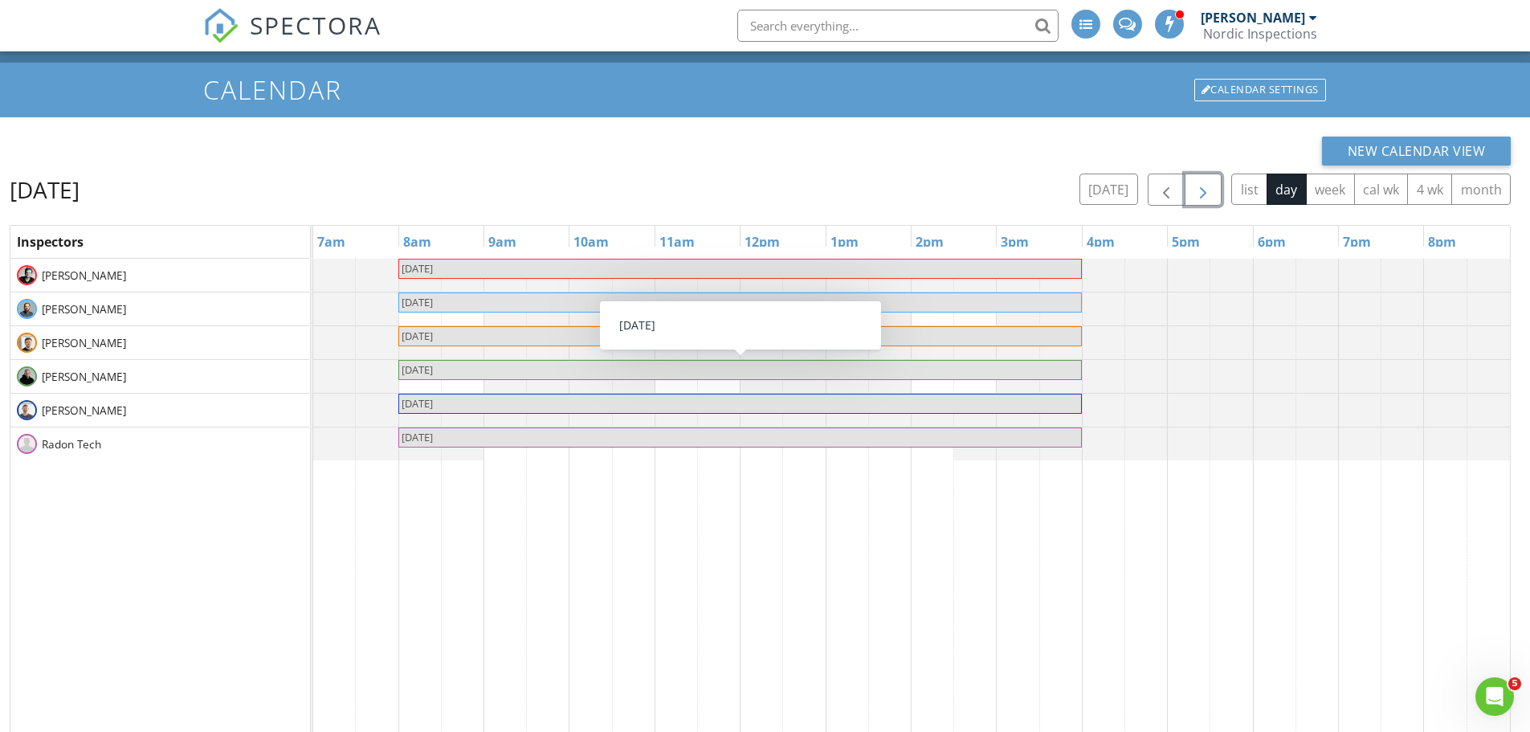
click at [1200, 188] on span "button" at bounding box center [1202, 190] width 19 height 19
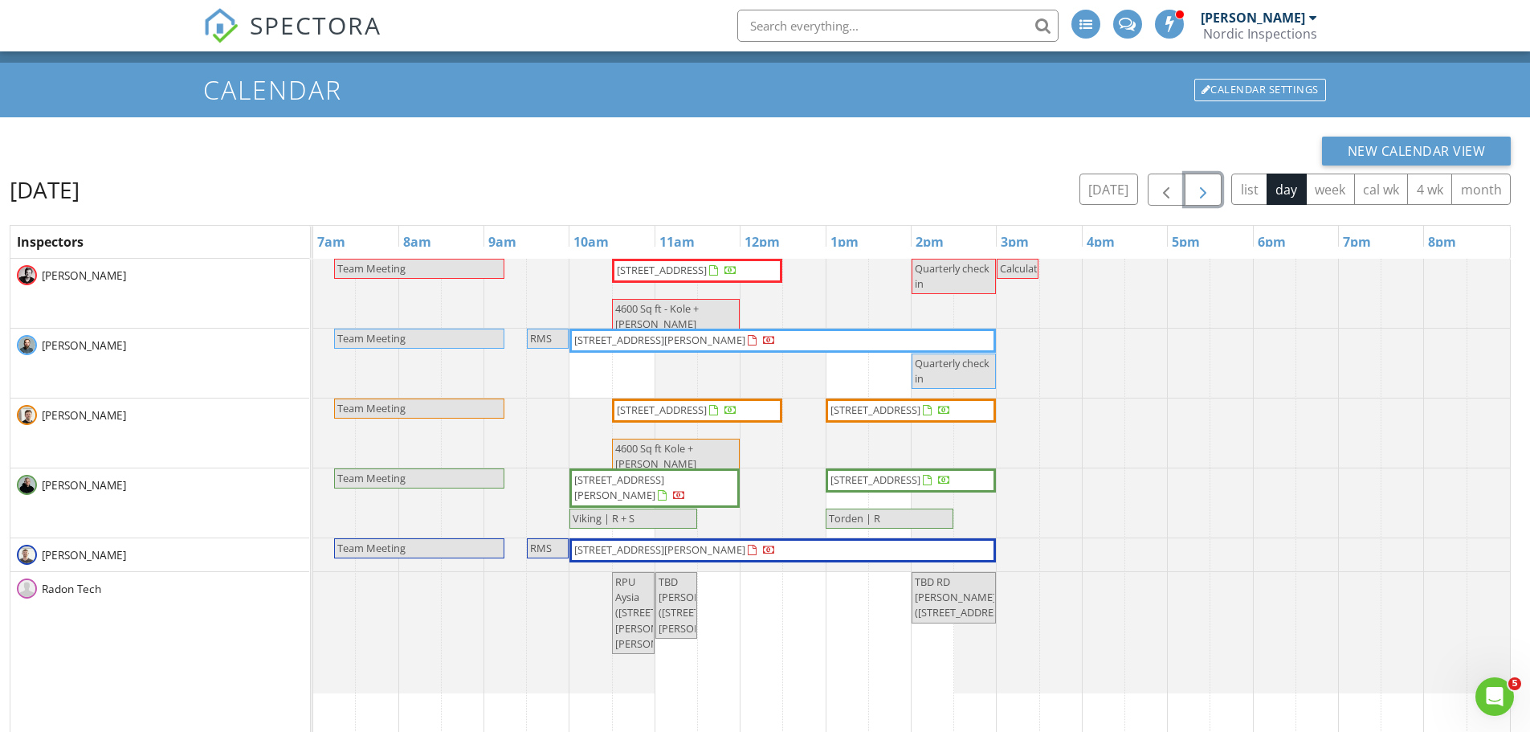
click at [1210, 190] on span "button" at bounding box center [1202, 190] width 19 height 19
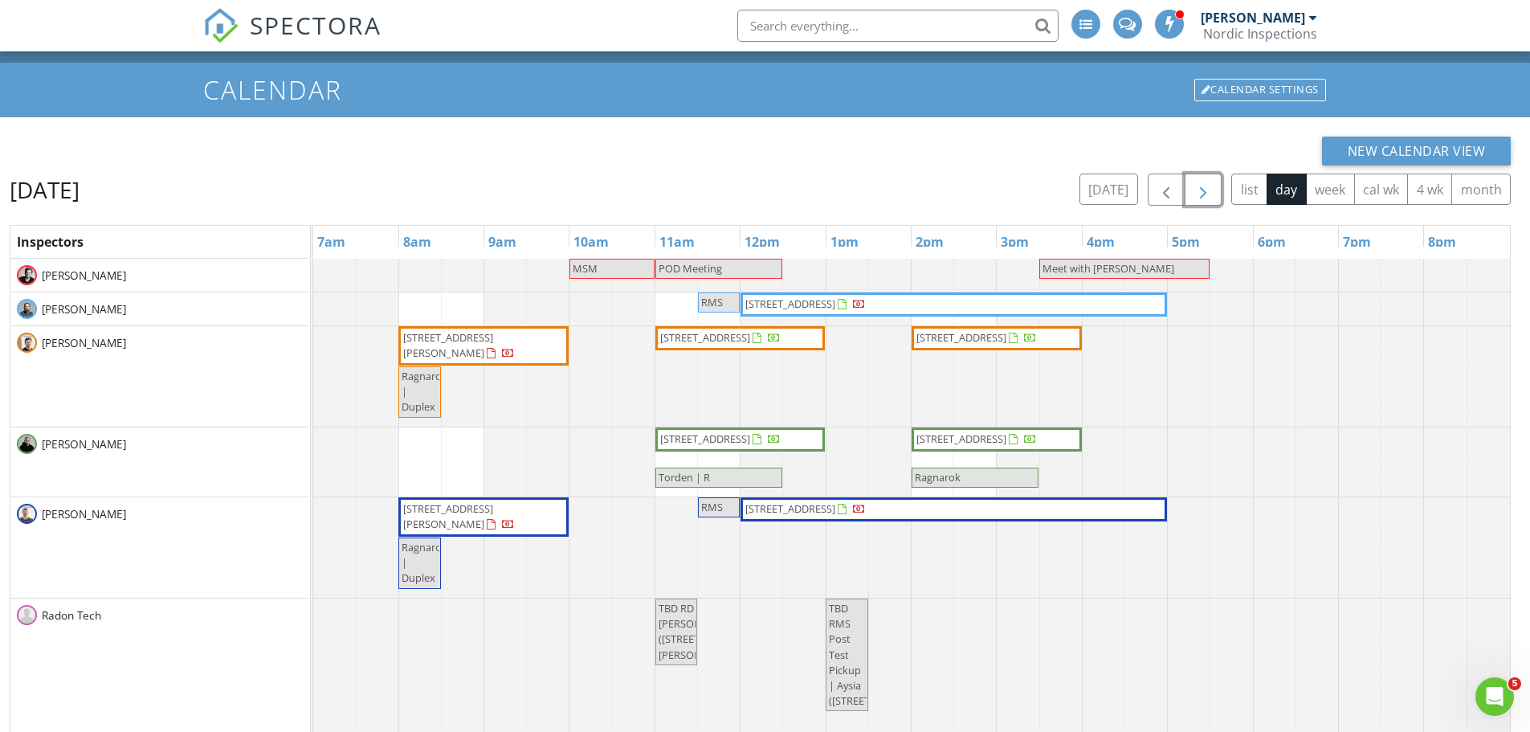
click at [1203, 200] on span "button" at bounding box center [1202, 190] width 19 height 19
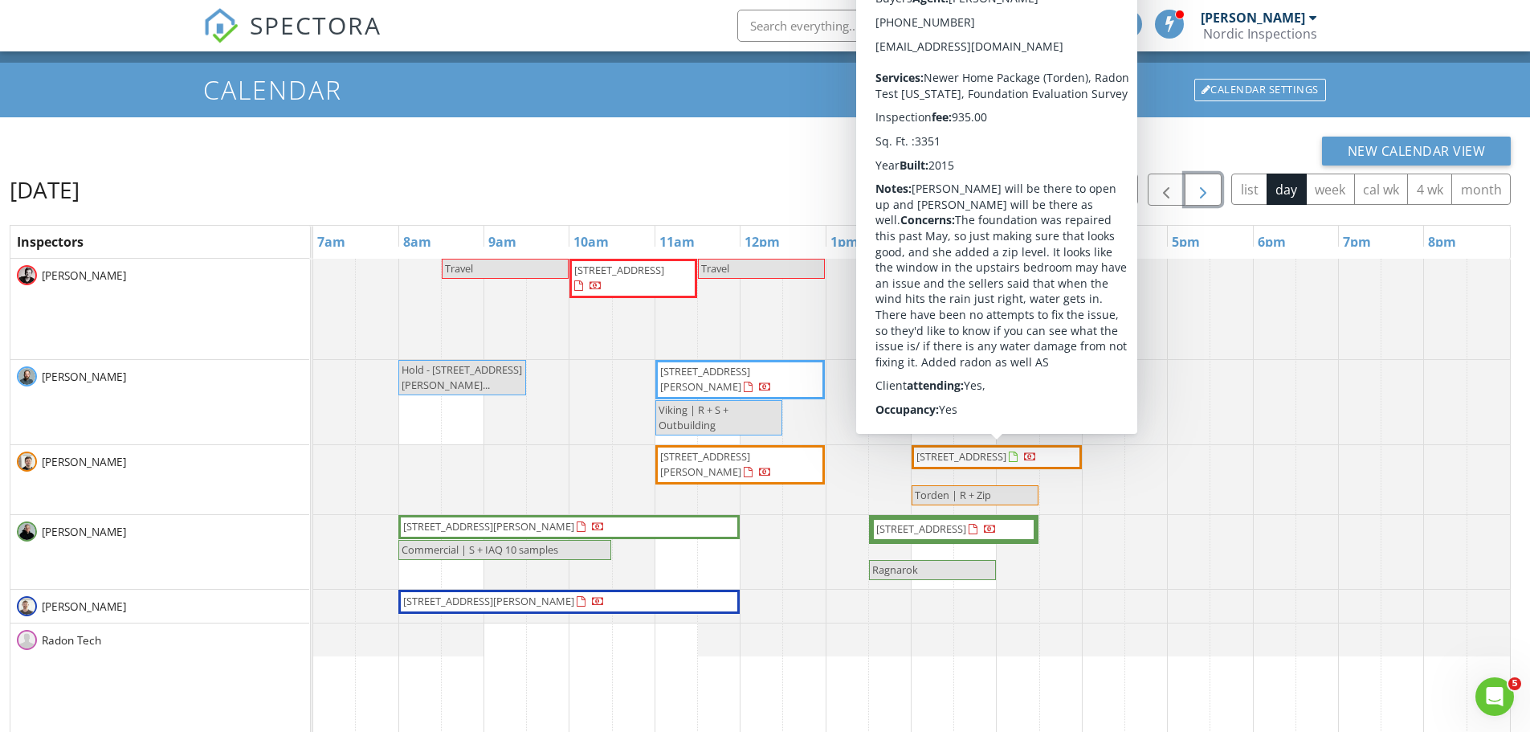
click at [1009, 464] on span "[STREET_ADDRESS]" at bounding box center [977, 457] width 124 height 16
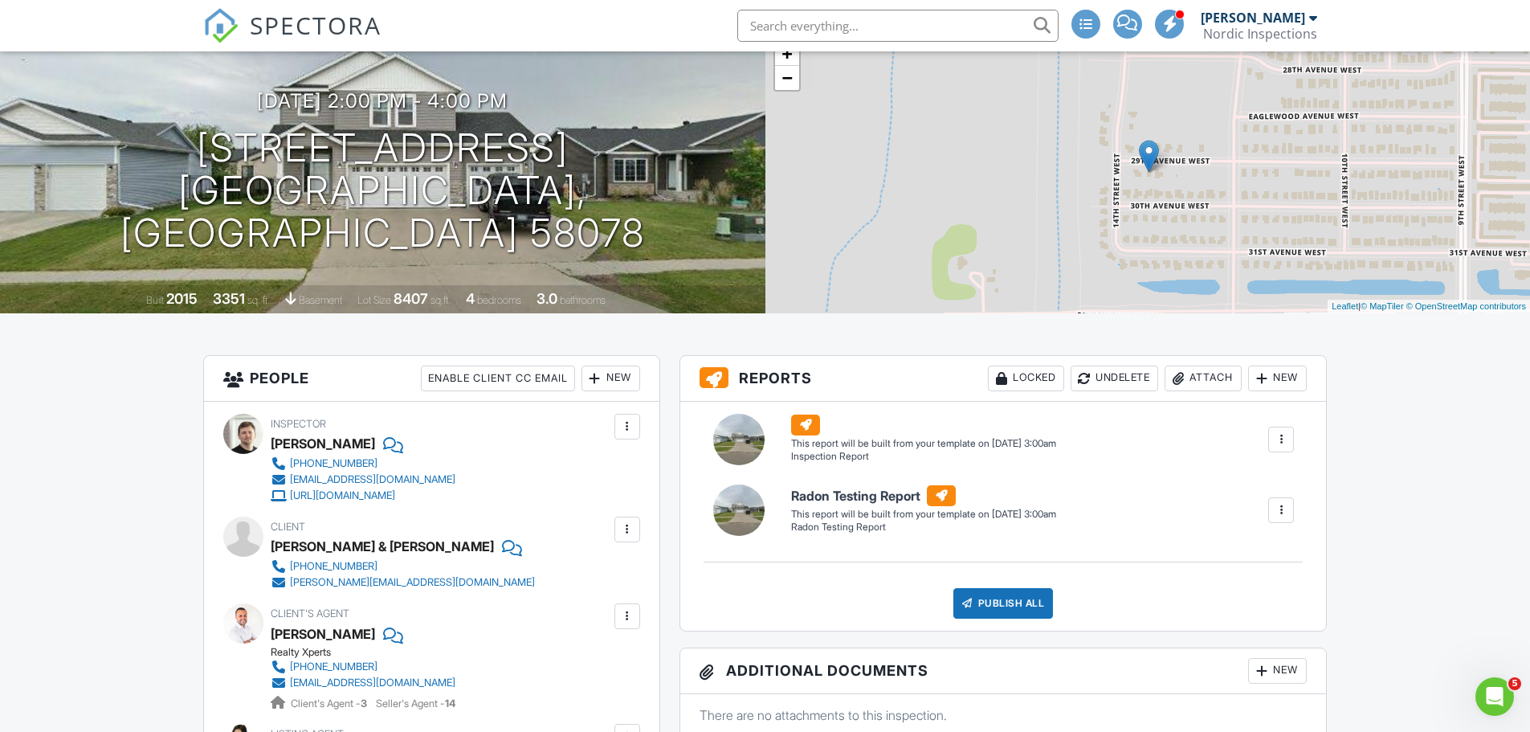
scroll to position [161, 0]
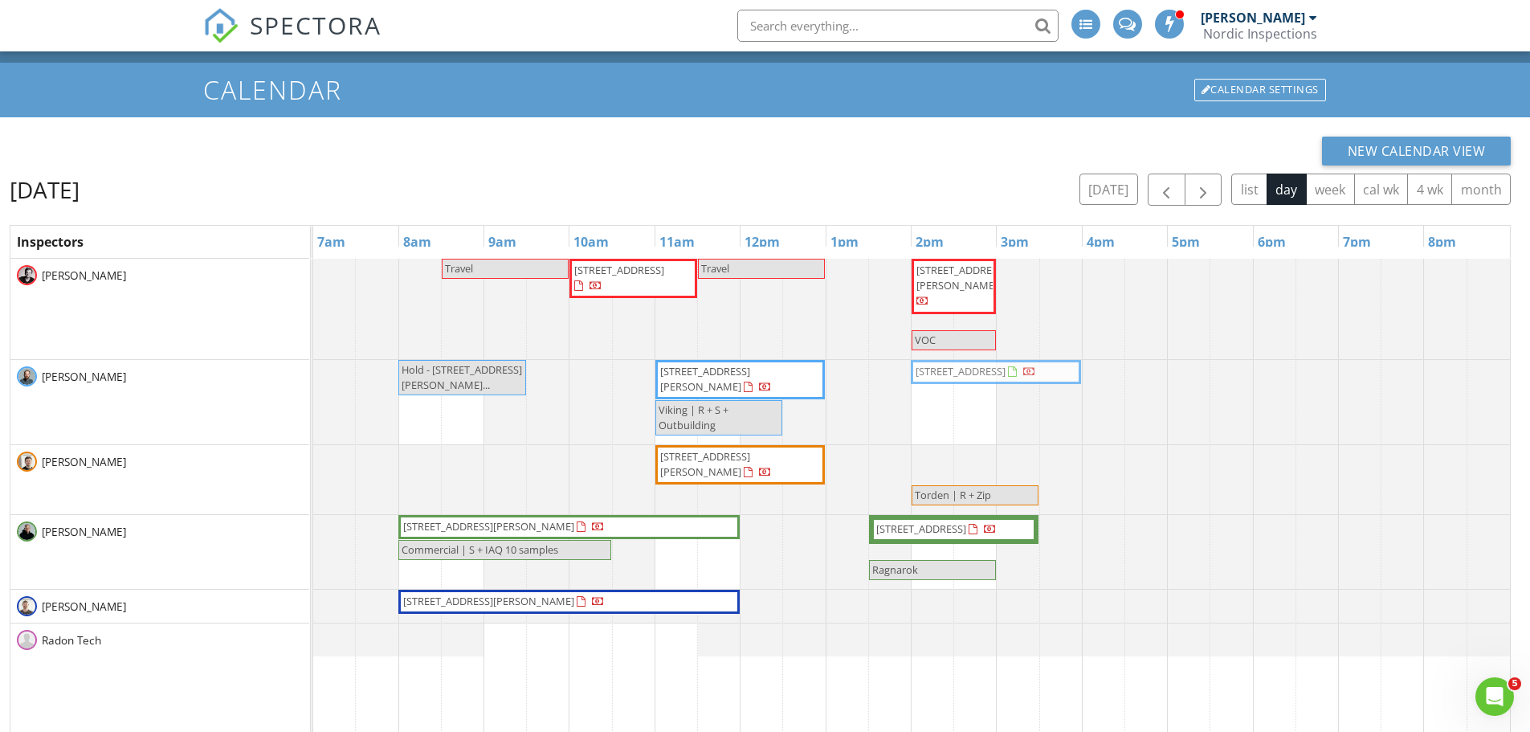
drag, startPoint x: 956, startPoint y: 470, endPoint x: 954, endPoint y: 442, distance: 27.4
click at [954, 442] on div "Travel [STREET_ADDRESS] Travel [STREET_ADDRESS][PERSON_NAME] VOC Hold - [STREET…" at bounding box center [911, 582] width 1196 height 646
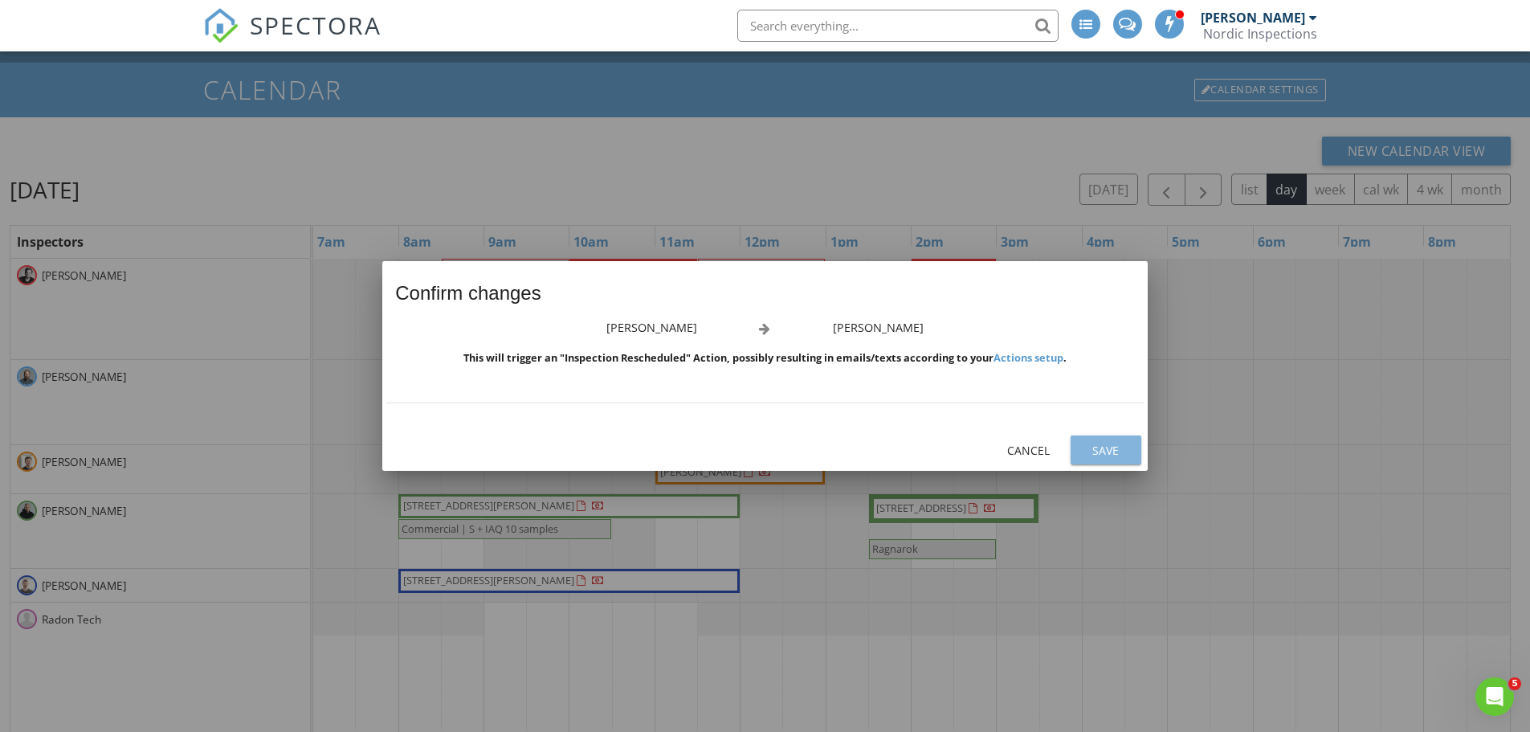
click at [1107, 462] on button "Save" at bounding box center [1105, 449] width 71 height 29
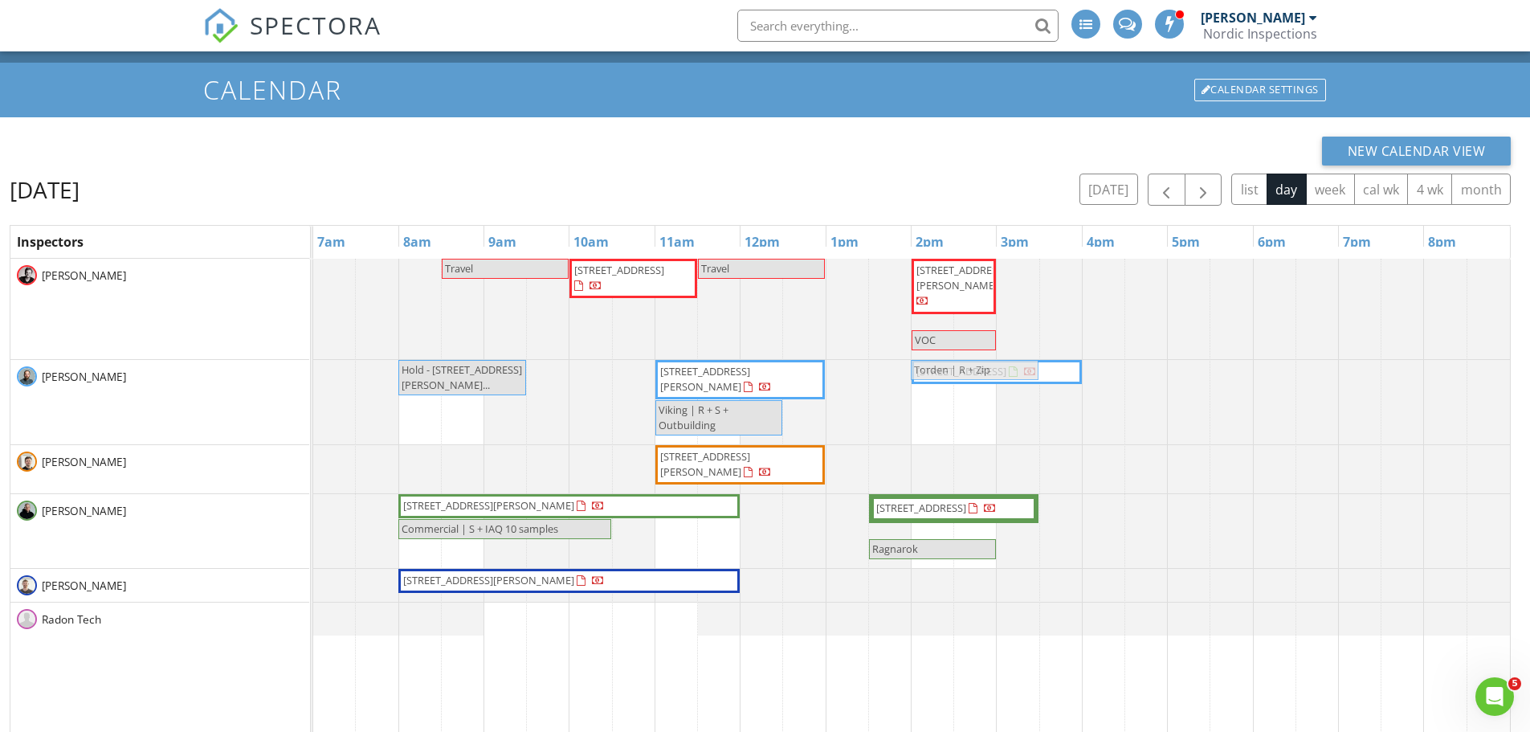
drag, startPoint x: 980, startPoint y: 454, endPoint x: 976, endPoint y: 439, distance: 15.8
click at [976, 439] on div "Travel 817 Eielson Street 206, Grand Forks Air Force Base 58205 Travel 25780 44…" at bounding box center [911, 582] width 1196 height 646
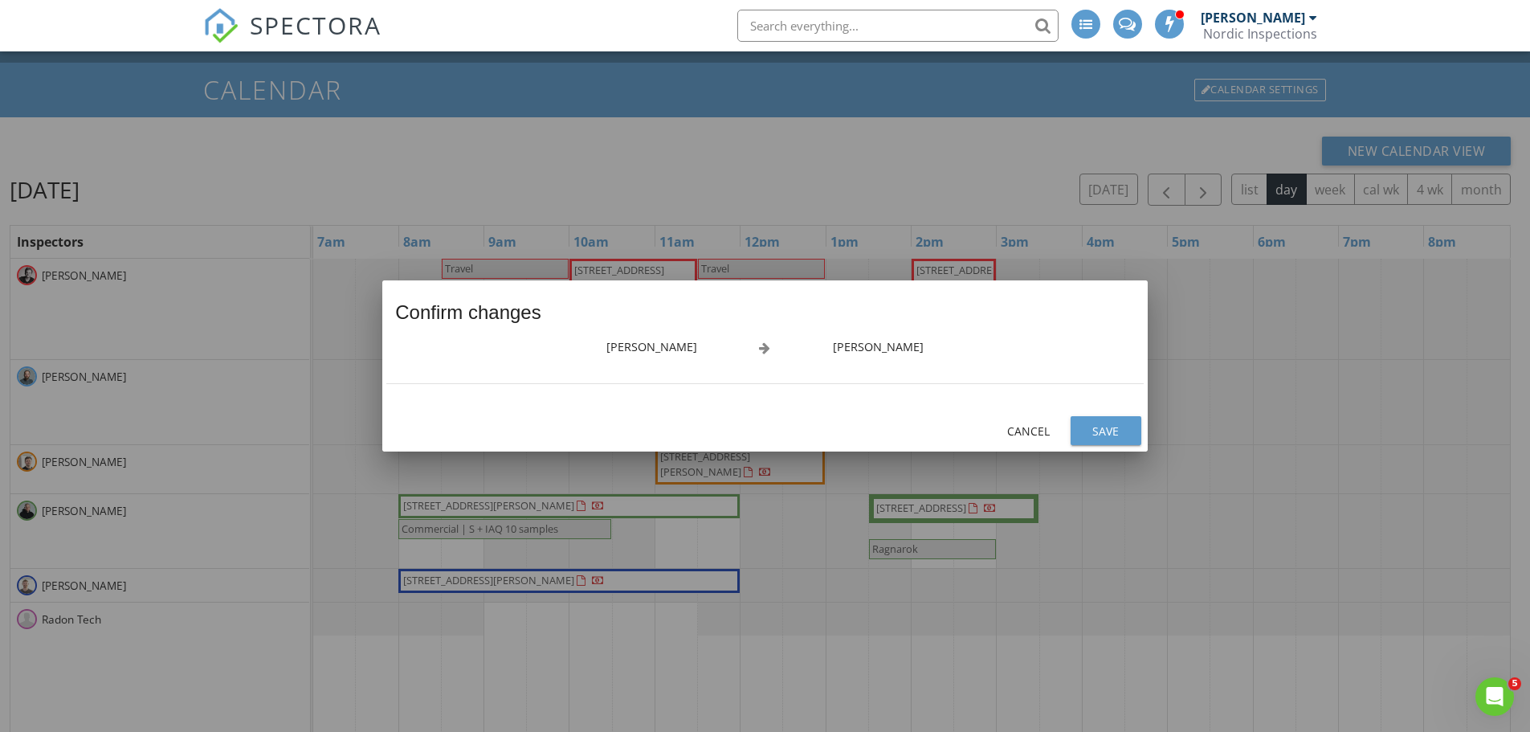
click at [1107, 439] on button "Save" at bounding box center [1105, 430] width 71 height 29
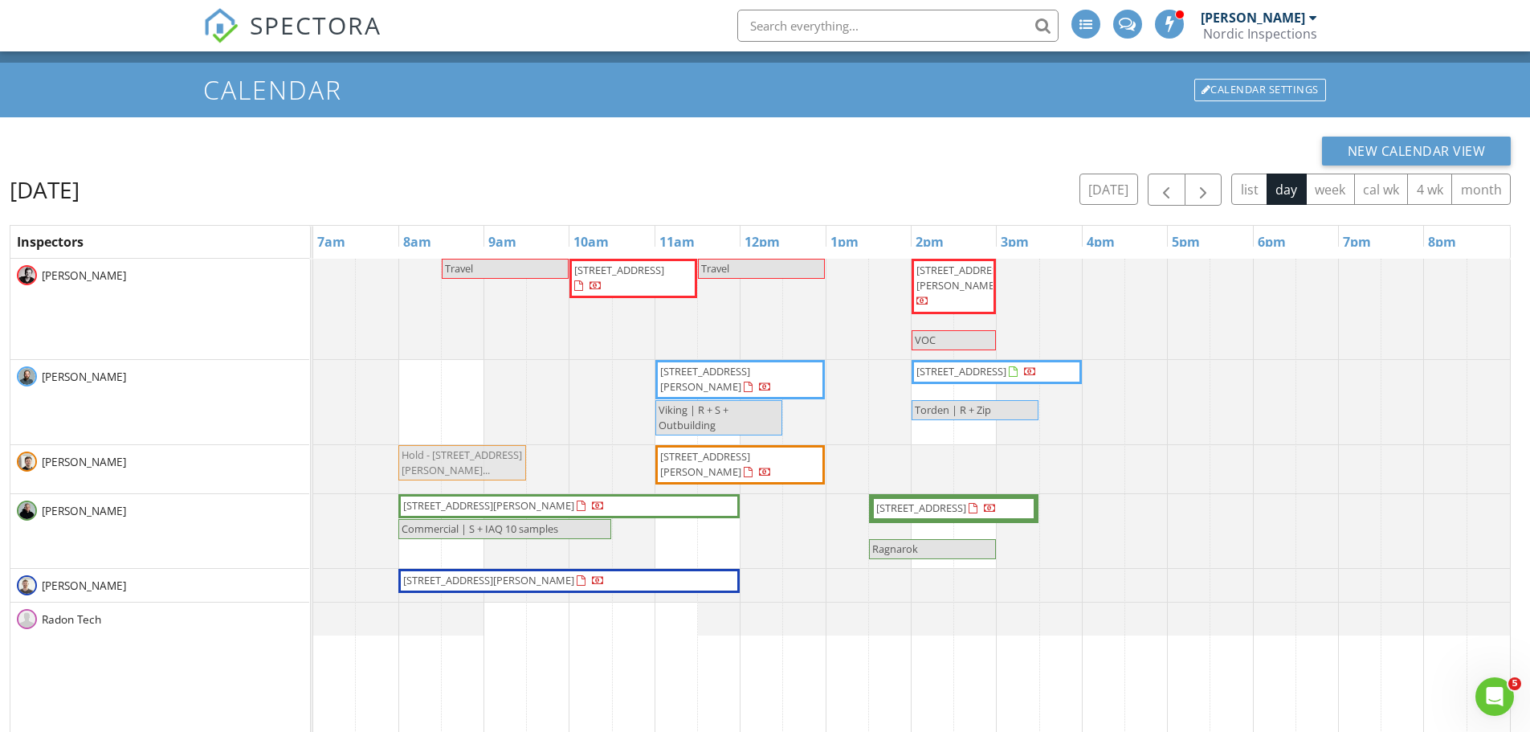
drag, startPoint x: 434, startPoint y: 389, endPoint x: 446, endPoint y: 449, distance: 60.6
click at [447, 451] on tbody "Travel 817 Eielson Street 206, Grand Forks Air Force Base 58205 Travel 25780 44…" at bounding box center [911, 447] width 1196 height 377
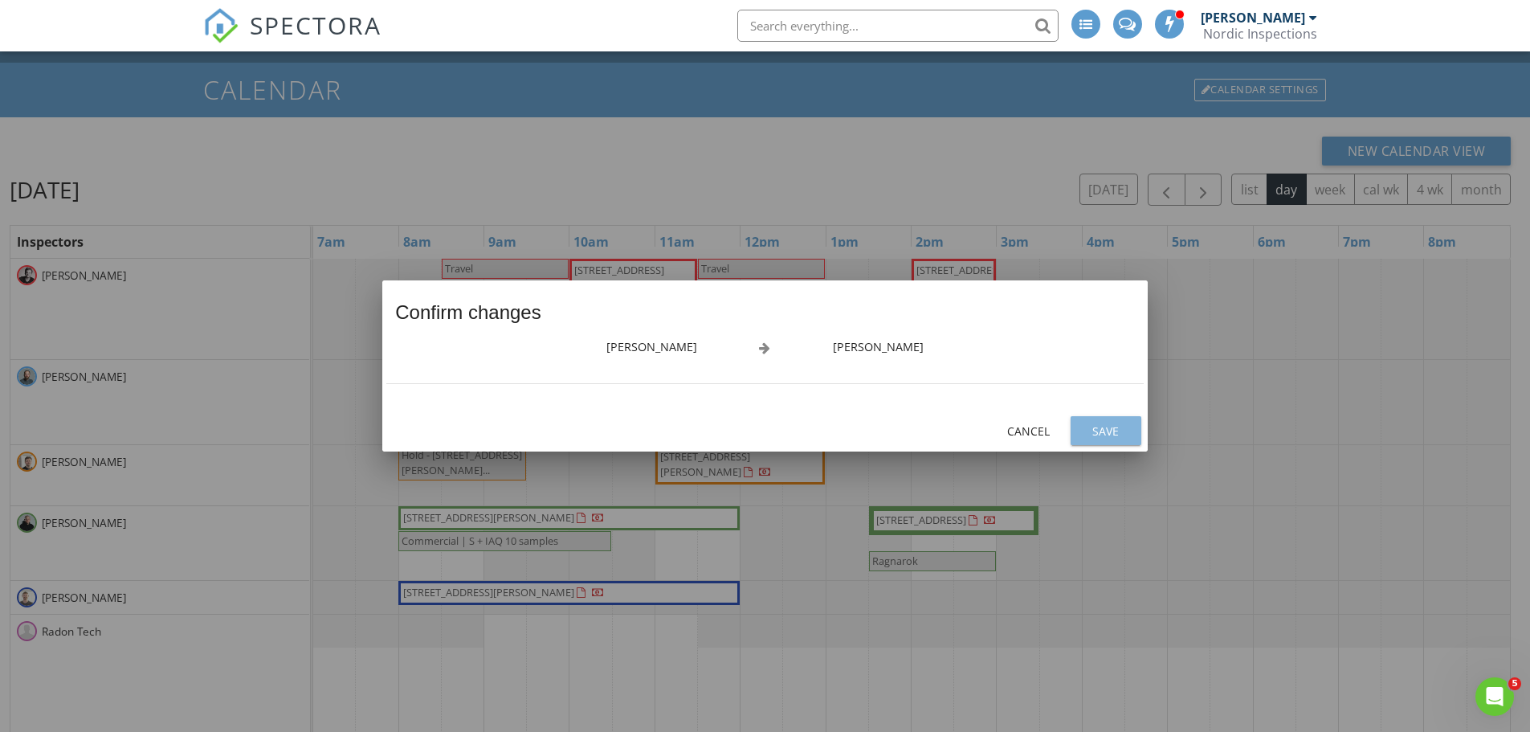
click at [1082, 420] on button "Save" at bounding box center [1105, 430] width 71 height 29
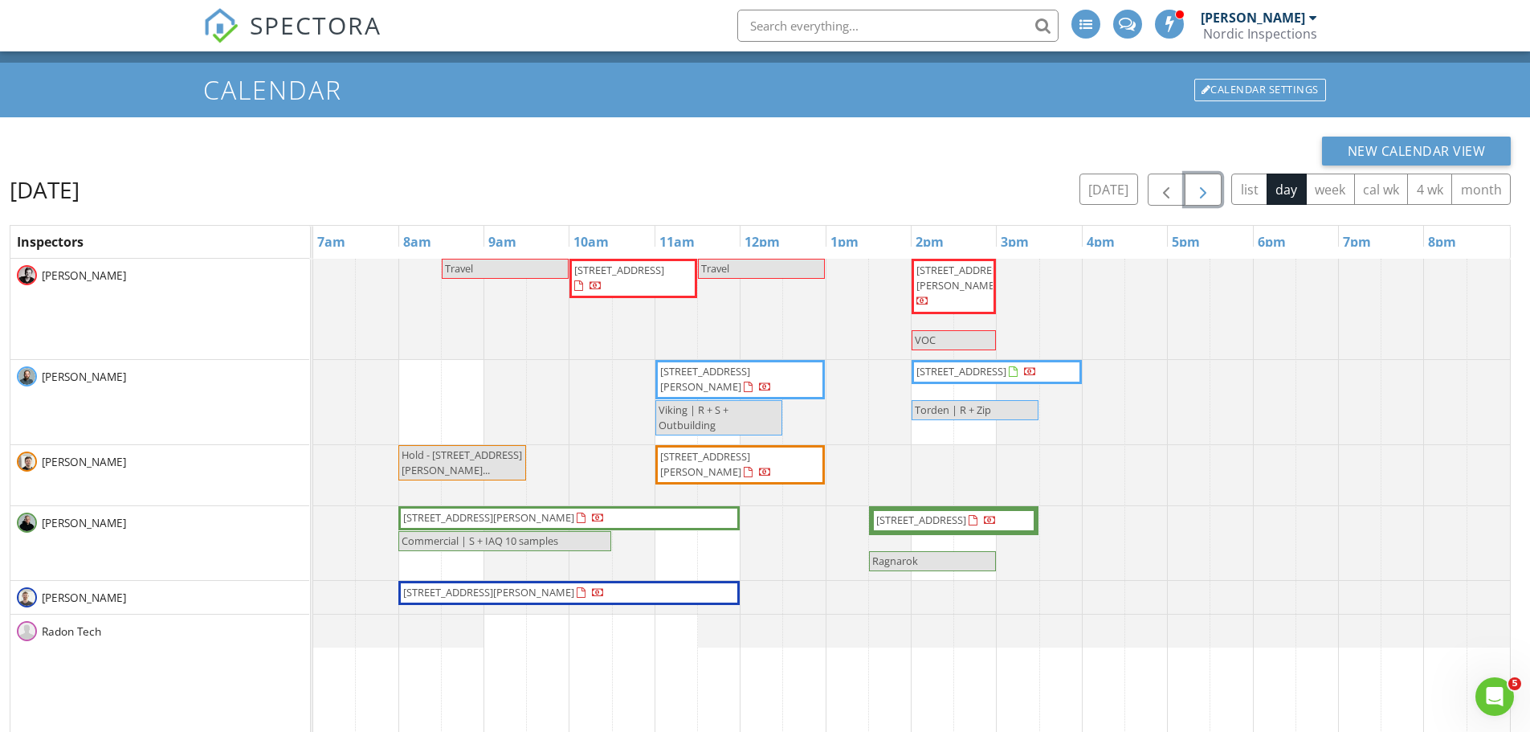
click at [1198, 194] on span "button" at bounding box center [1202, 190] width 19 height 19
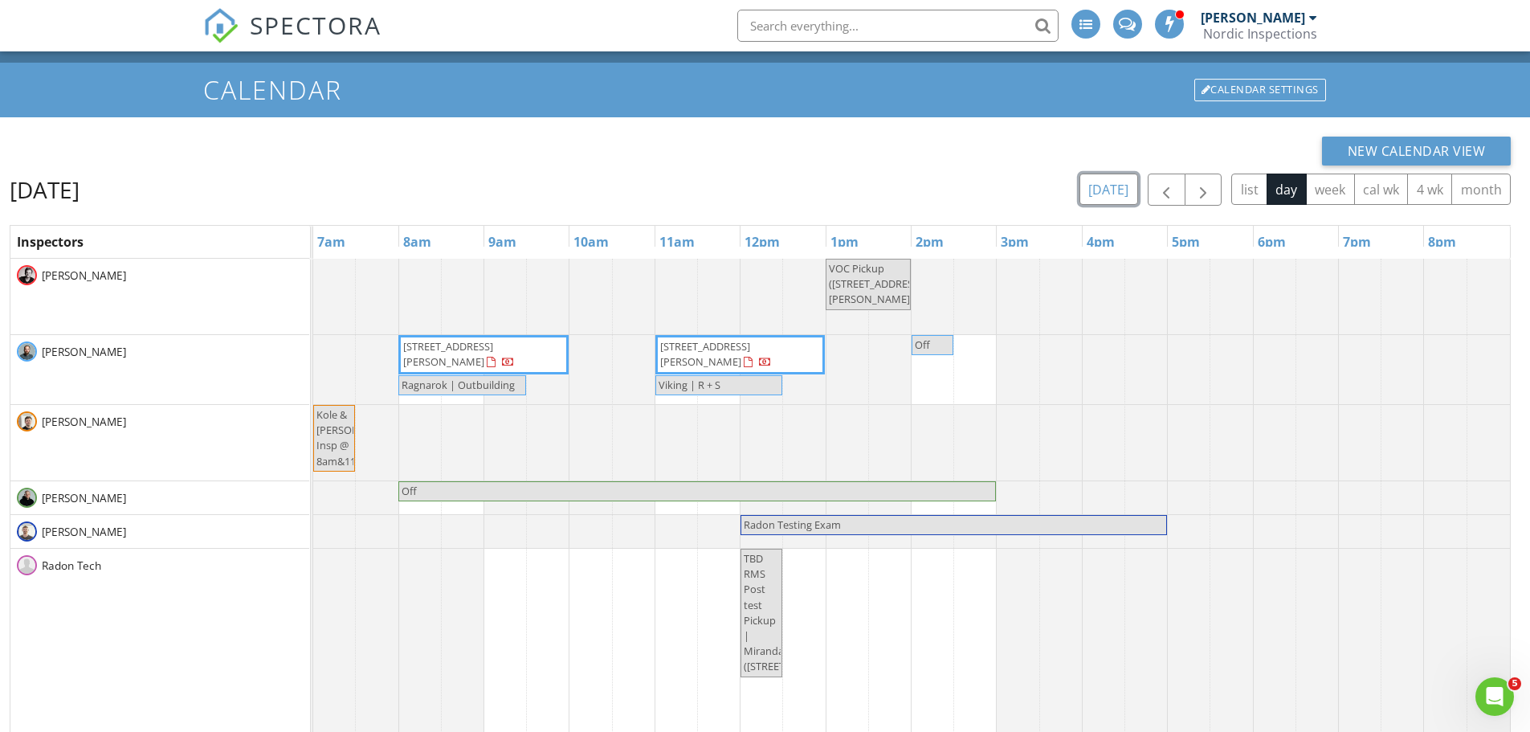
click at [1111, 191] on button "today" at bounding box center [1108, 188] width 59 height 31
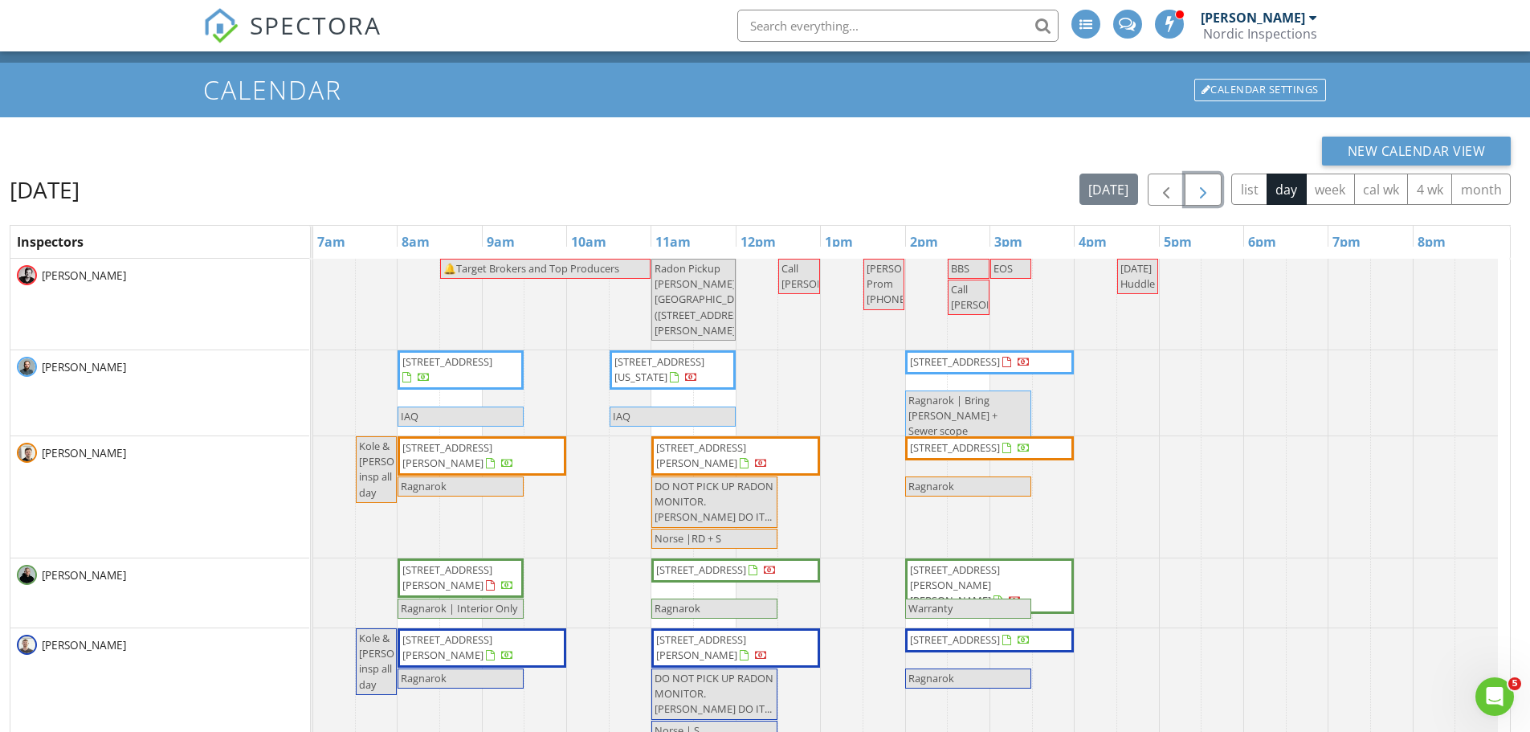
click at [1205, 192] on span "button" at bounding box center [1202, 190] width 19 height 19
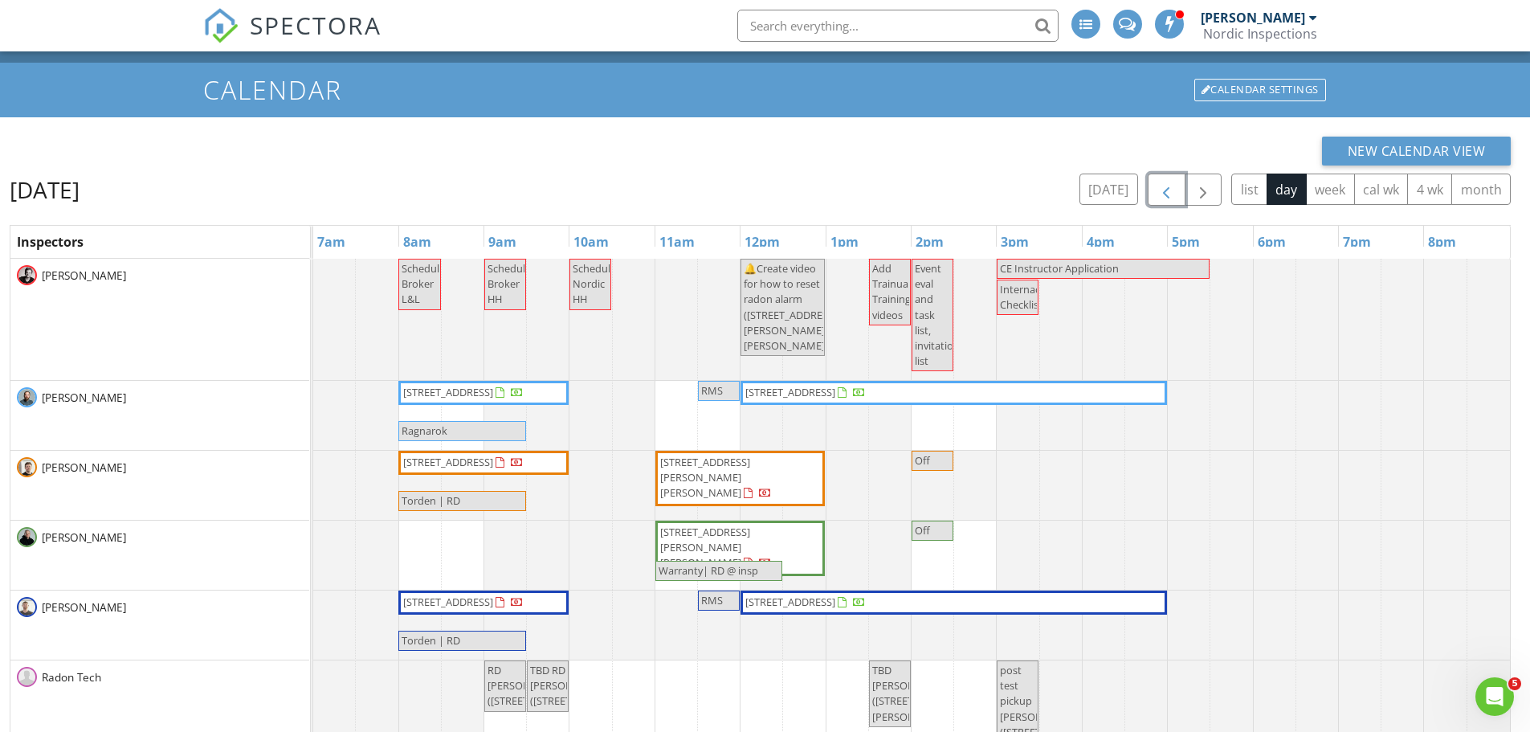
click at [1160, 190] on span "button" at bounding box center [1165, 190] width 19 height 19
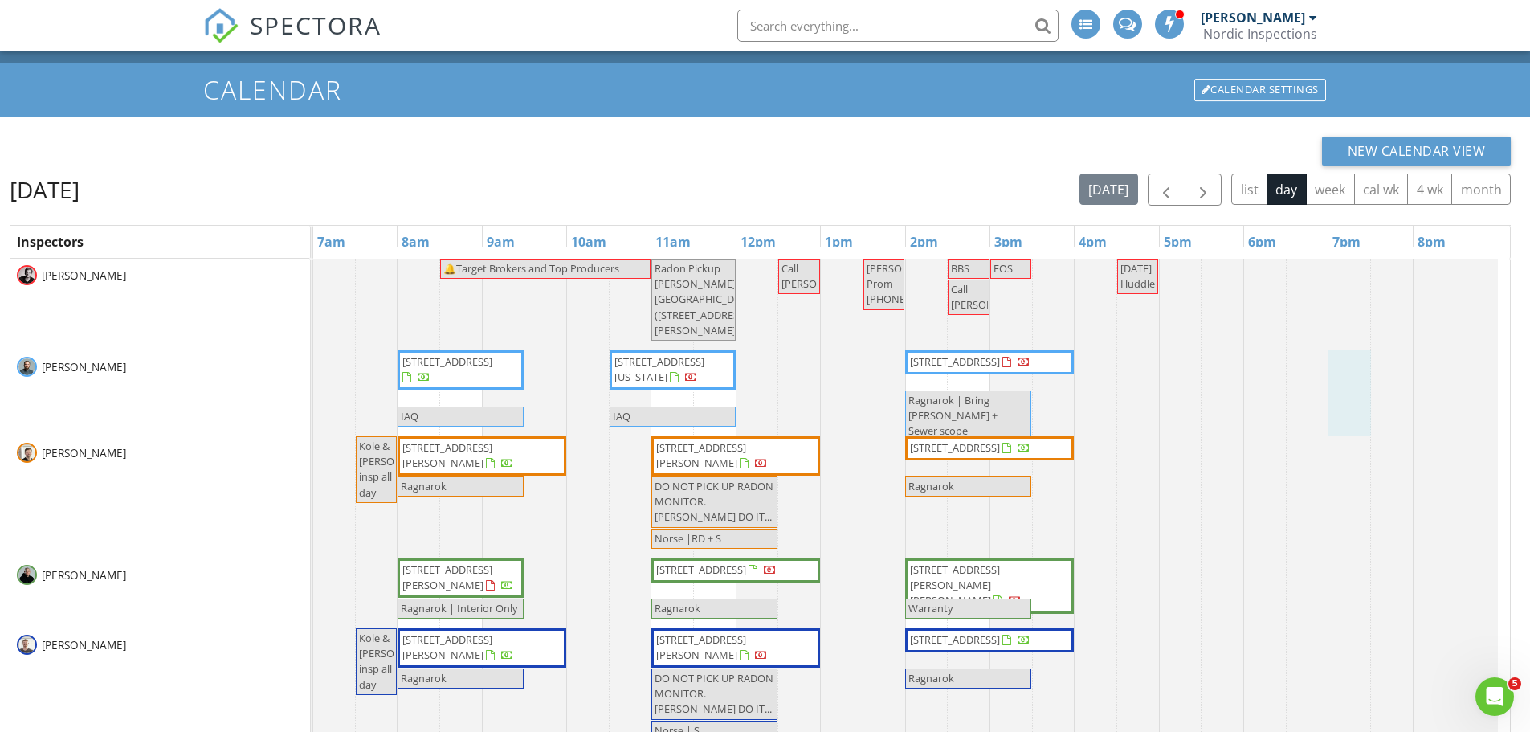
drag, startPoint x: 838, startPoint y: 481, endPoint x: 1350, endPoint y: 389, distance: 519.6
click at [313, 387] on div at bounding box center [313, 392] width 0 height 85
